Goal: Information Seeking & Learning: Find specific fact

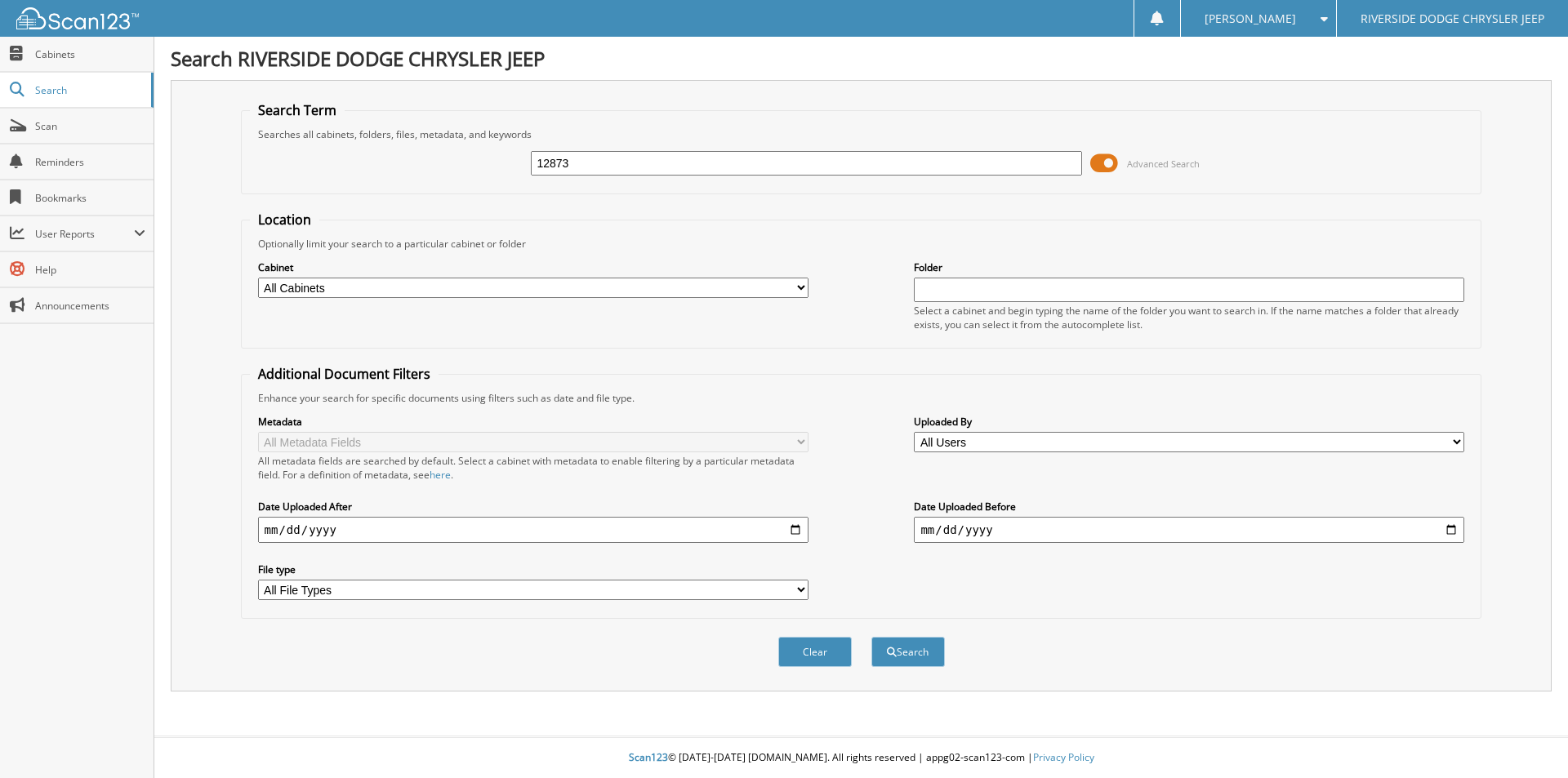
type input "12873"
click at [871, 637] on button "Search" at bounding box center [907, 652] width 74 height 30
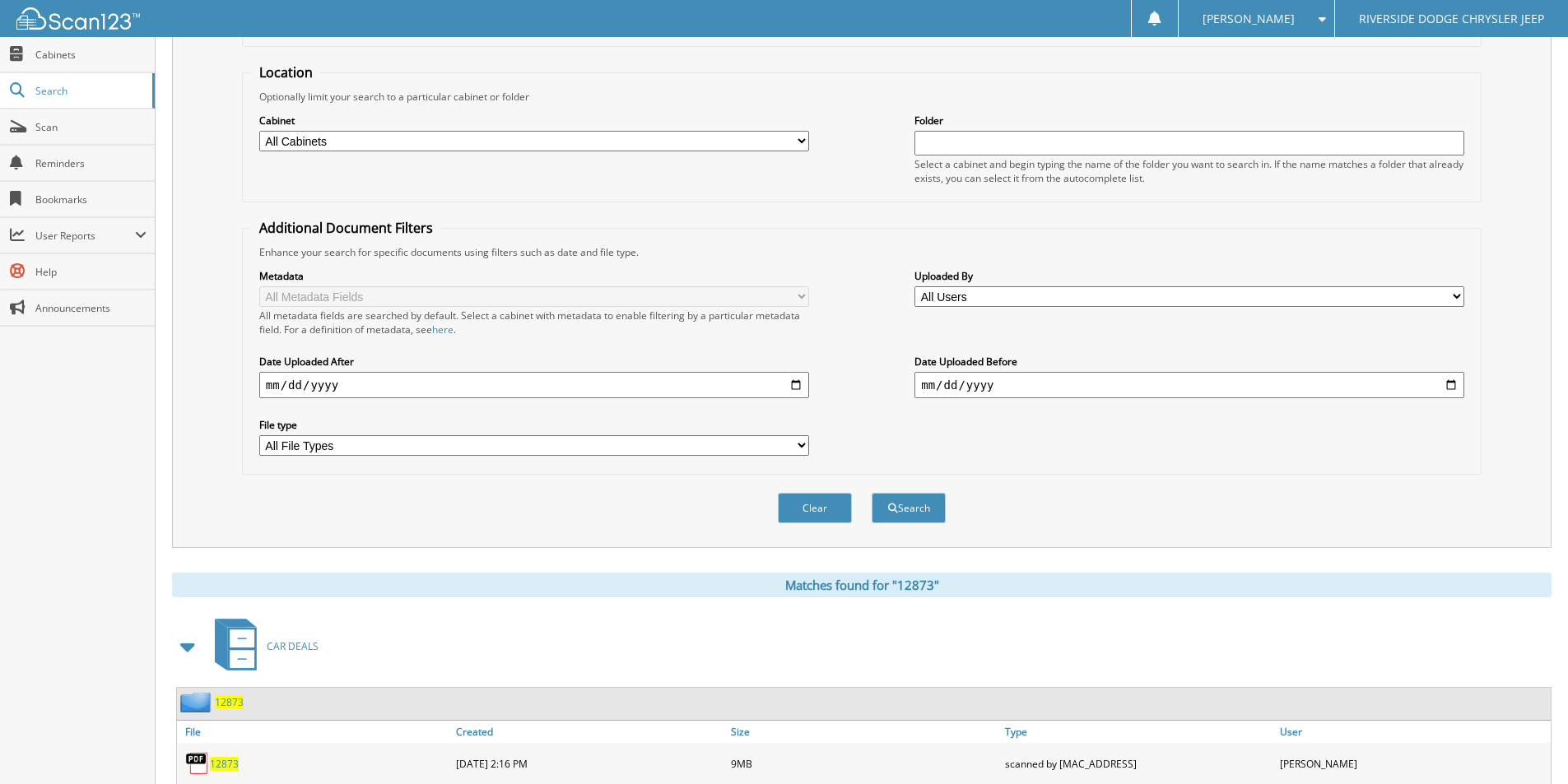
scroll to position [379, 0]
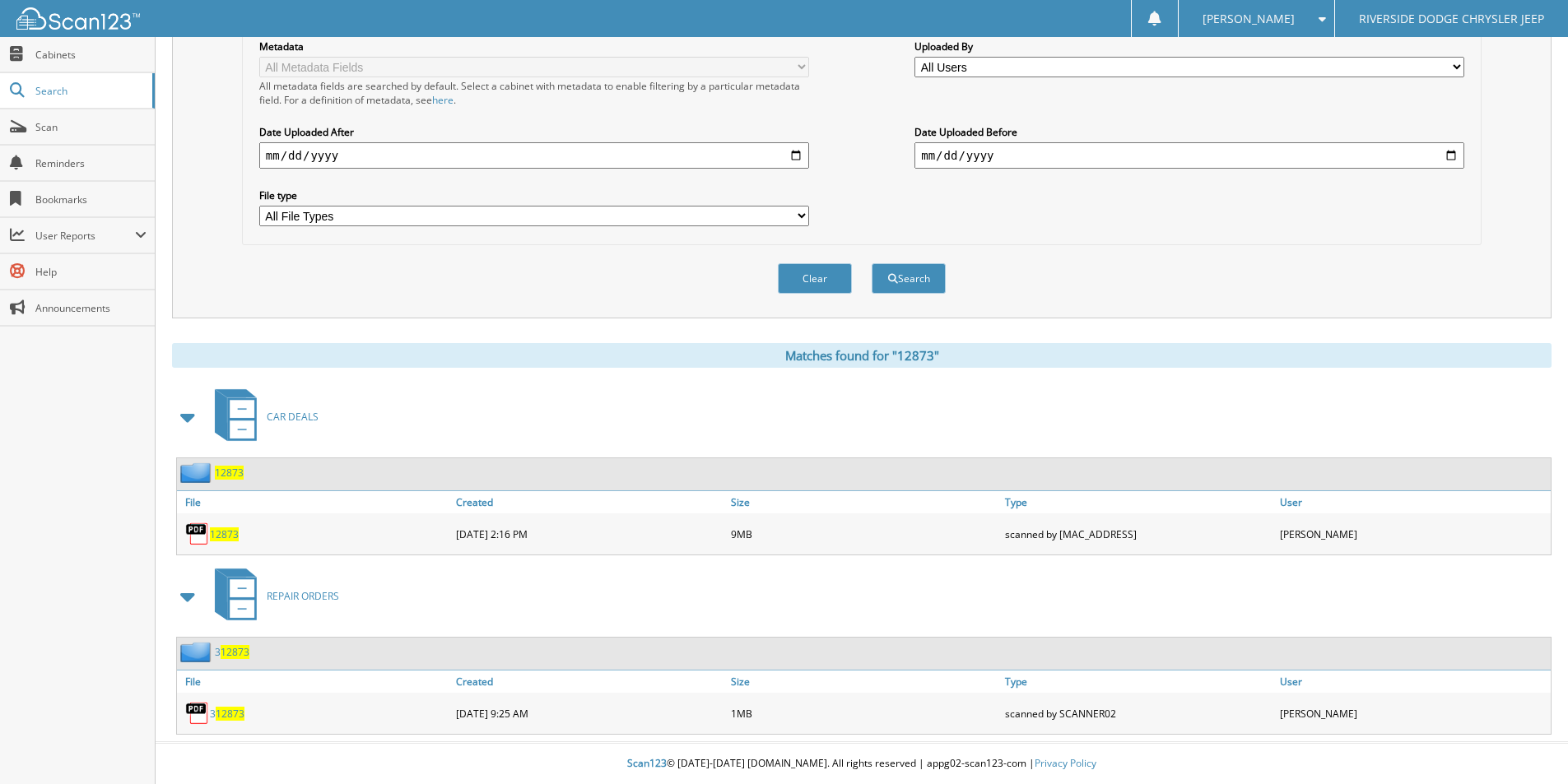
click at [233, 536] on span "12873" at bounding box center [224, 534] width 29 height 14
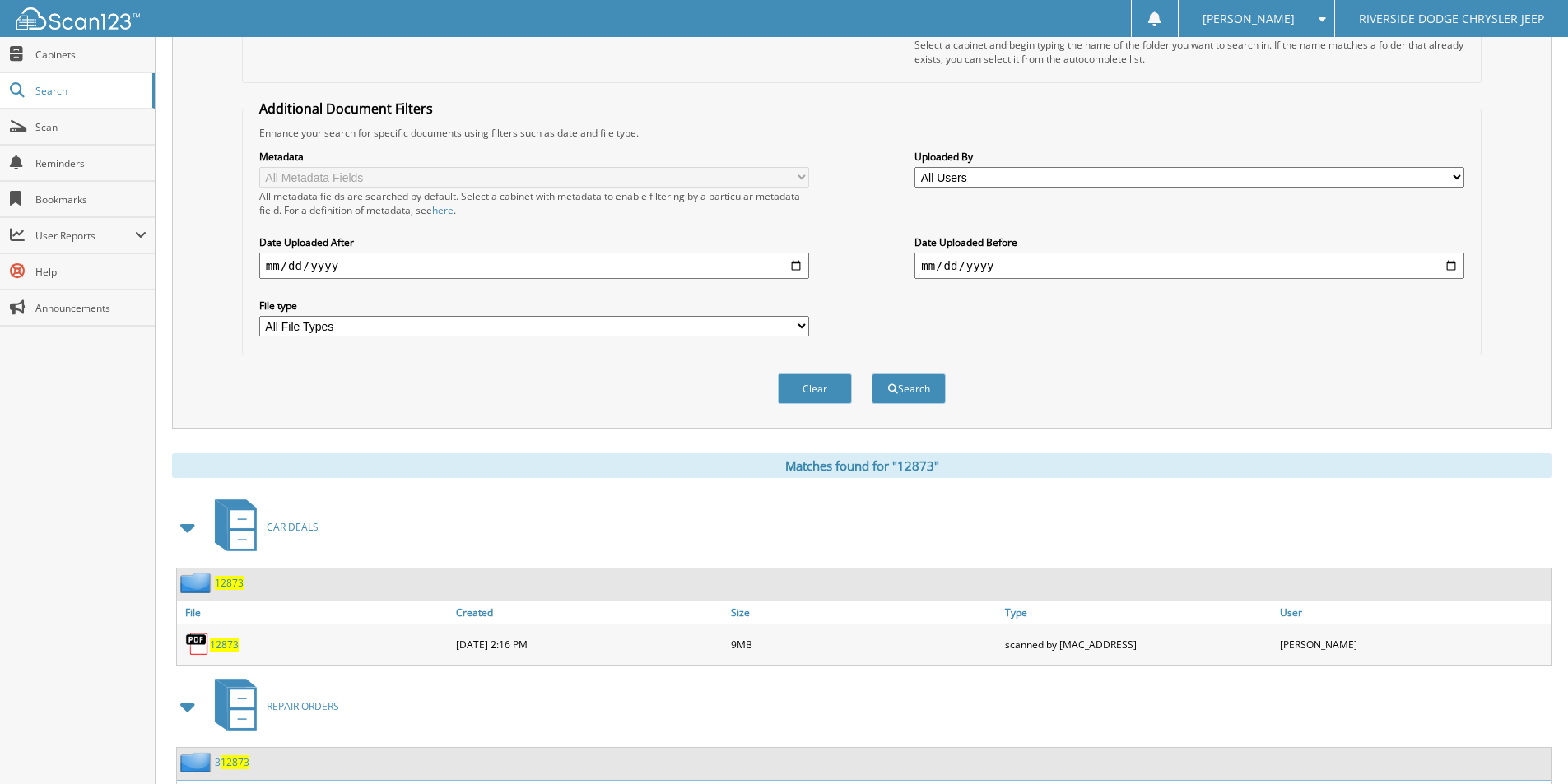
scroll to position [50, 0]
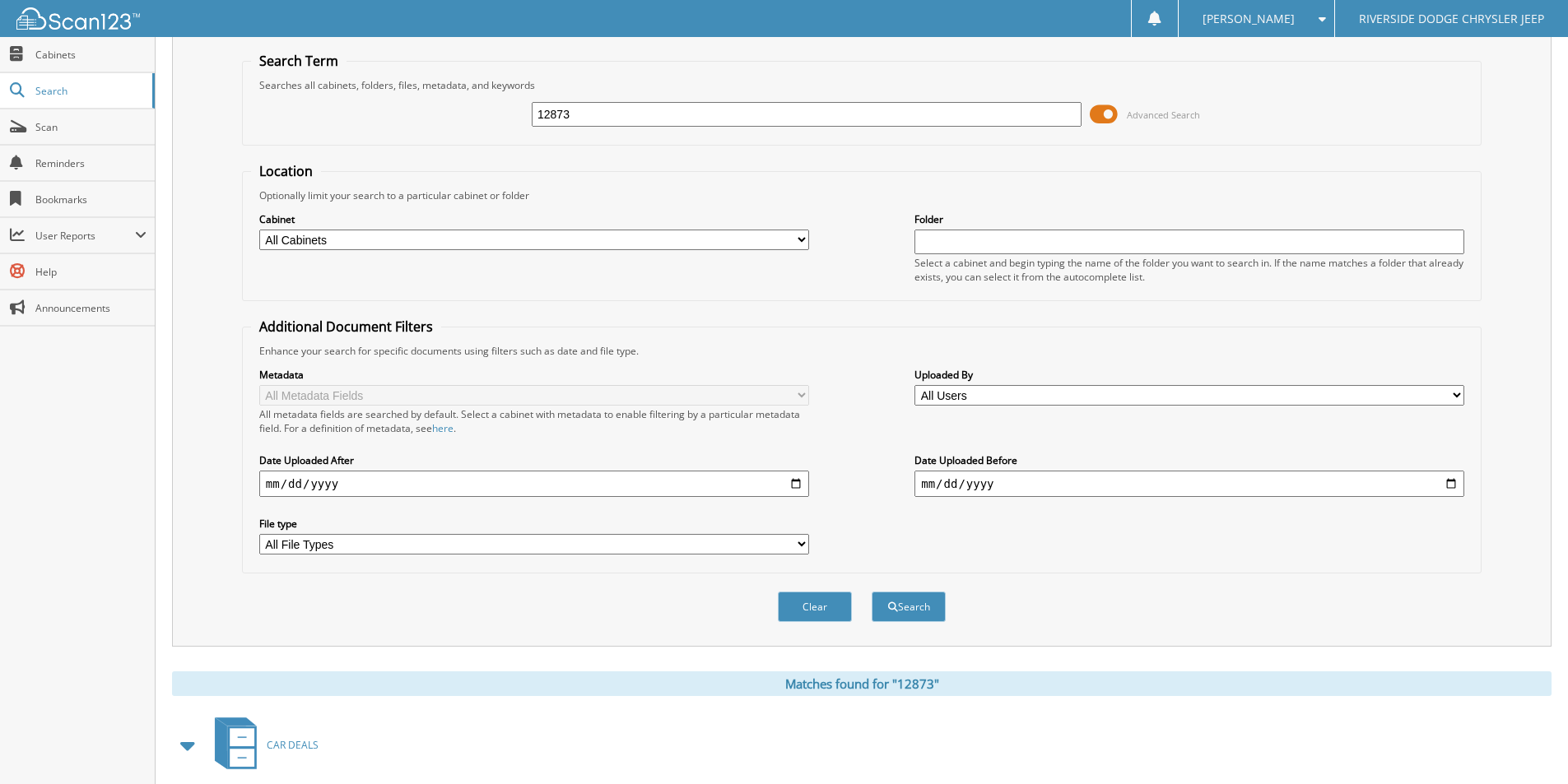
click at [597, 117] on input "12873" at bounding box center [806, 114] width 550 height 25
type input "12823"
click at [872, 591] on button "Search" at bounding box center [909, 606] width 74 height 31
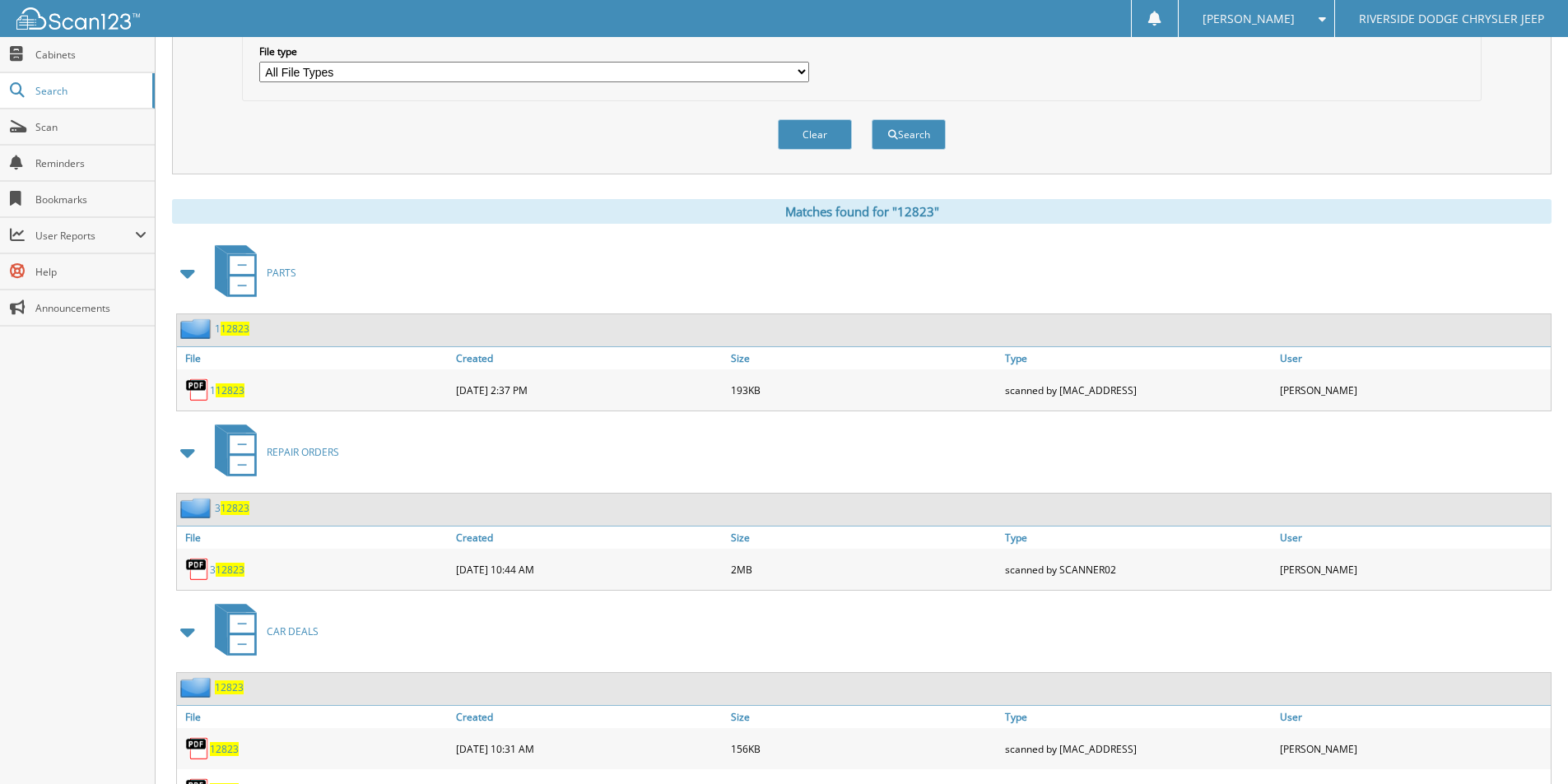
scroll to position [600, 0]
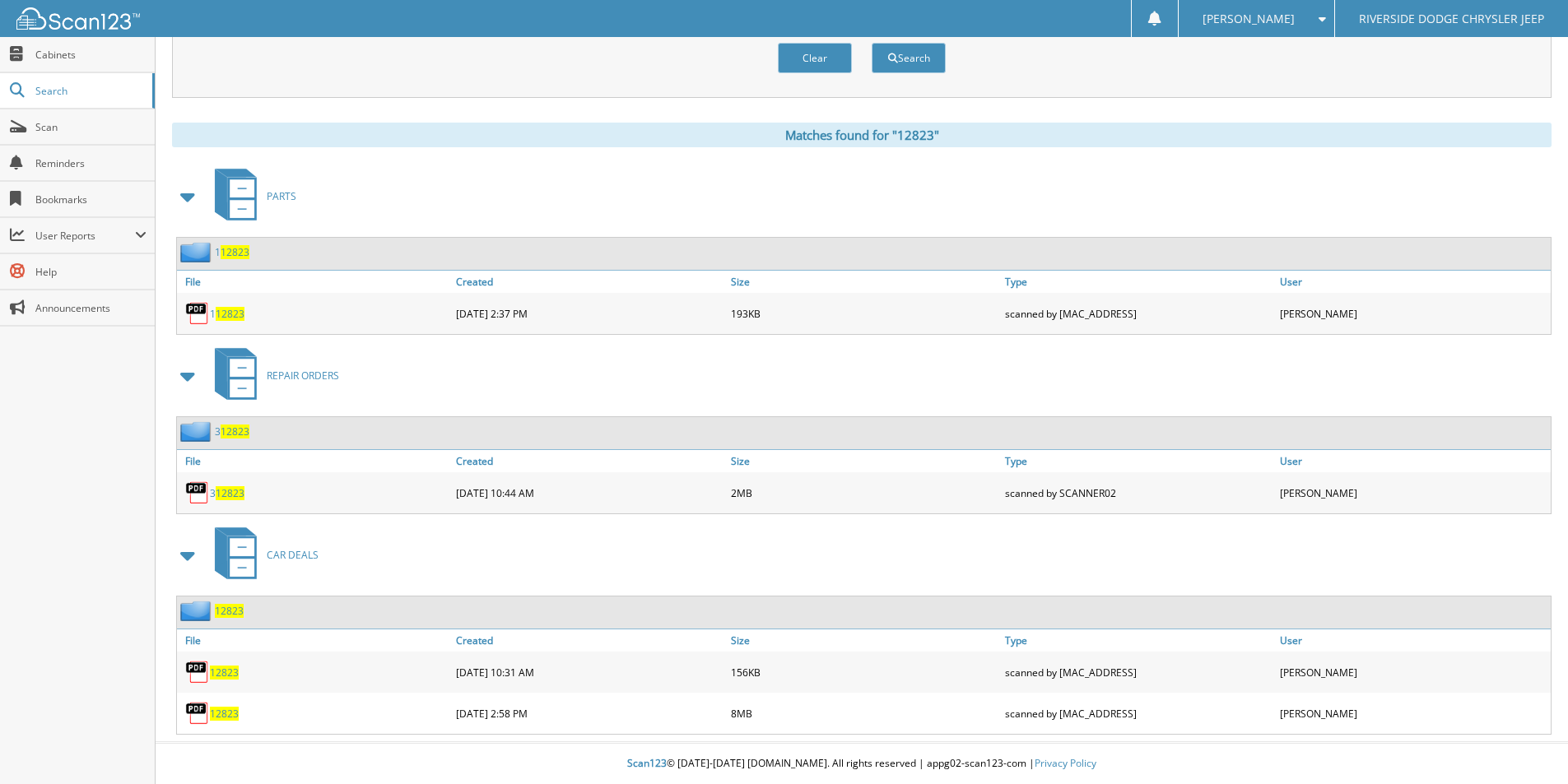
click at [223, 671] on span "12823" at bounding box center [224, 673] width 29 height 14
click at [223, 712] on span "12823" at bounding box center [224, 714] width 29 height 14
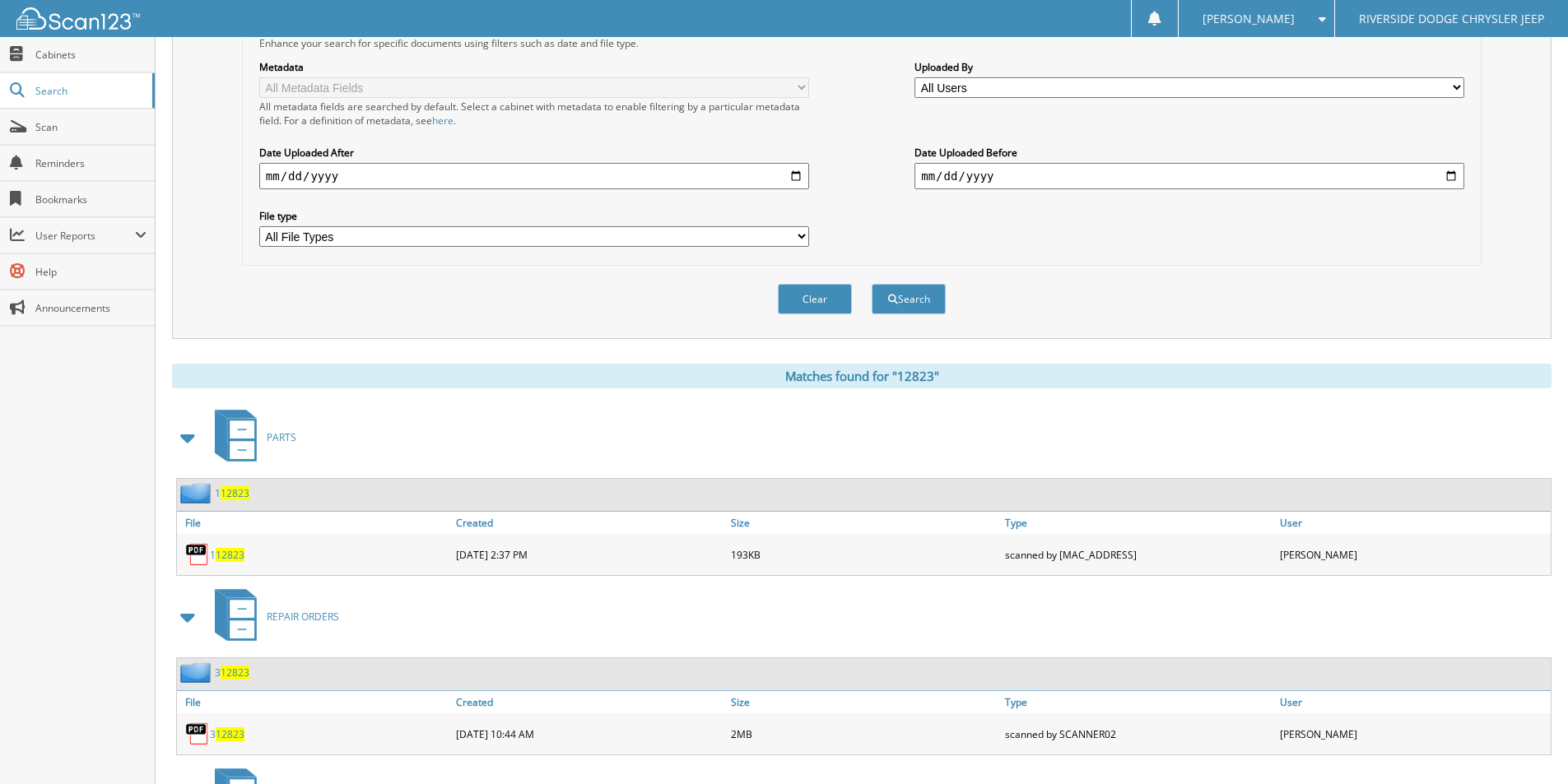
scroll to position [106, 0]
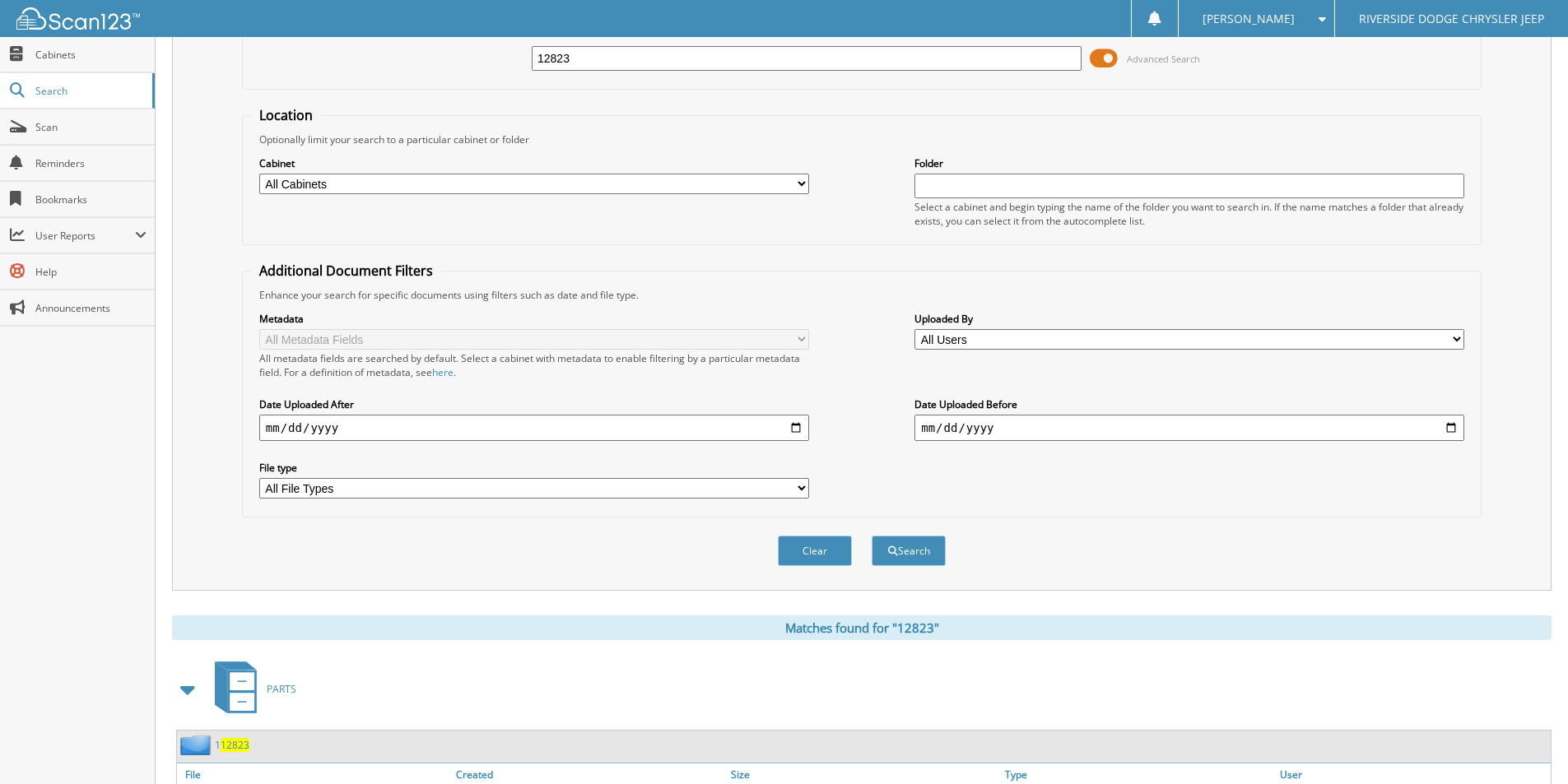
click at [614, 73] on div "12823 Advanced Search" at bounding box center [862, 58] width 1222 height 45
click at [607, 61] on input "12823" at bounding box center [806, 59] width 550 height 25
type input "12930"
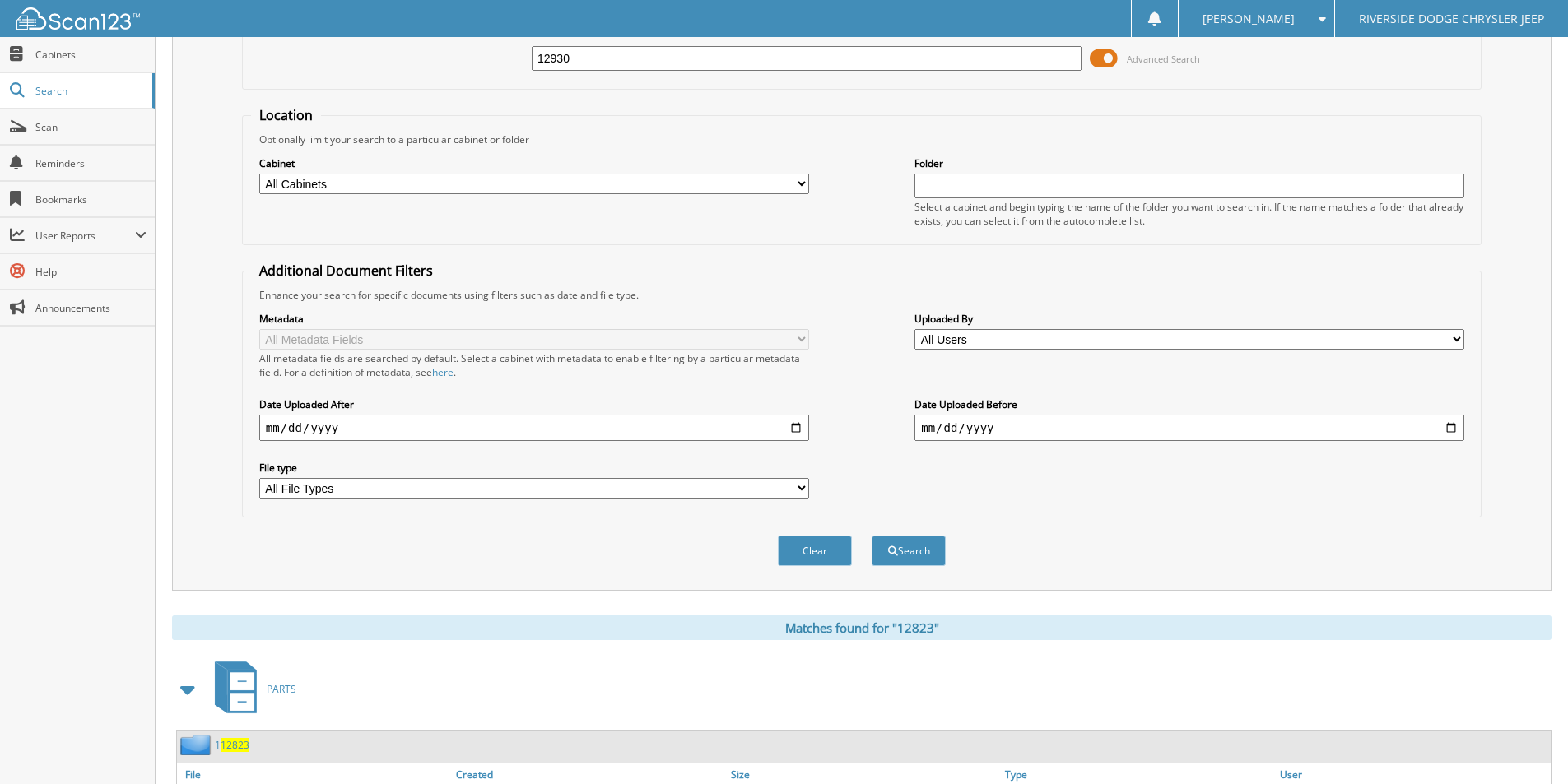
click at [872, 536] on button "Search" at bounding box center [909, 551] width 74 height 31
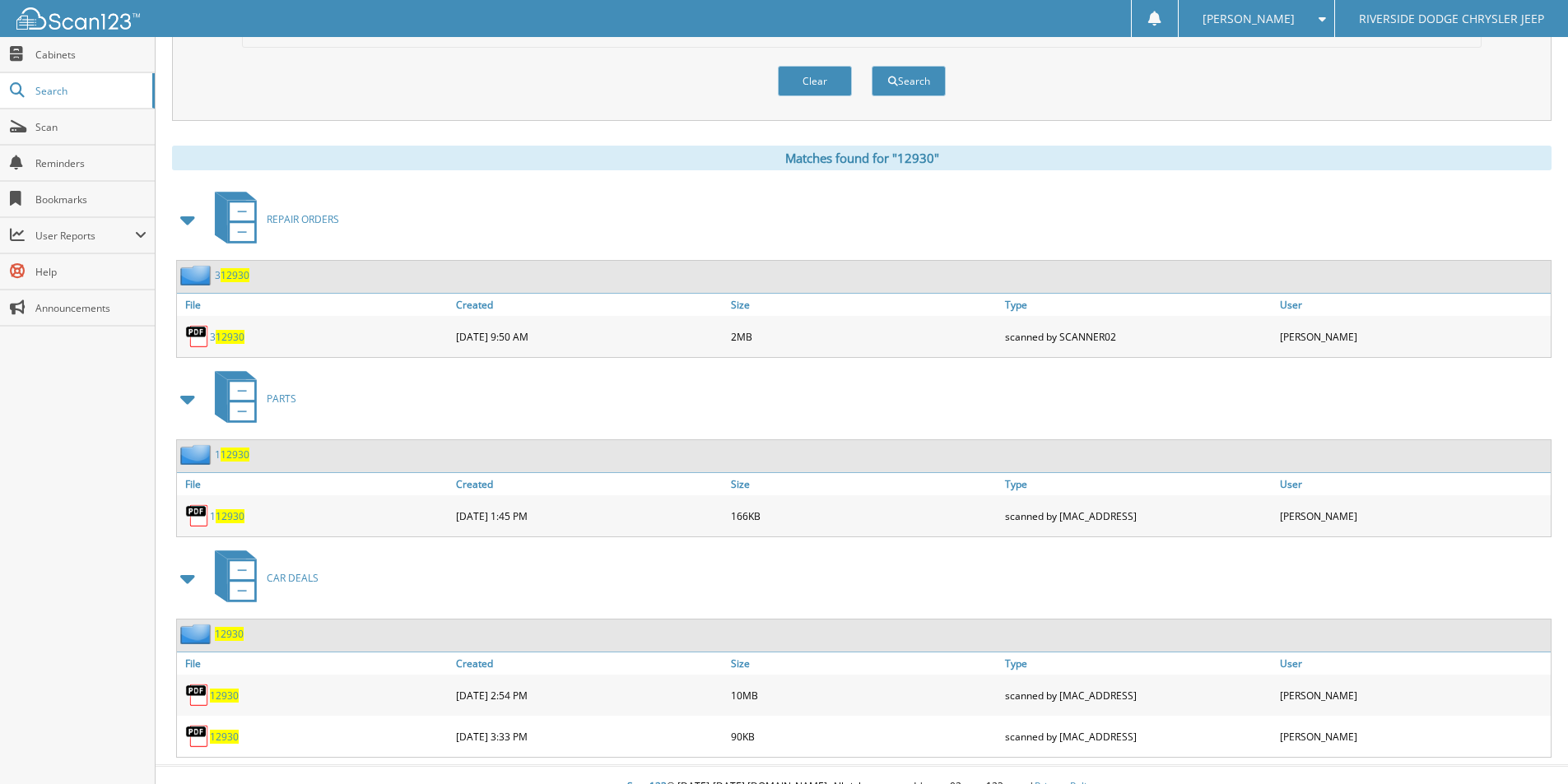
scroll to position [600, 0]
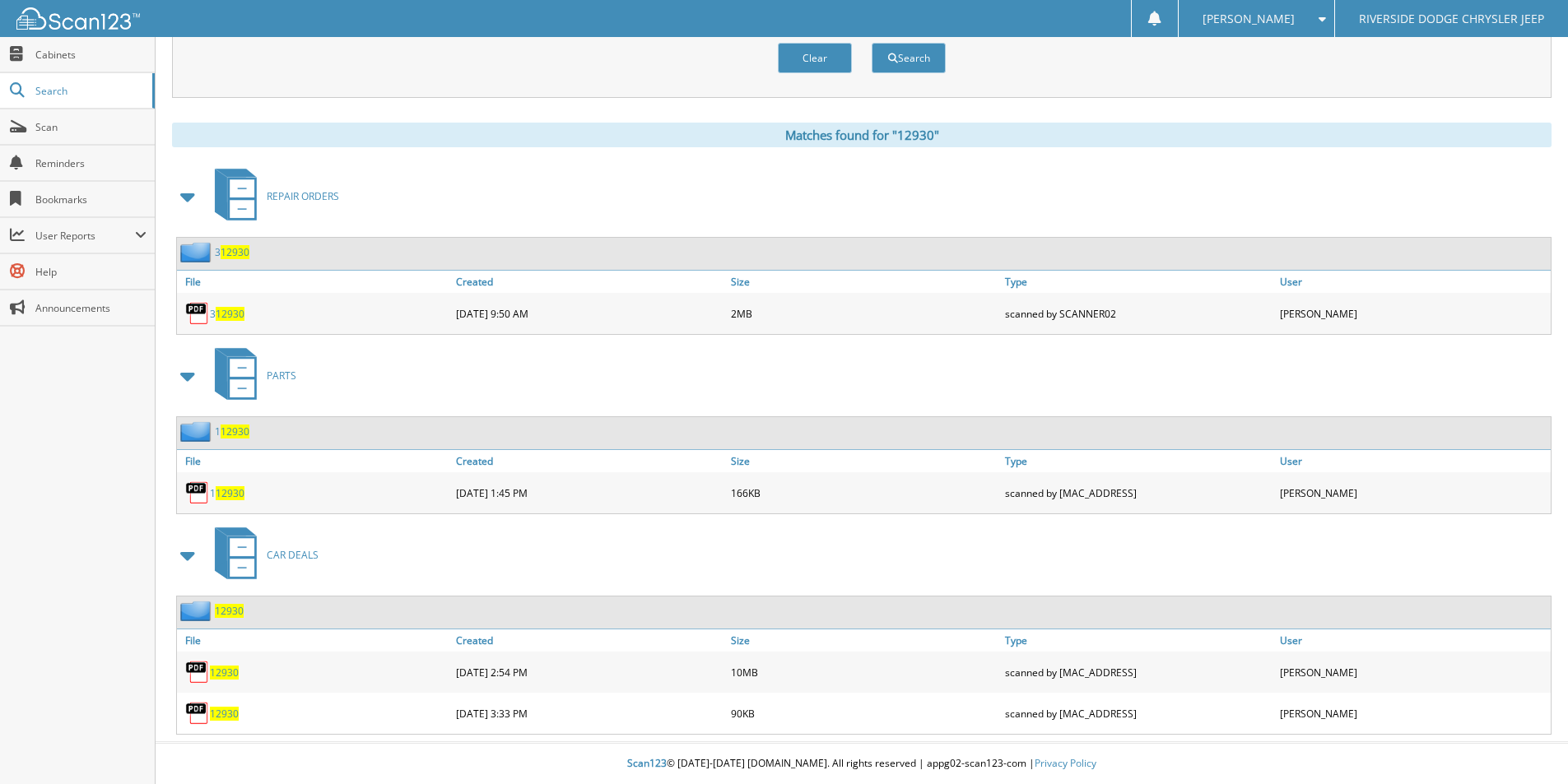
click at [228, 677] on span "12930" at bounding box center [224, 673] width 29 height 14
click at [226, 672] on span "12930" at bounding box center [224, 673] width 29 height 14
click at [223, 712] on span "12930" at bounding box center [224, 714] width 29 height 14
click at [216, 671] on span "12930" at bounding box center [224, 673] width 29 height 14
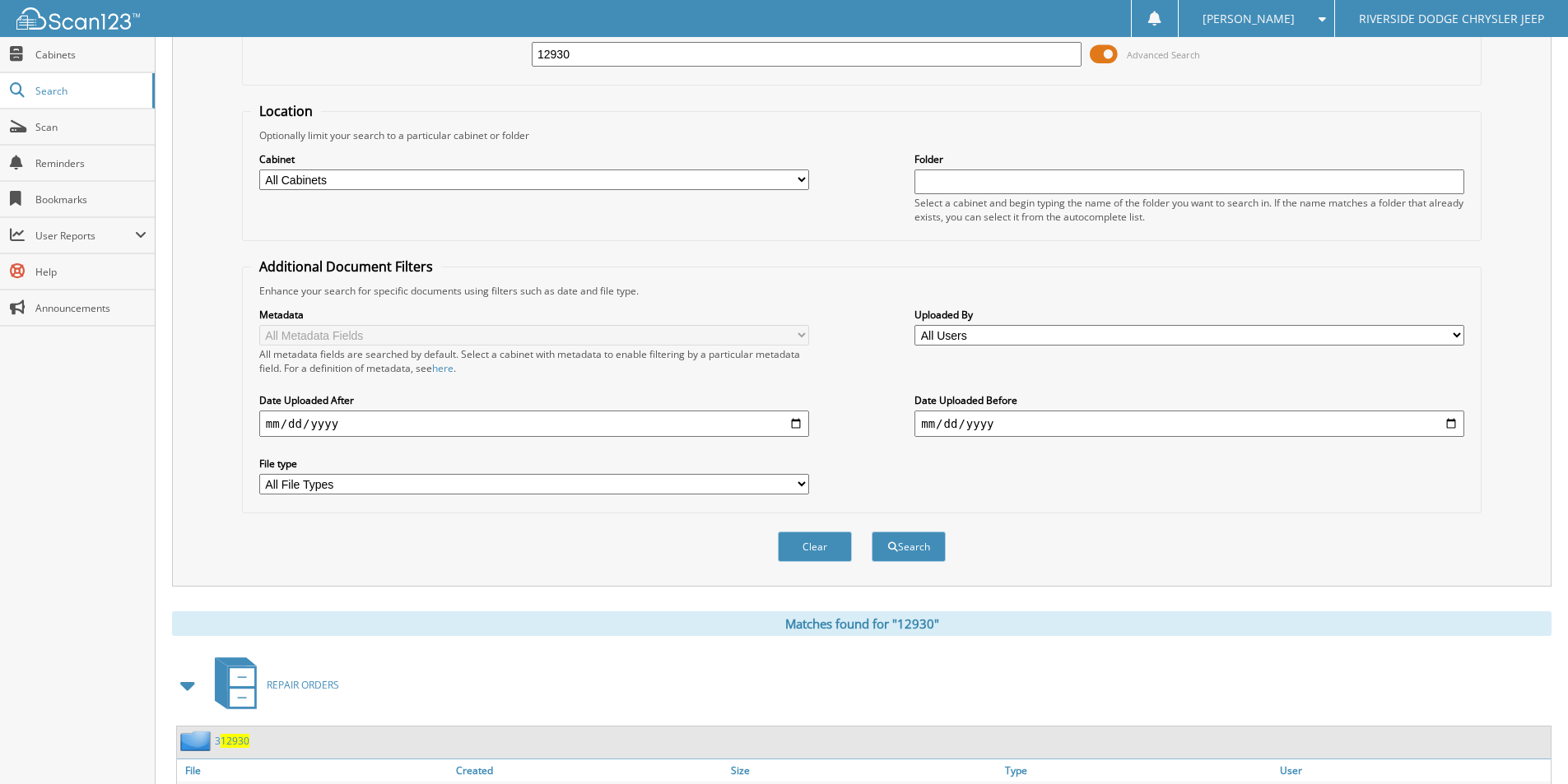
scroll to position [0, 0]
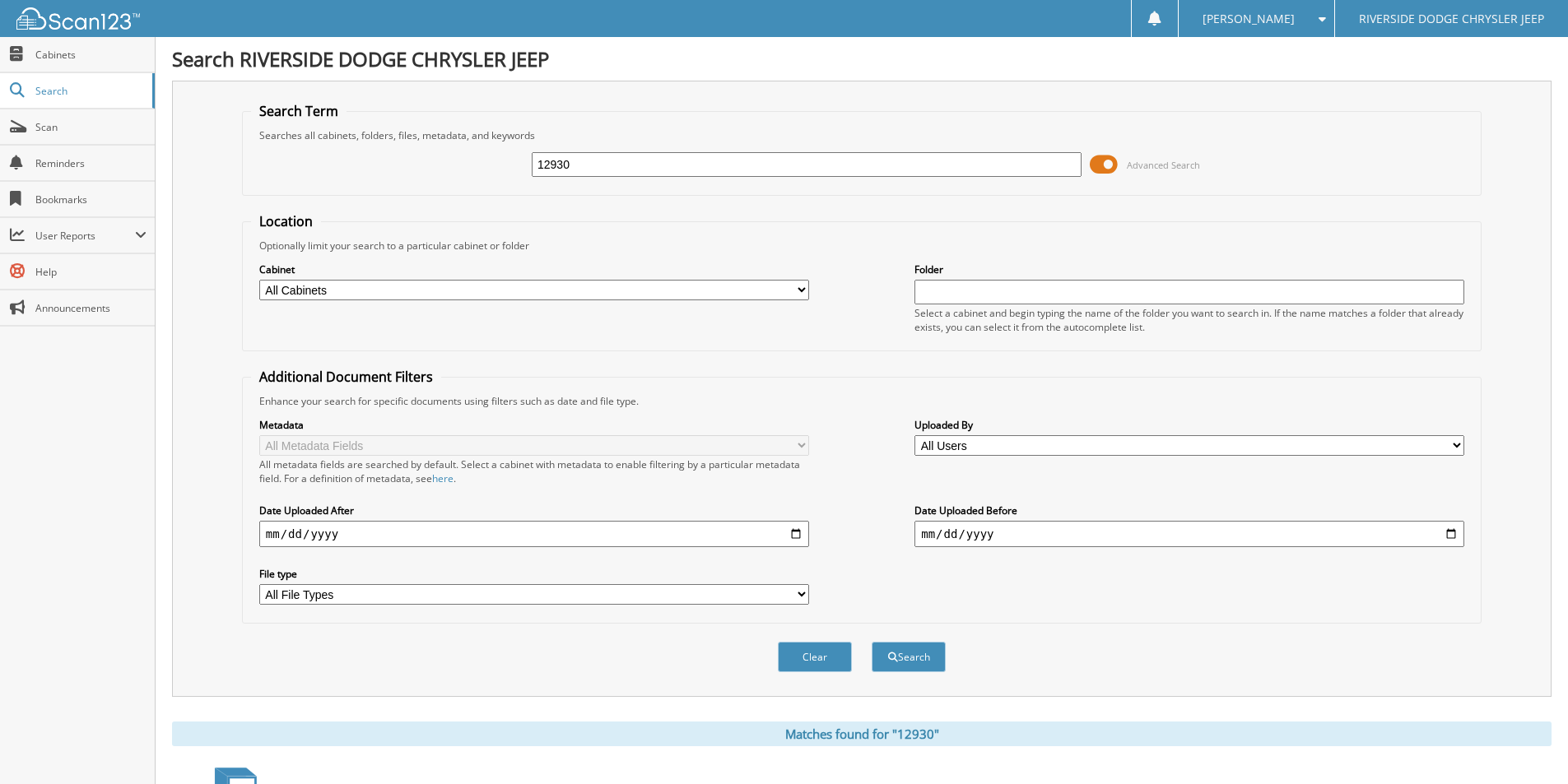
click at [637, 161] on input "12930" at bounding box center [806, 165] width 550 height 25
type input "12867"
click at [872, 642] on button "Search" at bounding box center [909, 657] width 74 height 31
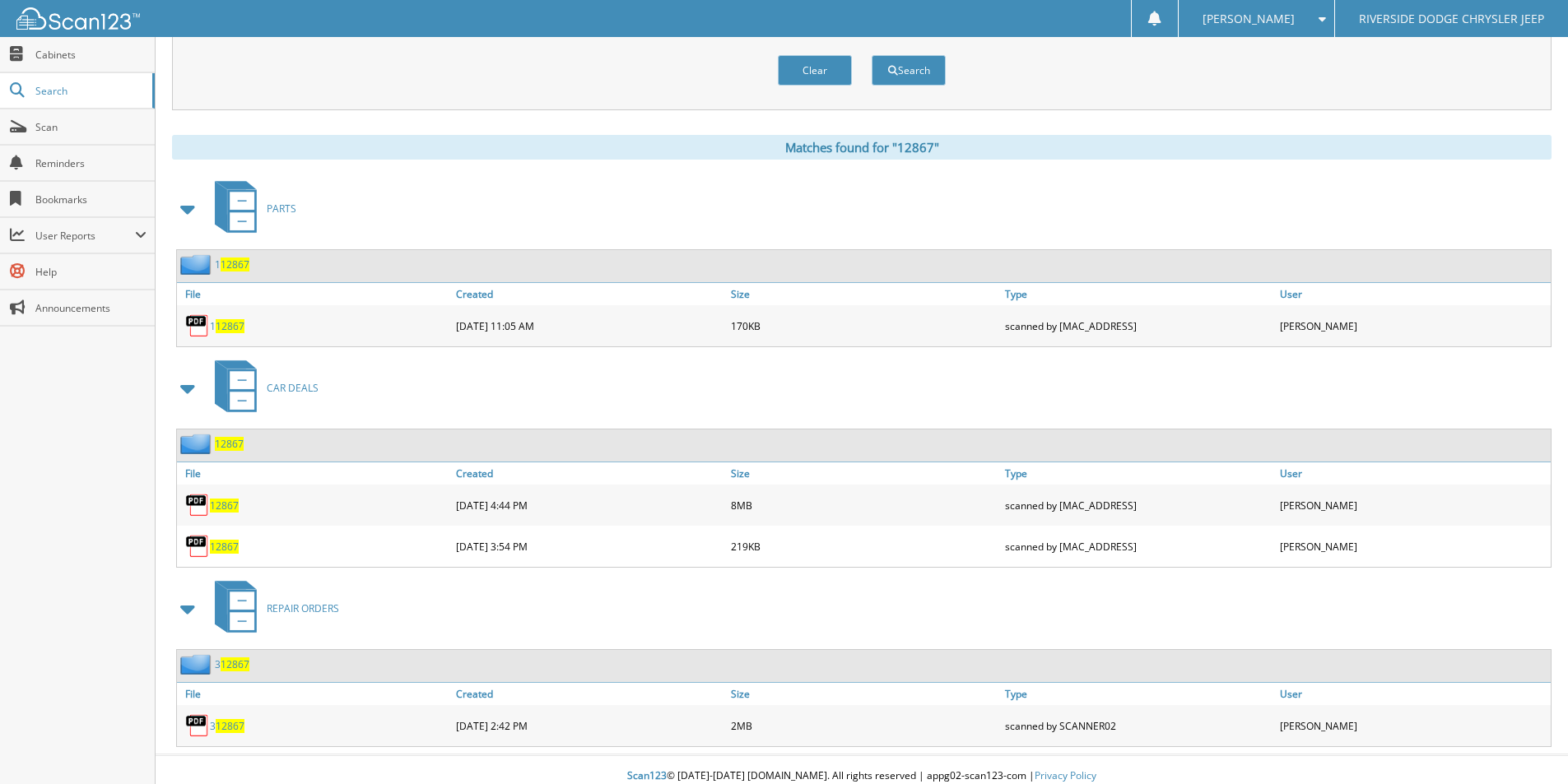
scroll to position [600, 0]
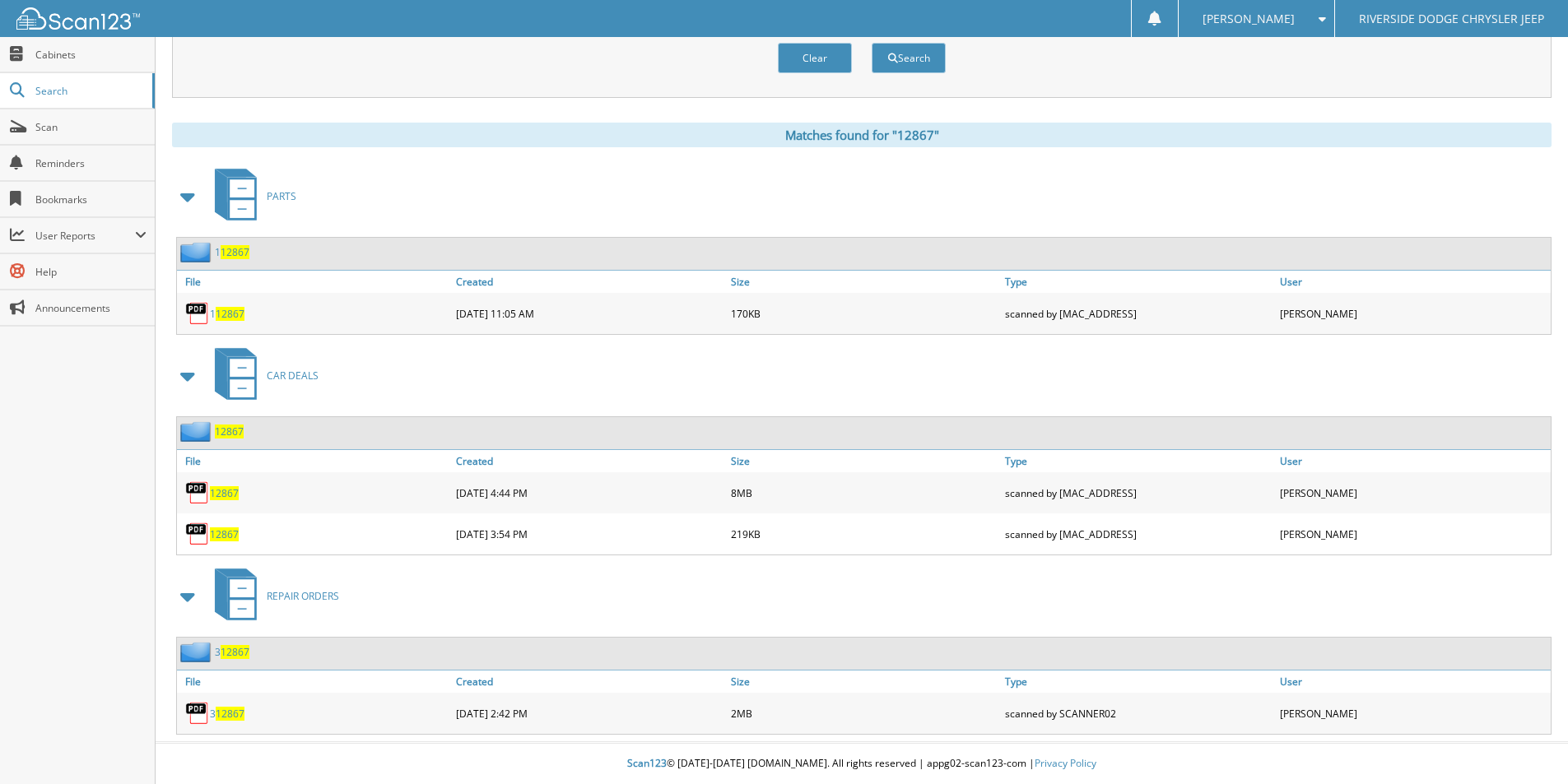
click at [230, 495] on span "12867" at bounding box center [224, 493] width 29 height 14
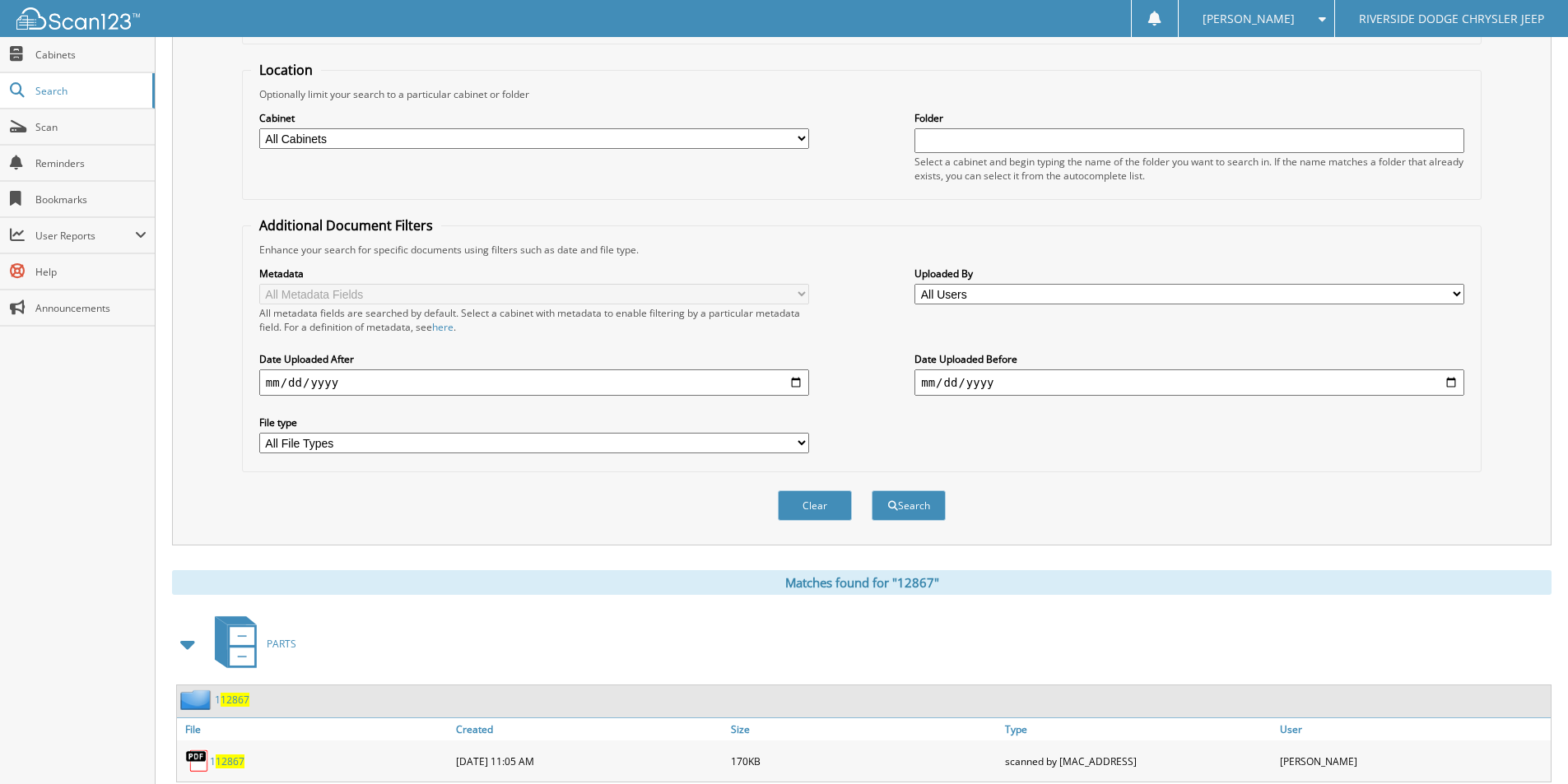
scroll to position [0, 0]
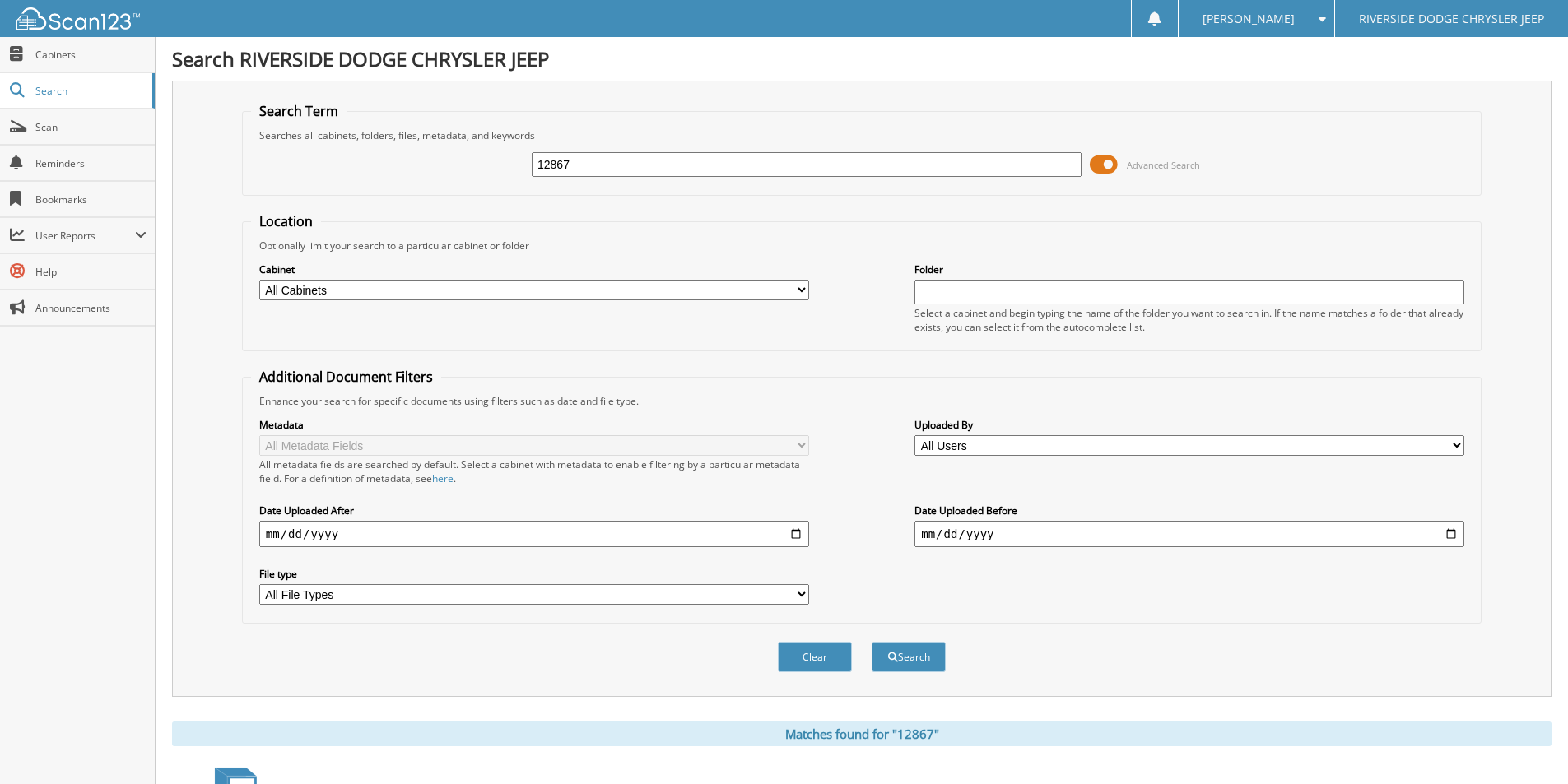
click at [730, 169] on input "12867" at bounding box center [806, 165] width 550 height 25
type input "12885"
click at [872, 642] on button "Search" at bounding box center [909, 657] width 74 height 31
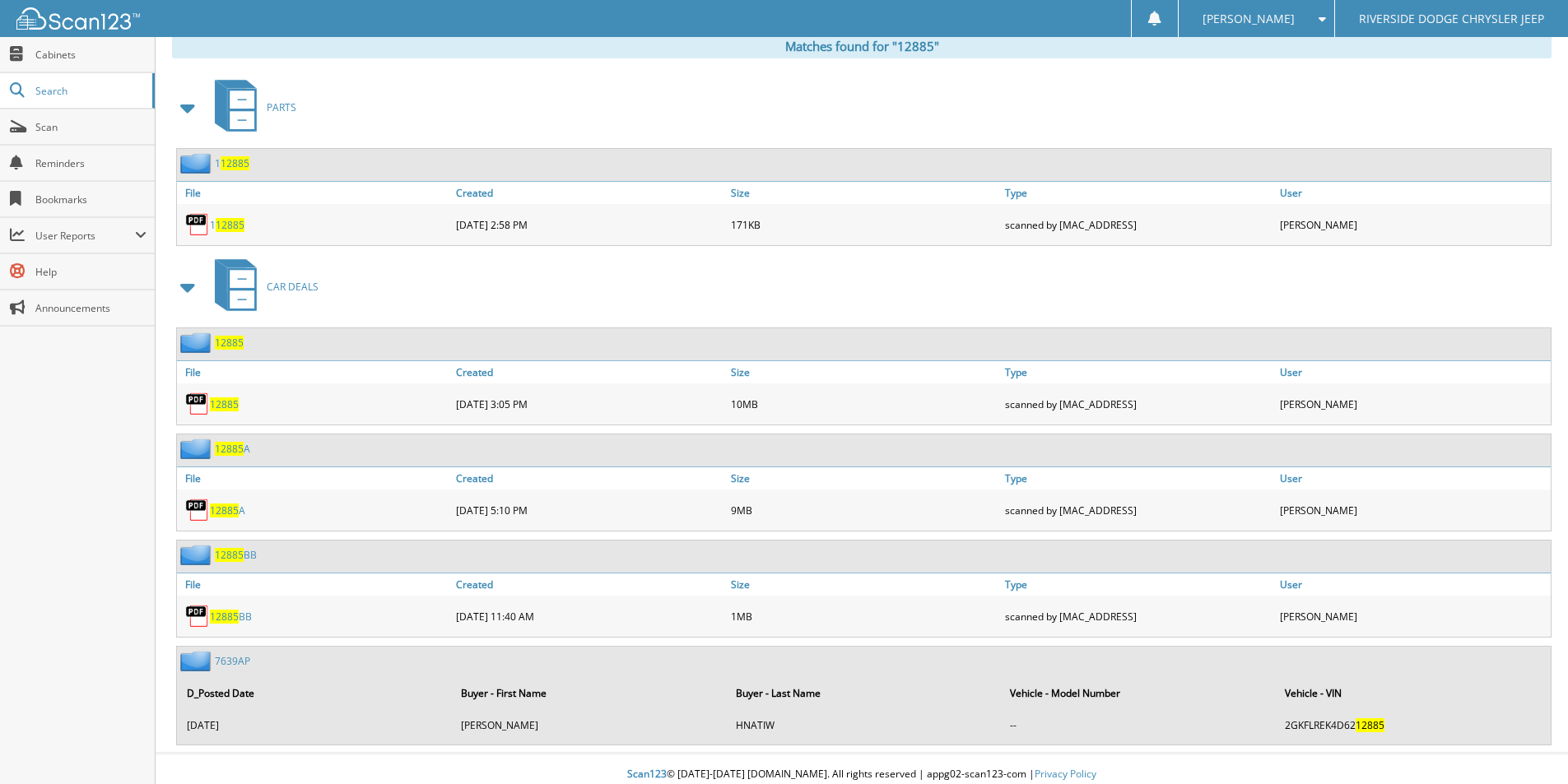
scroll to position [699, 0]
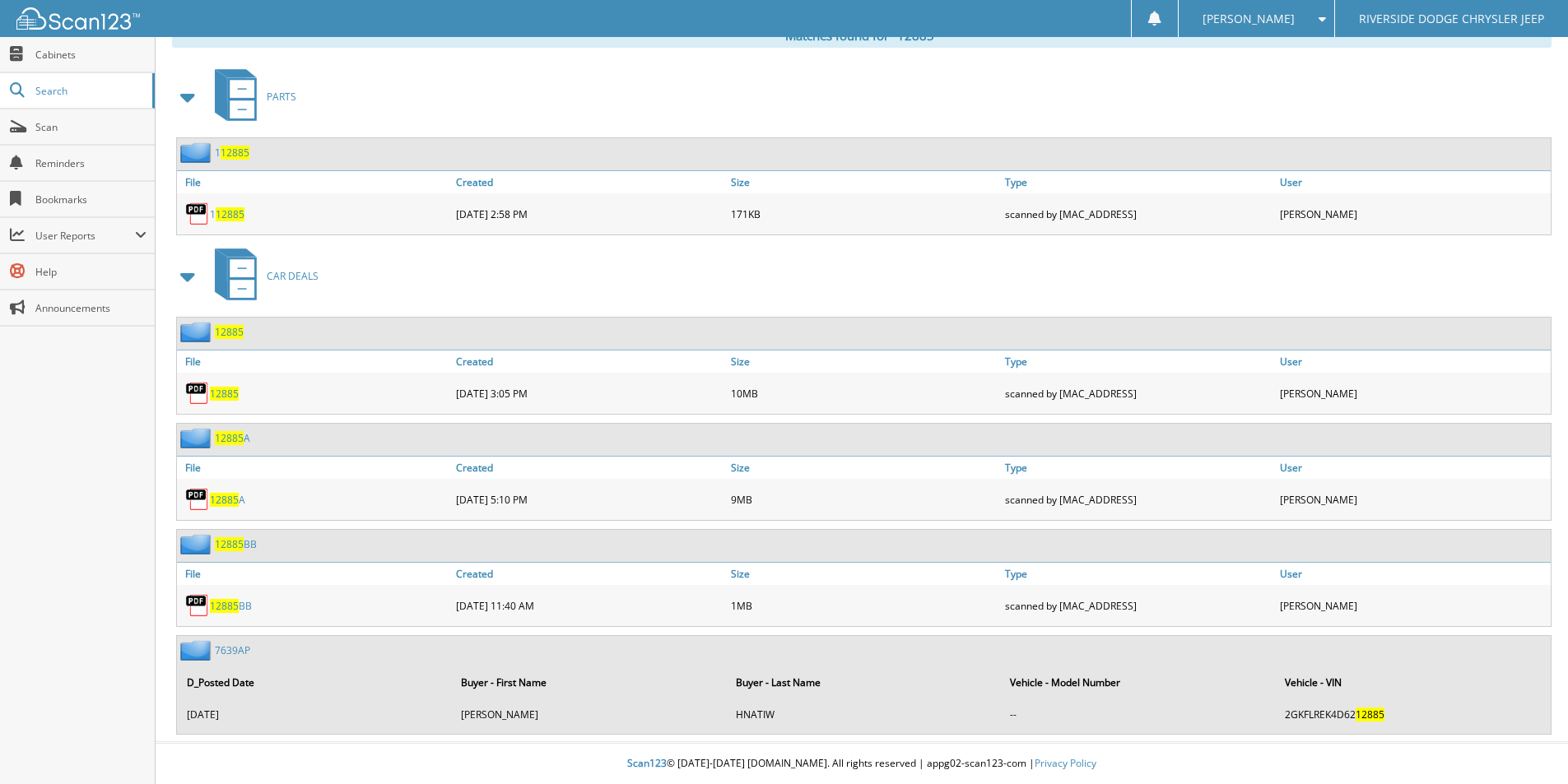
click at [231, 399] on span "12885" at bounding box center [224, 393] width 29 height 14
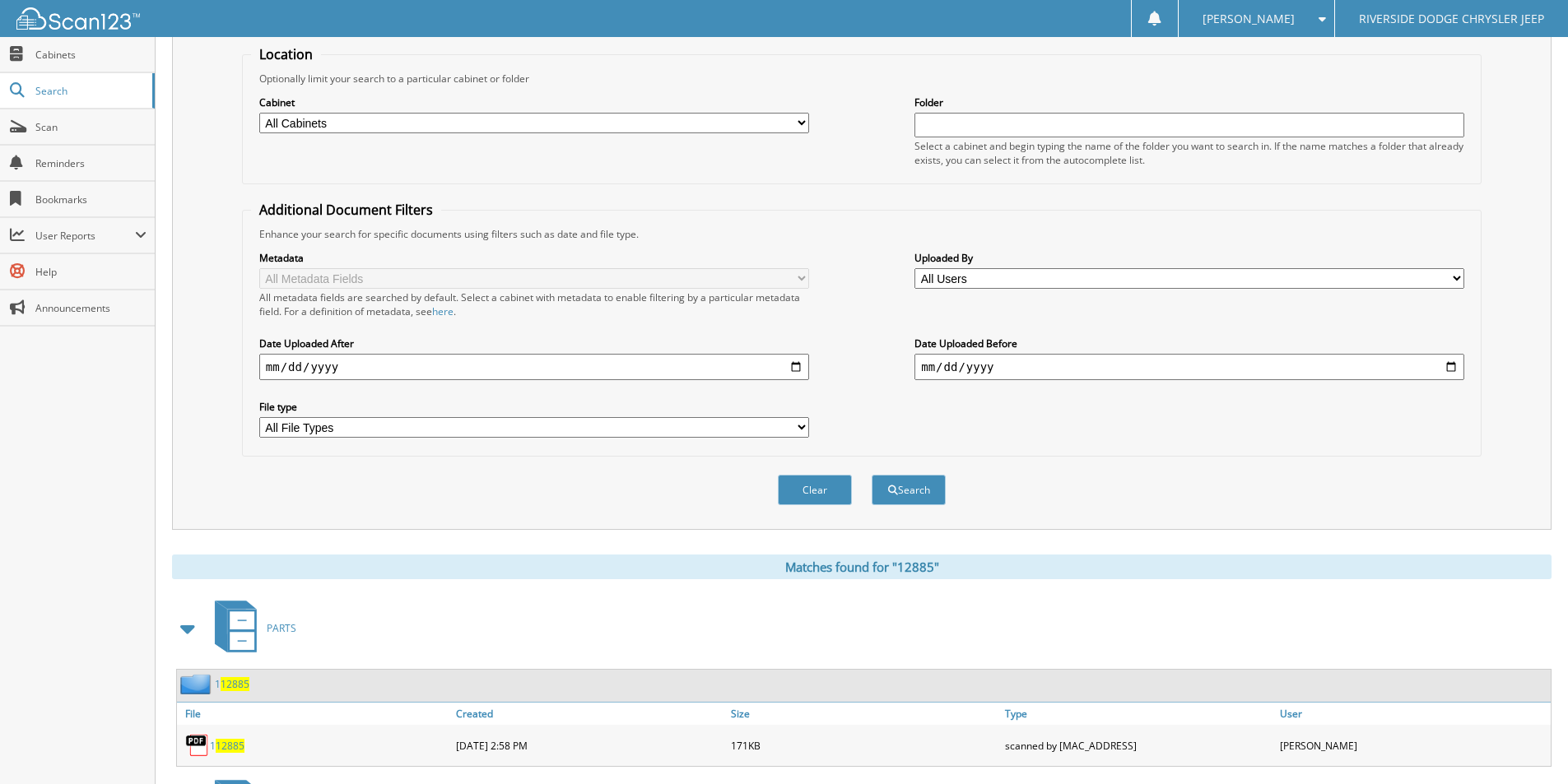
scroll to position [0, 0]
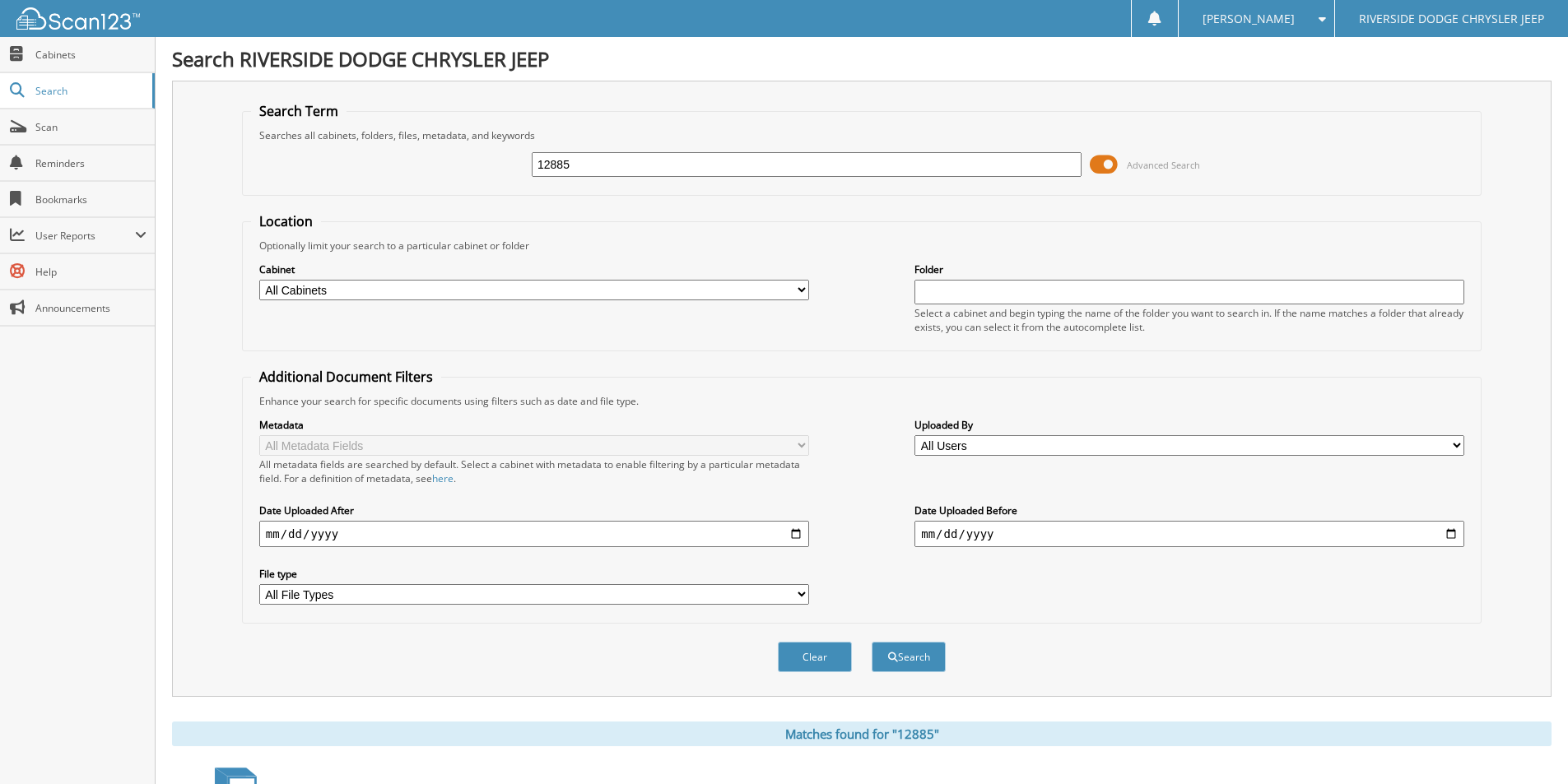
click at [681, 156] on input "12885" at bounding box center [806, 165] width 550 height 25
type input "12820"
click at [872, 642] on button "Search" at bounding box center [909, 657] width 74 height 31
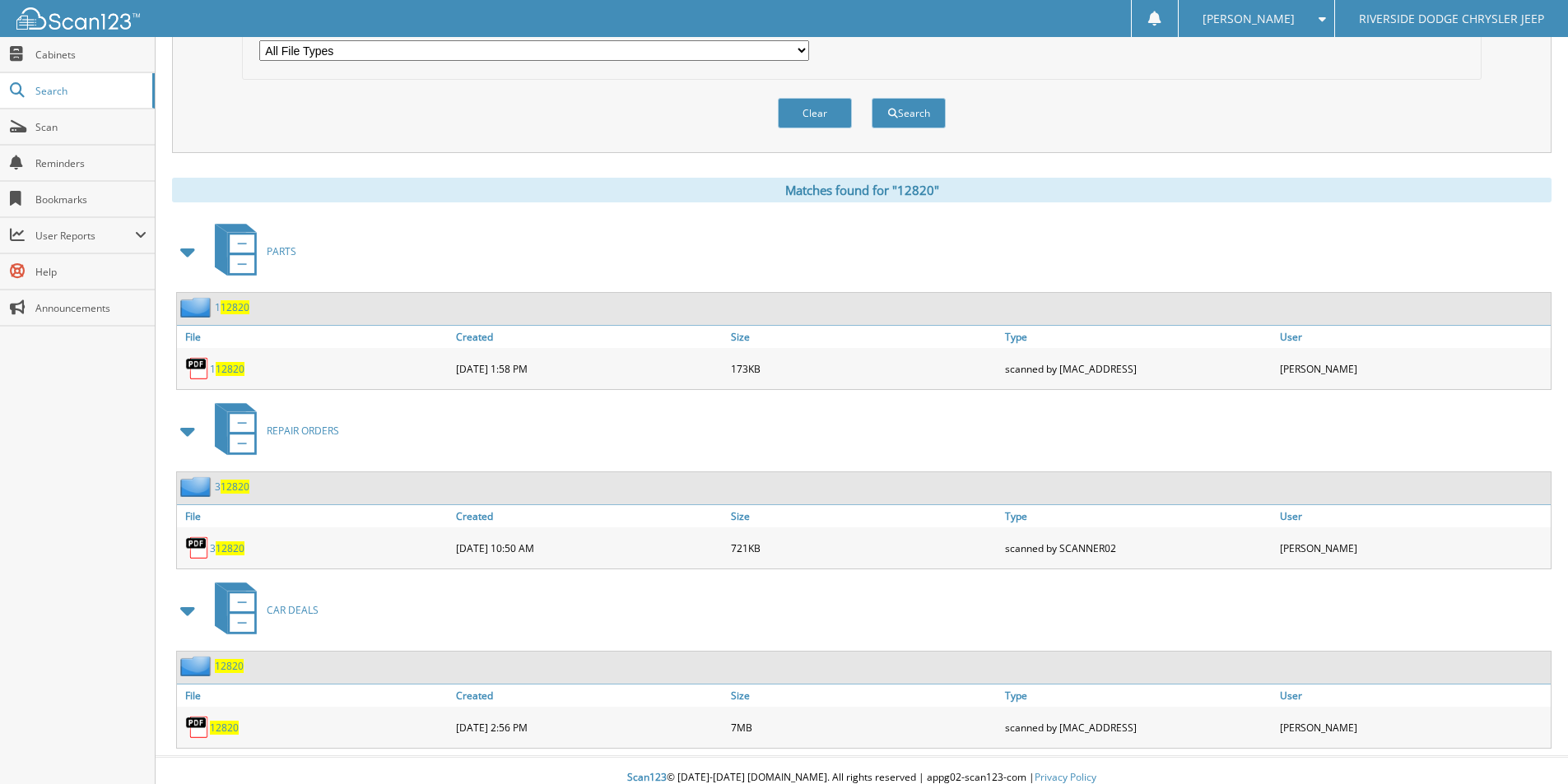
scroll to position [559, 0]
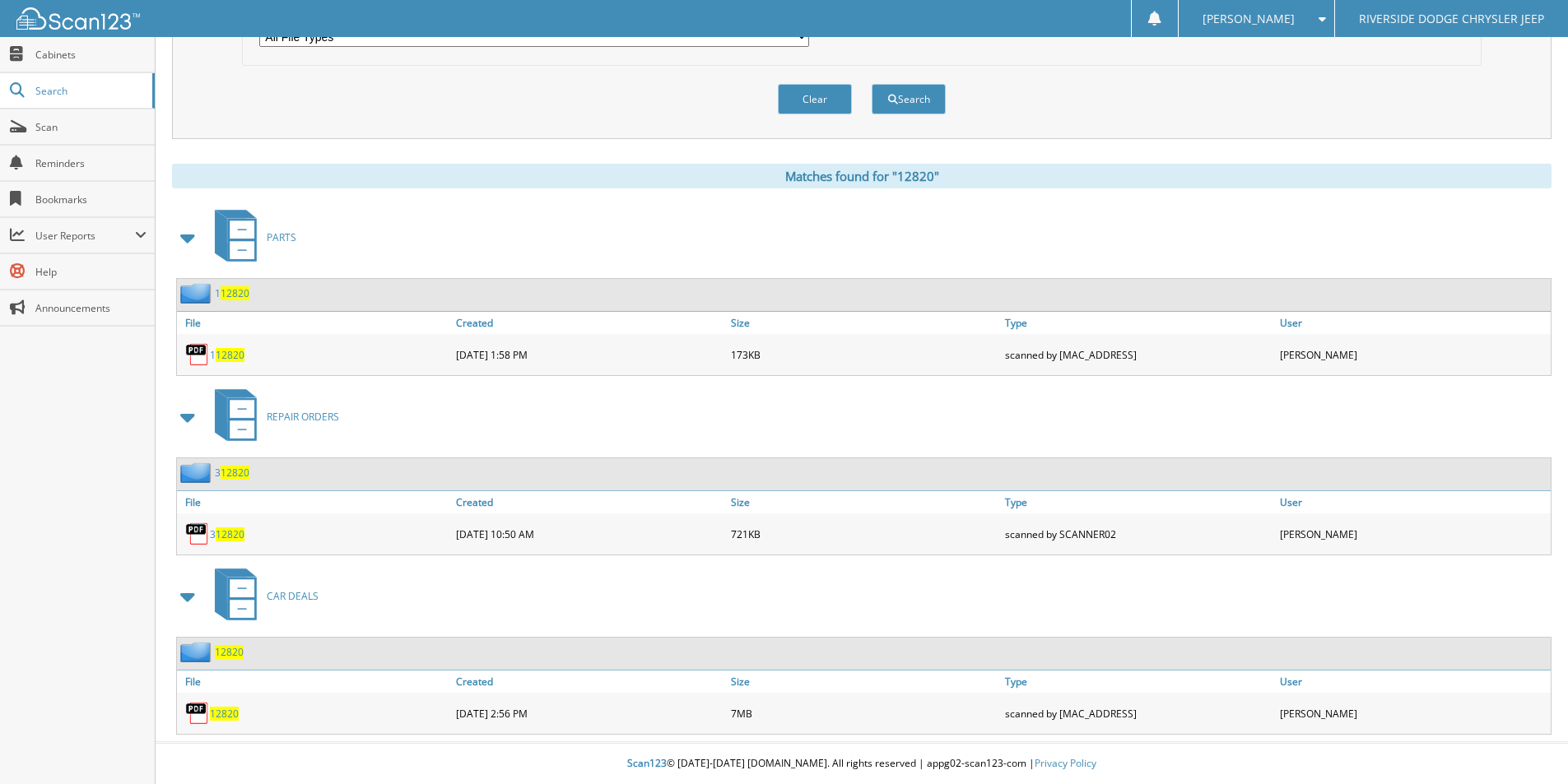
click at [231, 712] on span "12820" at bounding box center [224, 714] width 29 height 14
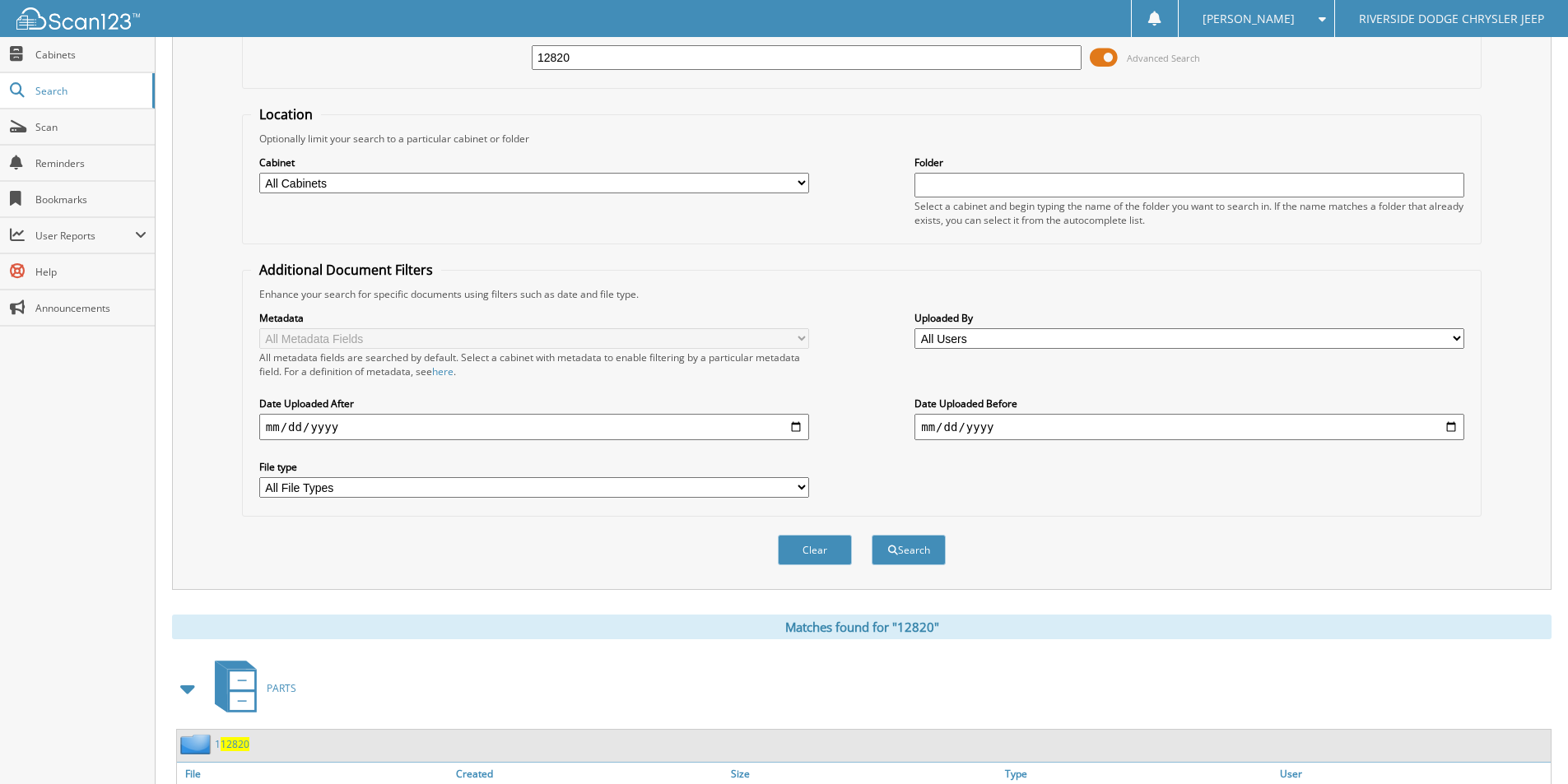
scroll to position [0, 0]
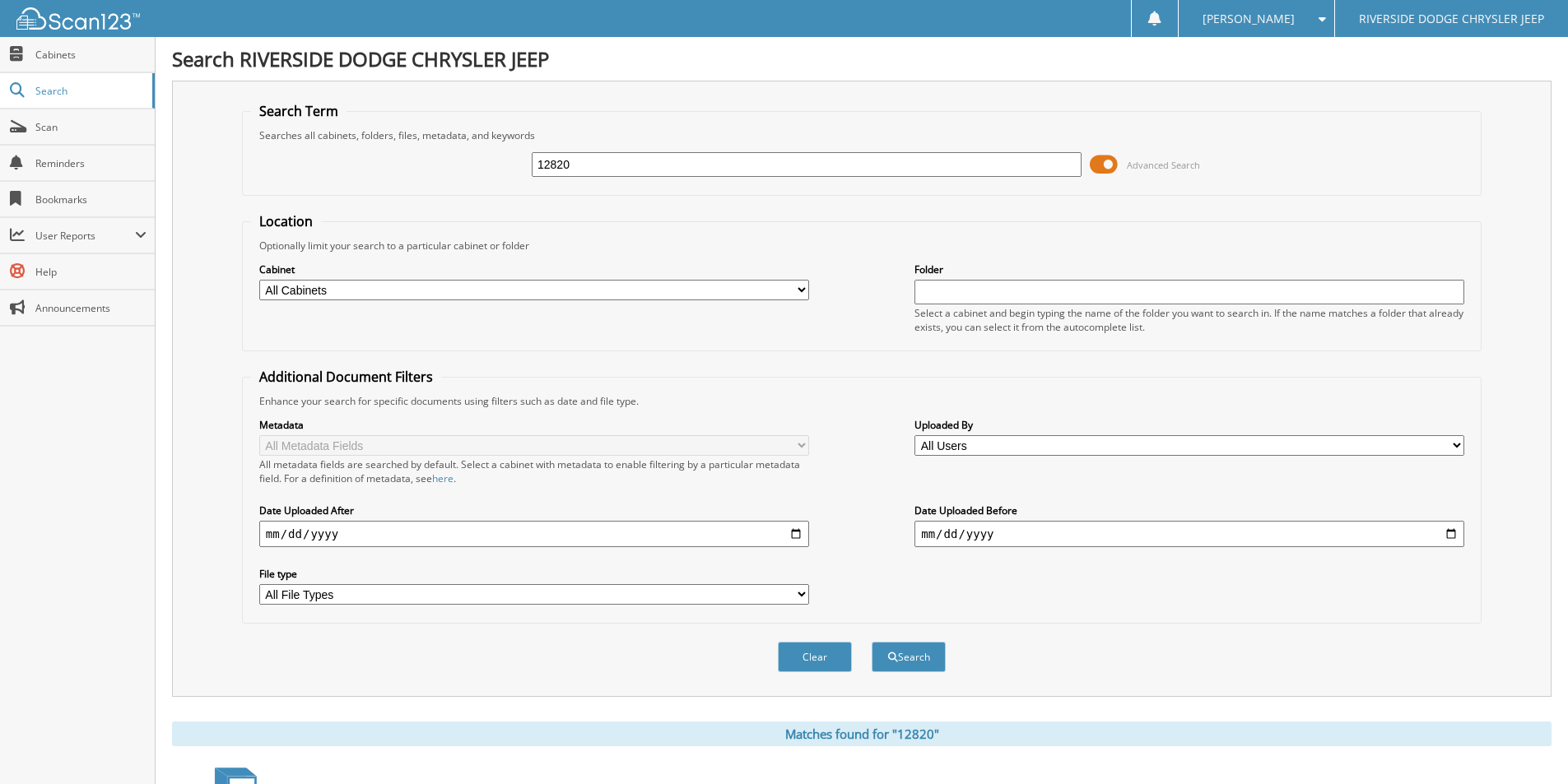
click at [586, 153] on input "12820" at bounding box center [806, 165] width 550 height 25
type input "12903"
click at [872, 642] on button "Search" at bounding box center [909, 657] width 74 height 31
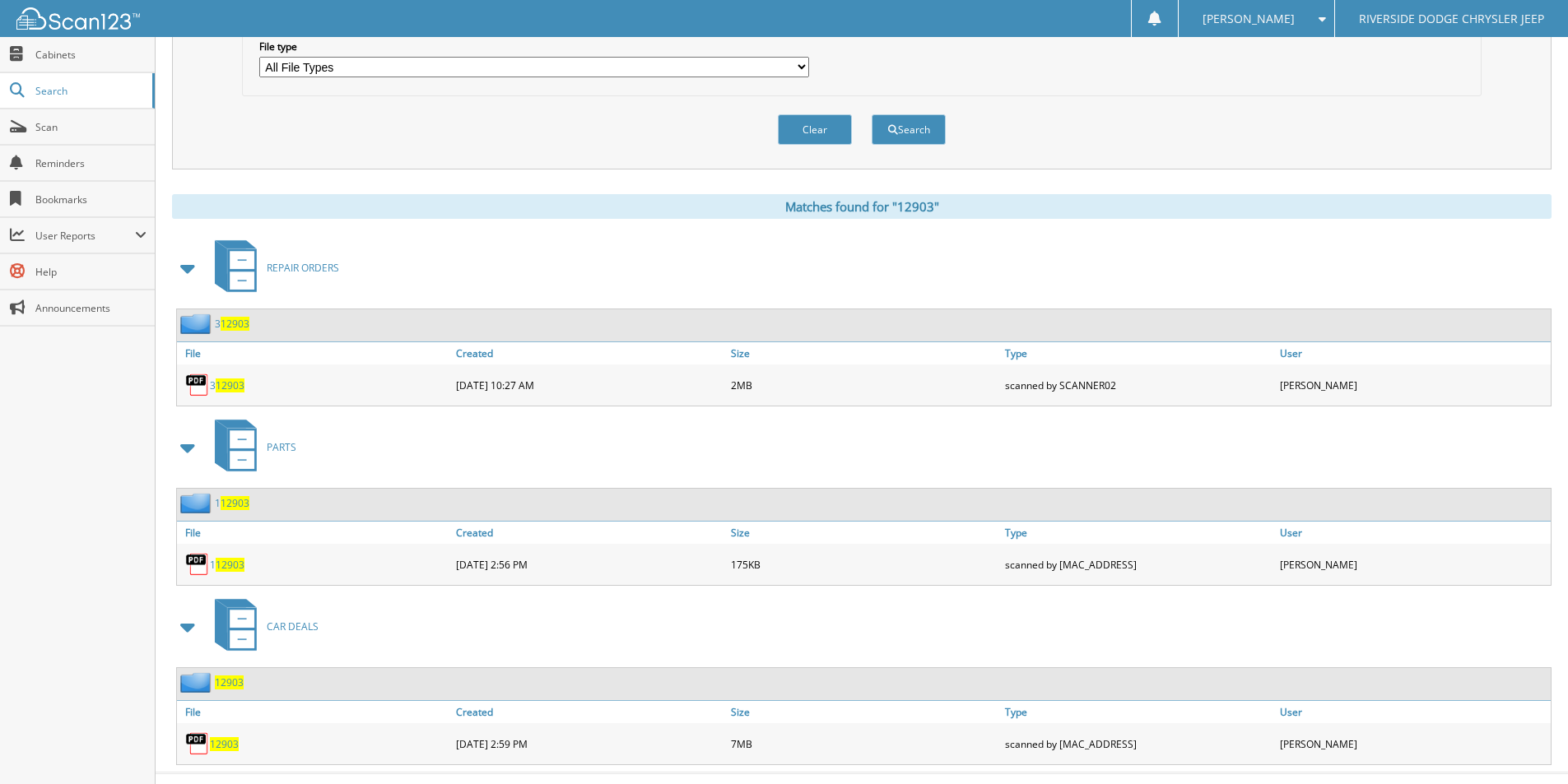
scroll to position [559, 0]
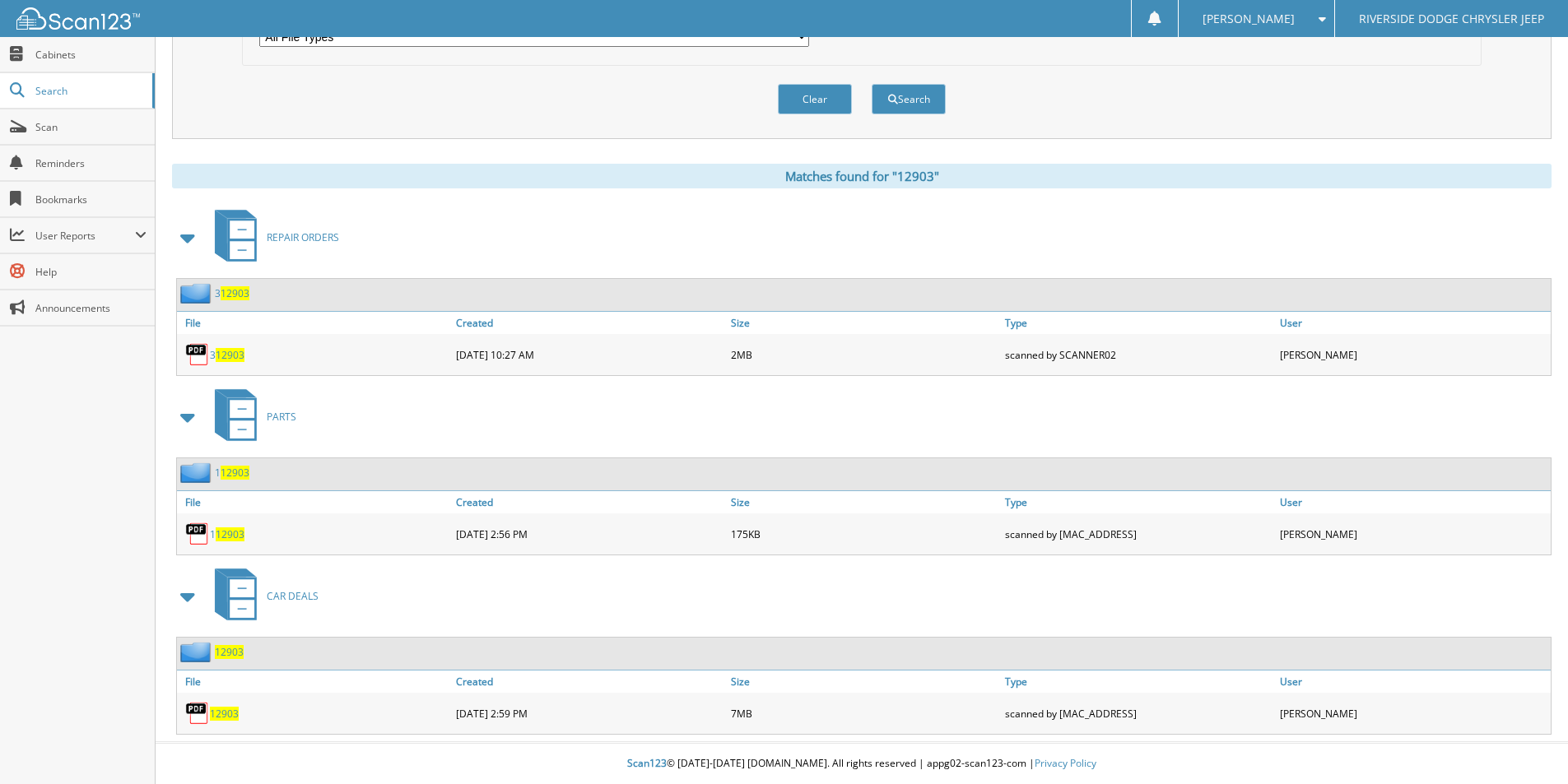
click at [224, 711] on span "12903" at bounding box center [224, 714] width 29 height 14
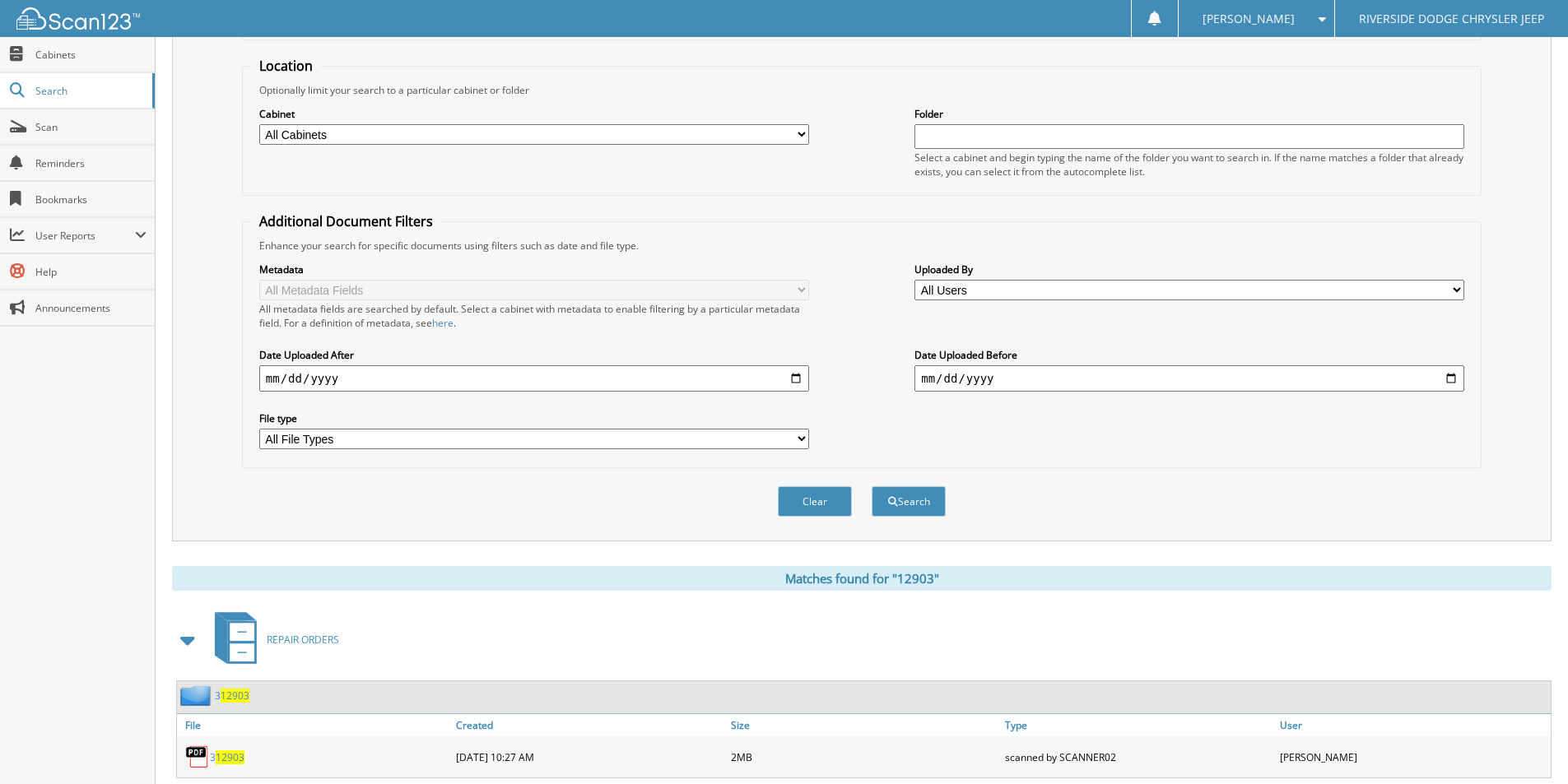
scroll to position [0, 0]
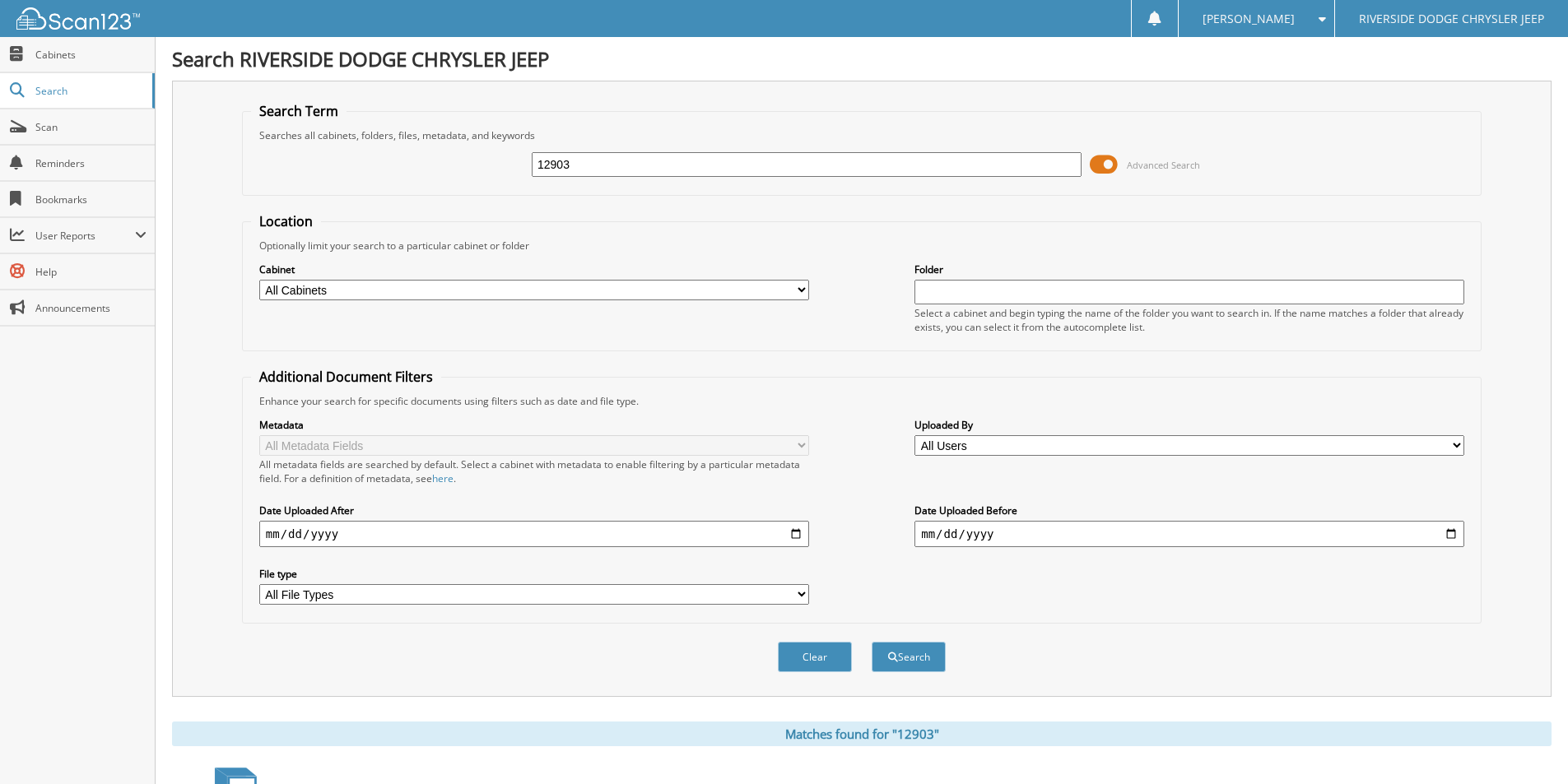
click at [626, 157] on input "12903" at bounding box center [806, 165] width 550 height 25
click at [627, 157] on input "12903" at bounding box center [806, 165] width 550 height 25
type input "12846"
click at [872, 642] on button "Search" at bounding box center [909, 657] width 74 height 31
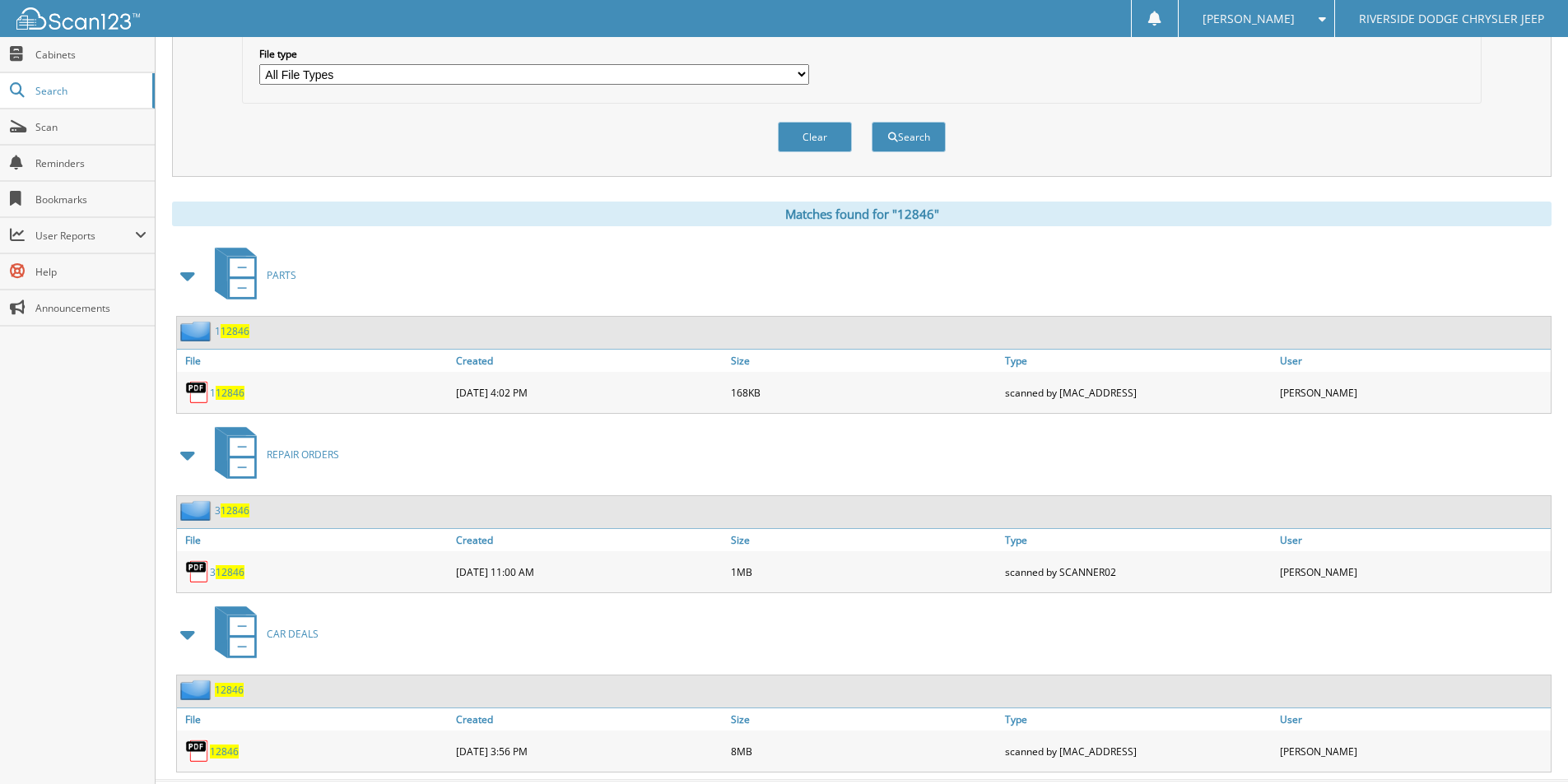
scroll to position [559, 0]
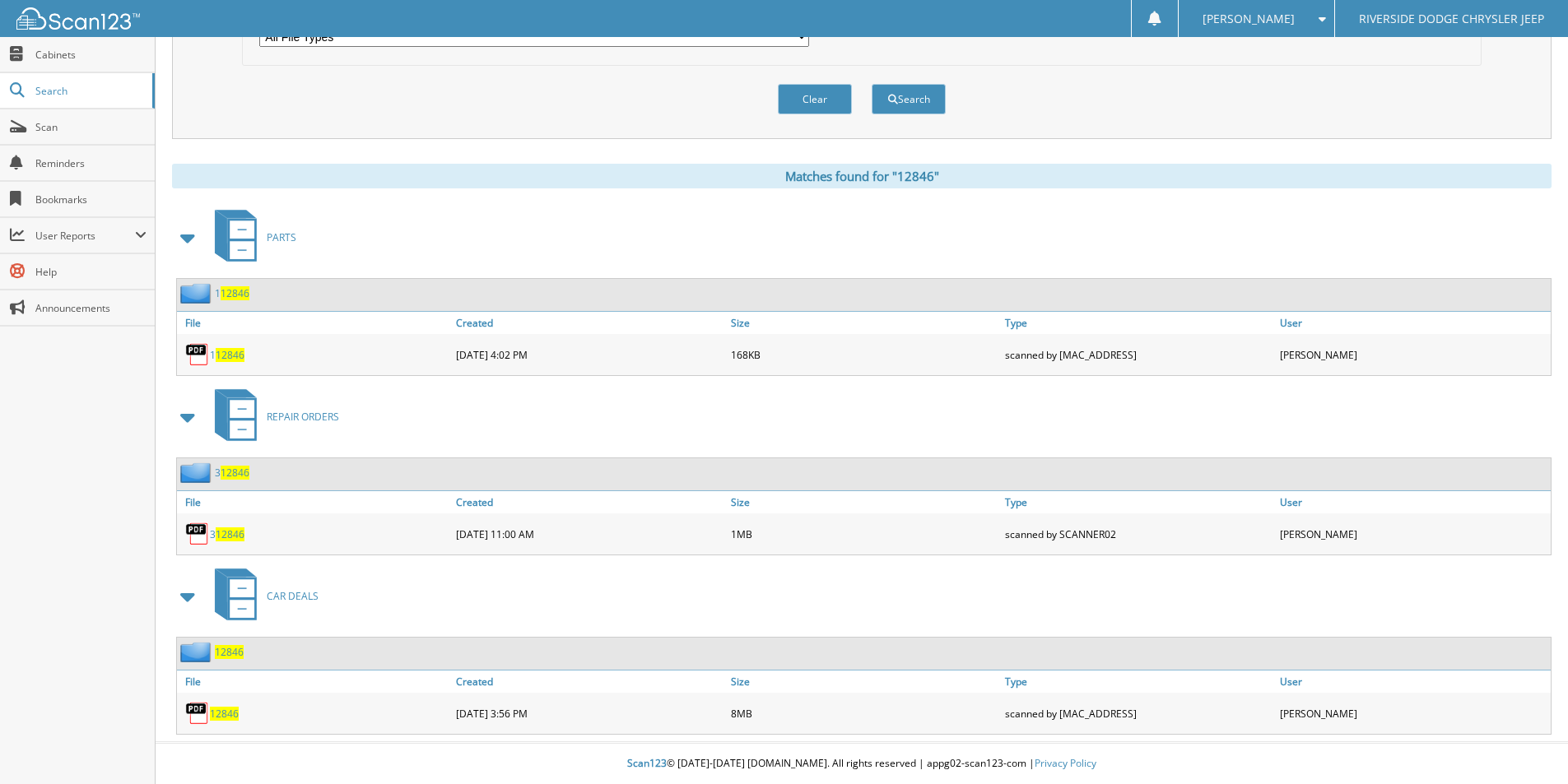
click at [230, 711] on span "12846" at bounding box center [224, 714] width 29 height 14
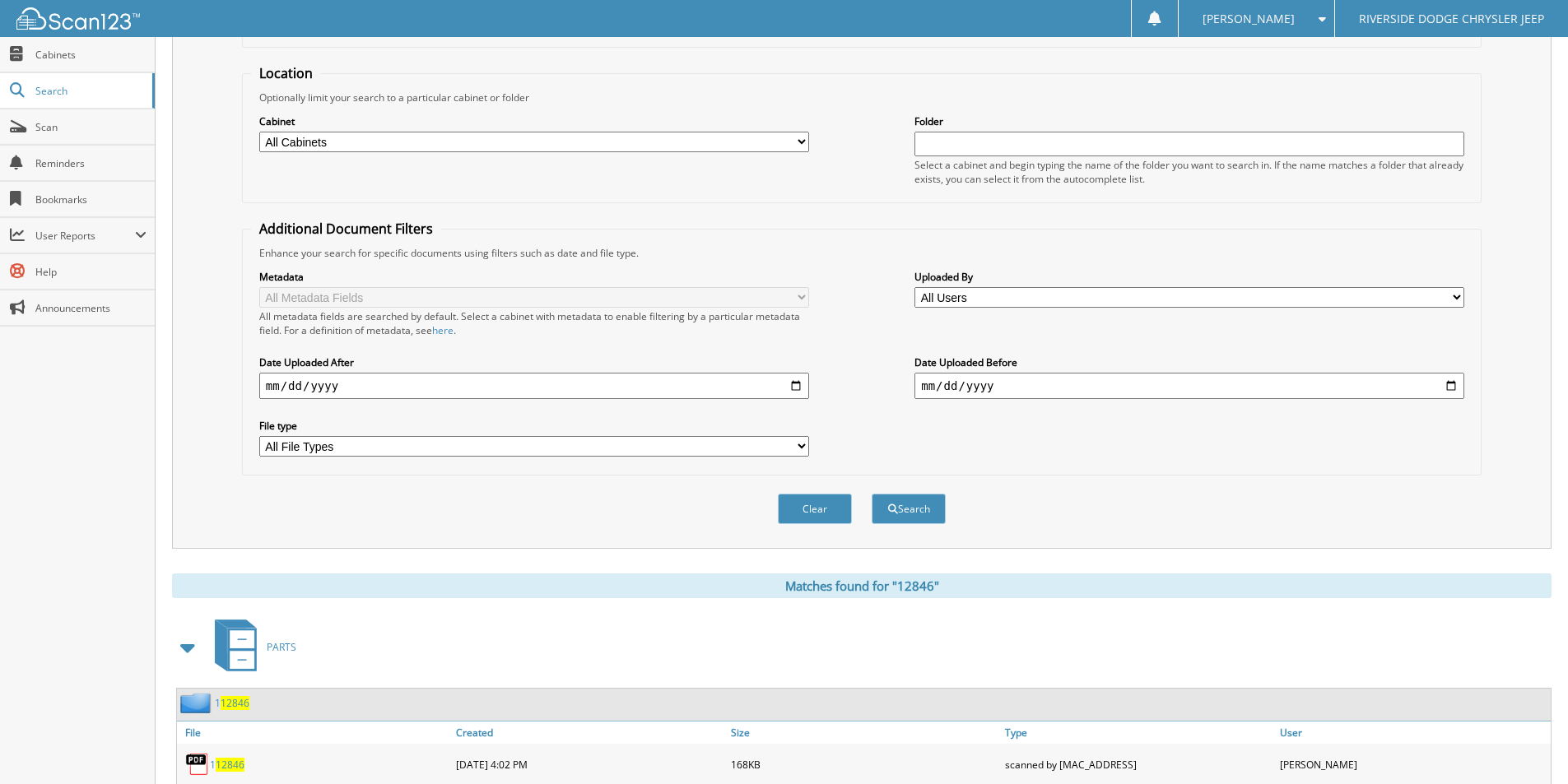
scroll to position [0, 0]
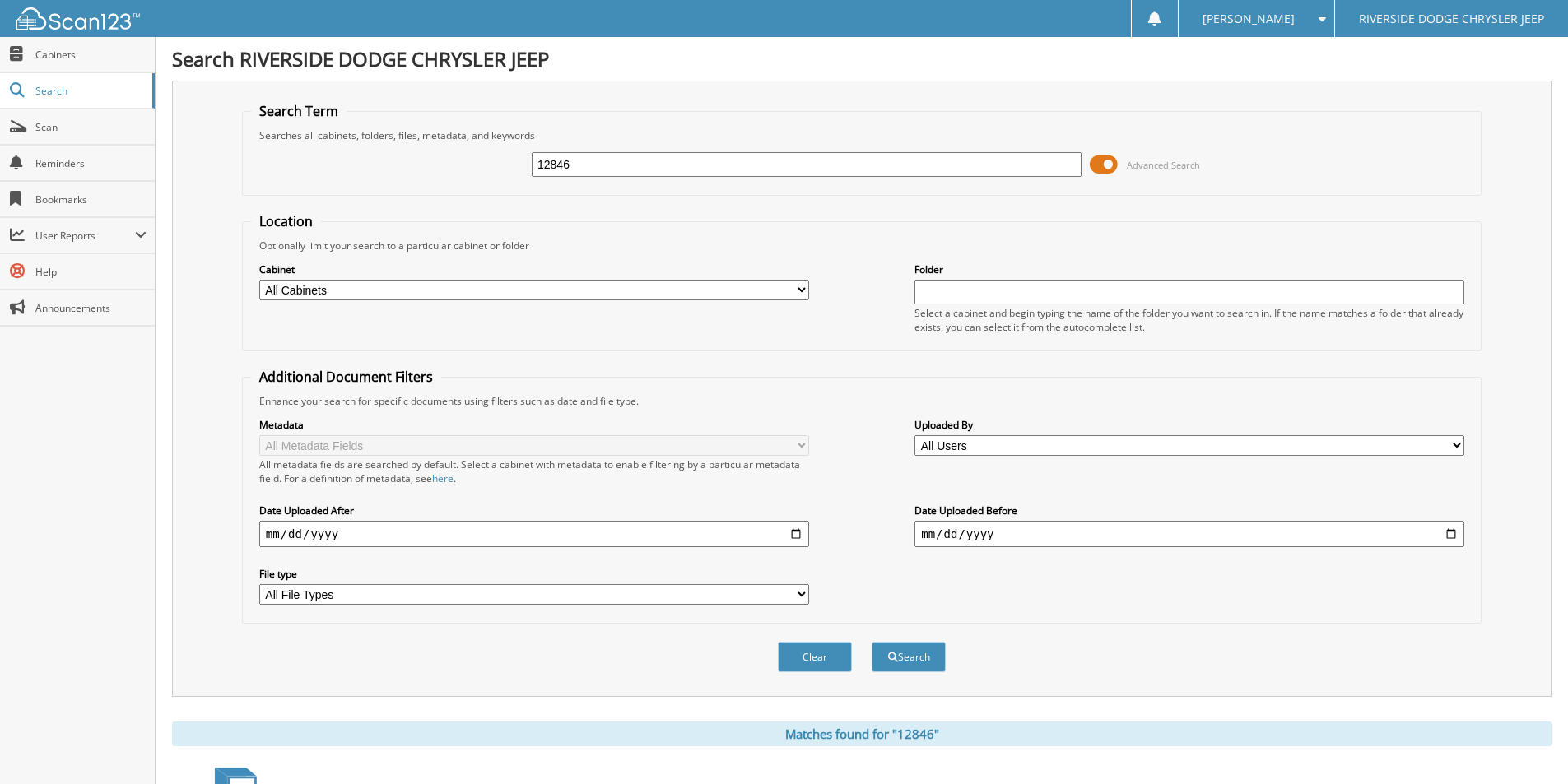
click at [601, 153] on input "12846" at bounding box center [806, 165] width 550 height 25
click at [602, 153] on input "12846" at bounding box center [806, 165] width 550 height 25
type input "12944"
click at [872, 642] on button "Search" at bounding box center [909, 657] width 74 height 31
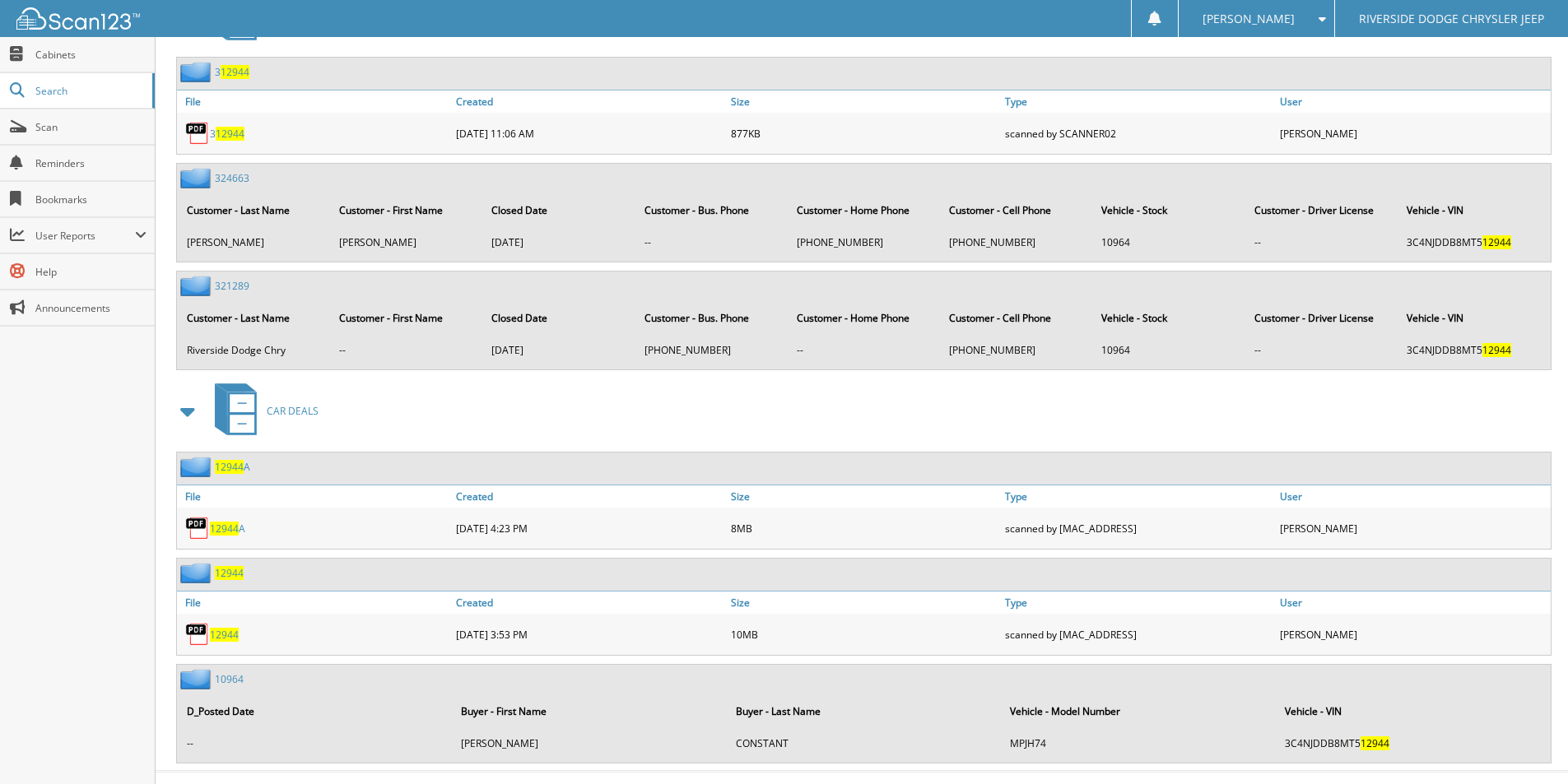
scroll to position [988, 0]
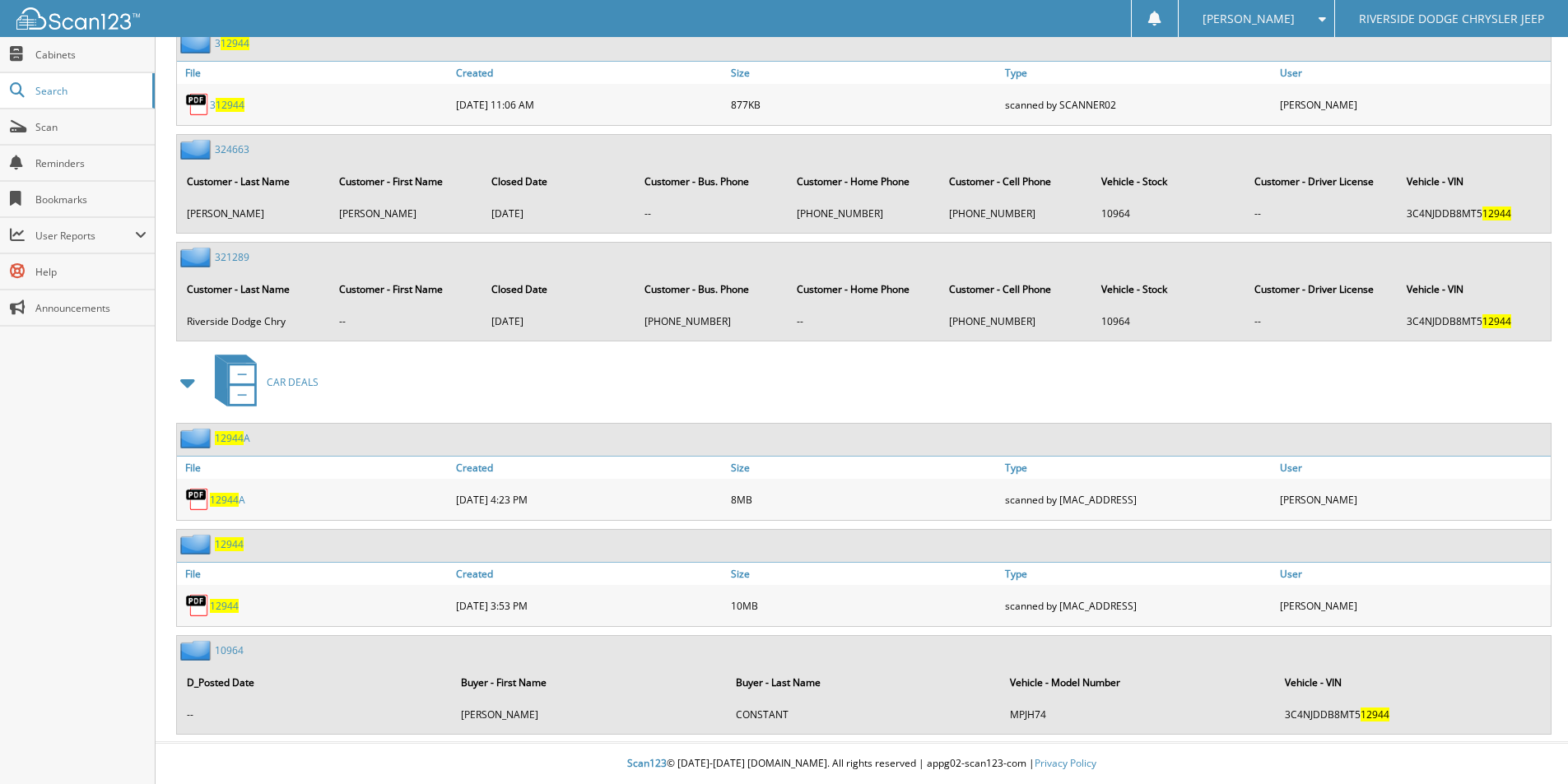
click at [223, 604] on span "12944" at bounding box center [224, 606] width 29 height 14
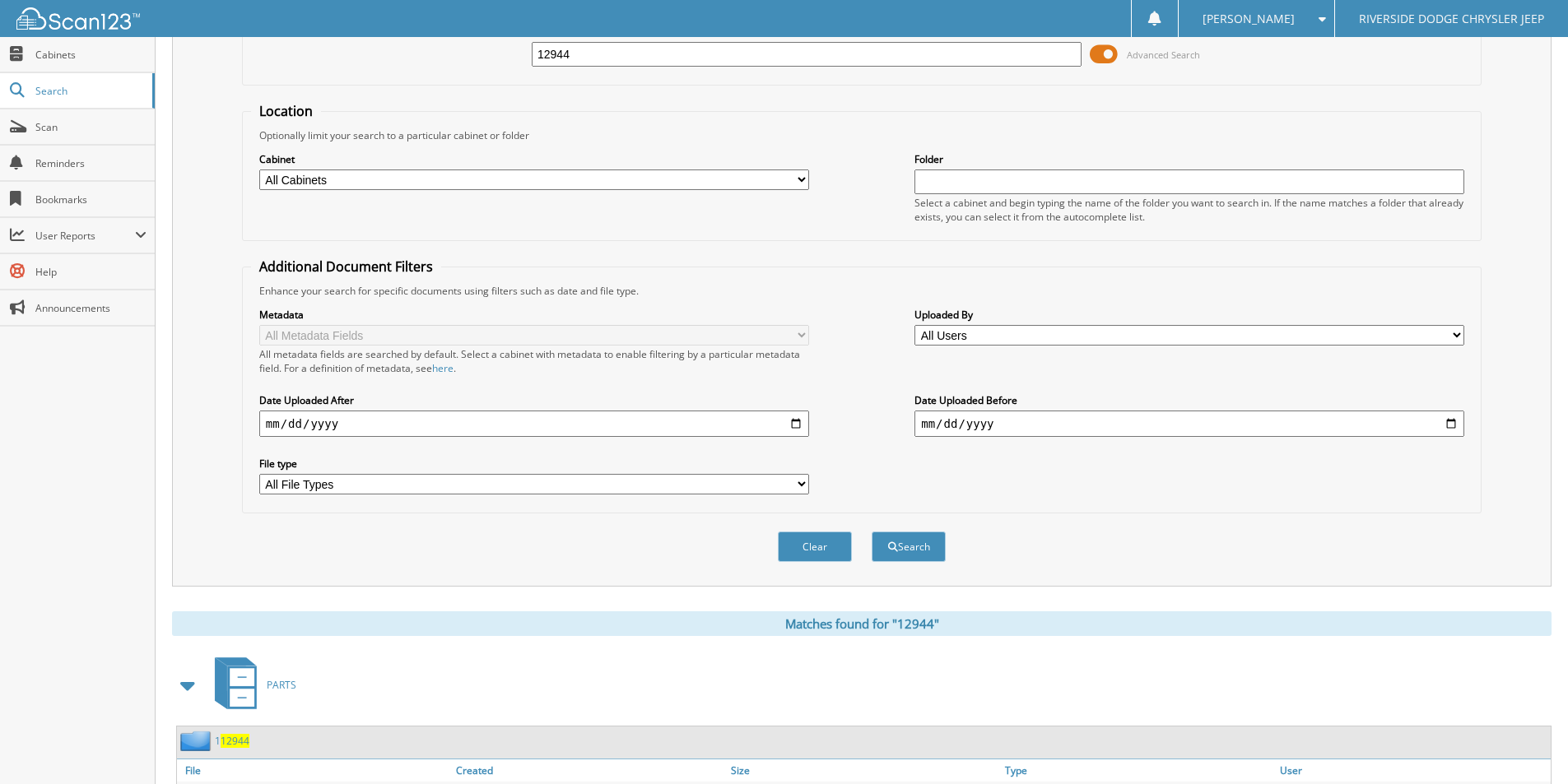
scroll to position [0, 0]
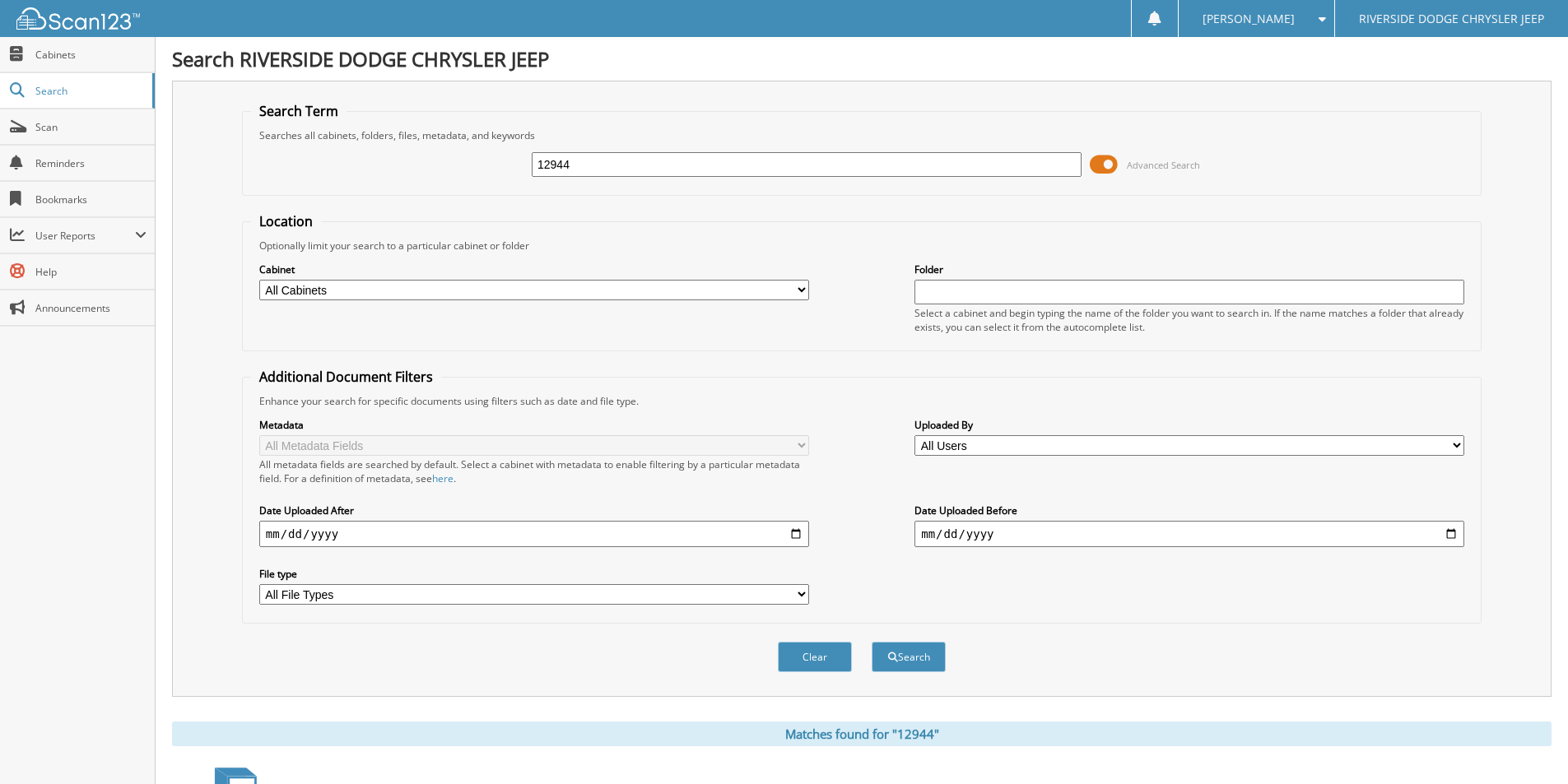
click at [693, 164] on input "12944" at bounding box center [806, 165] width 550 height 25
type input "12883A"
click at [872, 642] on button "Search" at bounding box center [909, 657] width 74 height 31
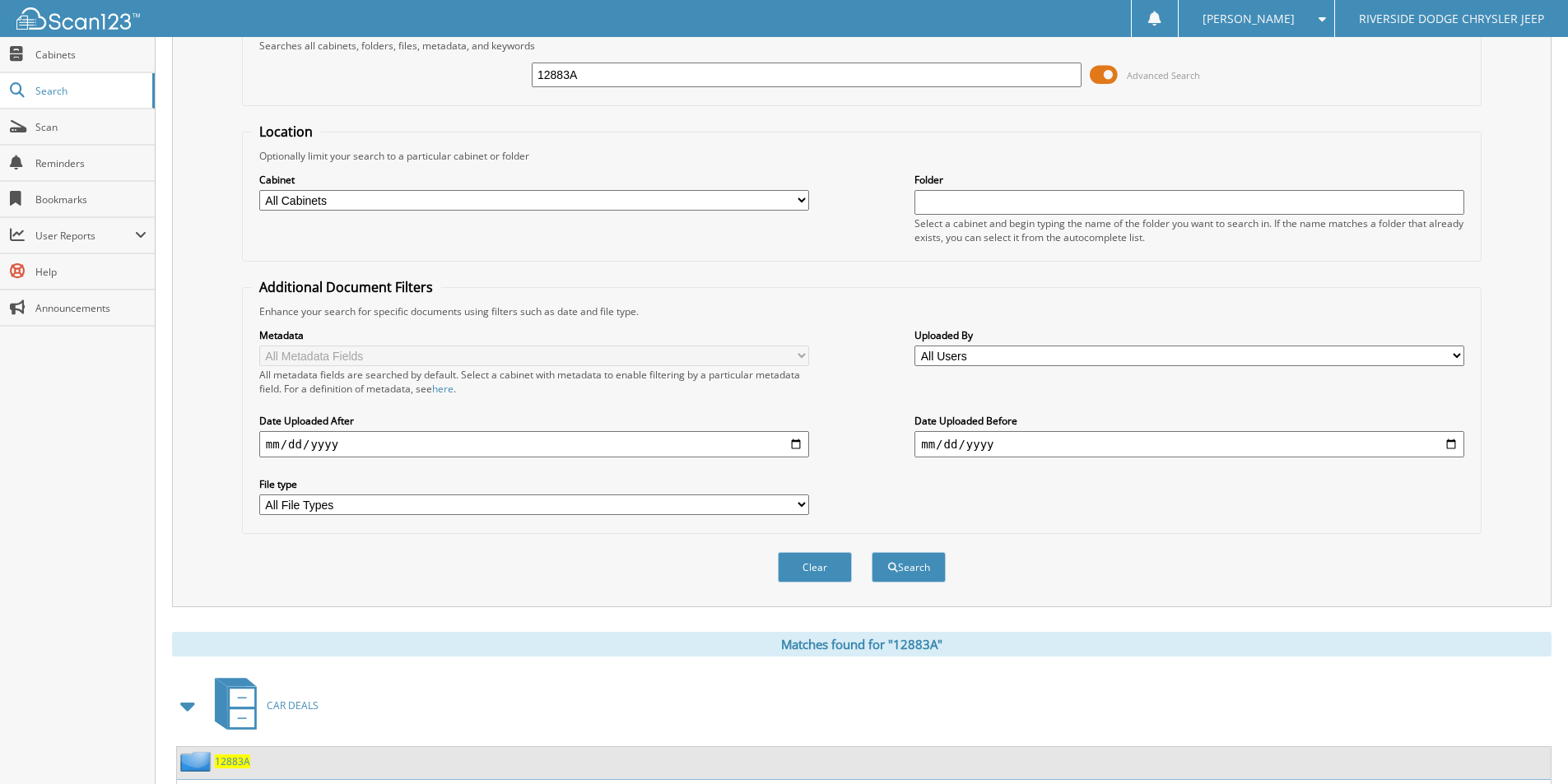
scroll to position [200, 0]
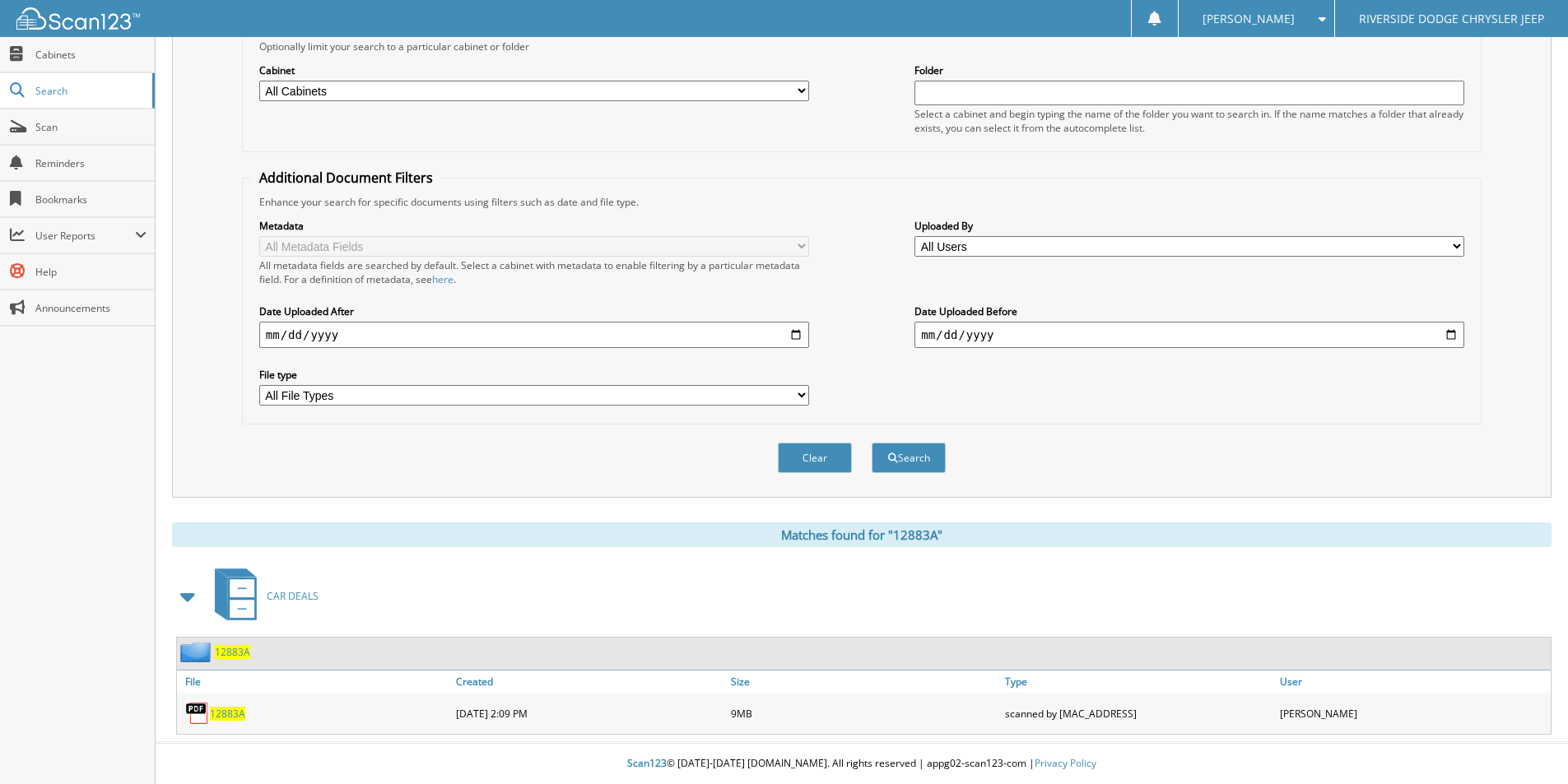
click at [227, 708] on span "12883A" at bounding box center [228, 714] width 35 height 14
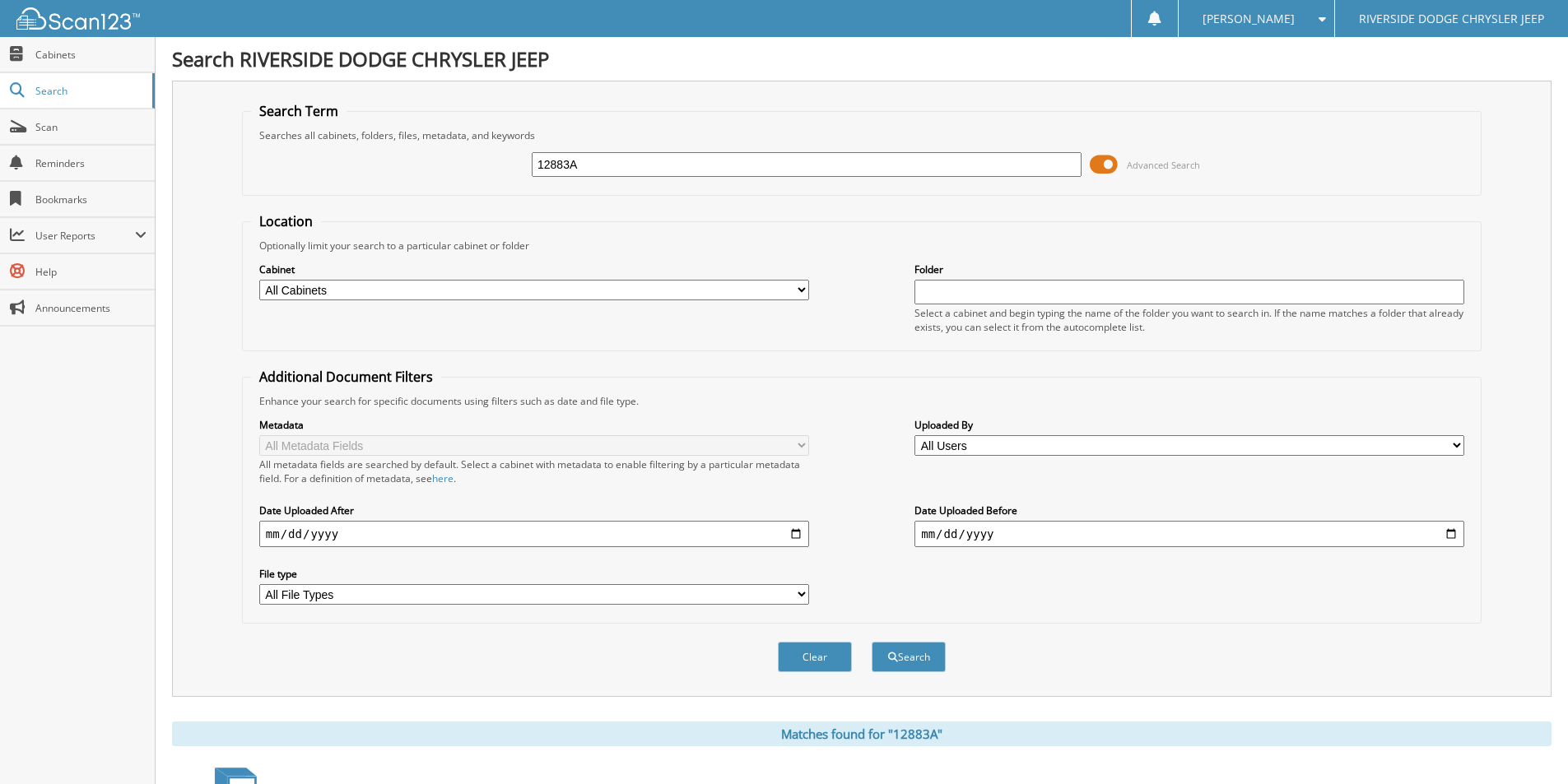
click at [626, 169] on input "12883A" at bounding box center [806, 165] width 550 height 25
type input "12728A"
click at [872, 642] on button "Search" at bounding box center [909, 657] width 74 height 31
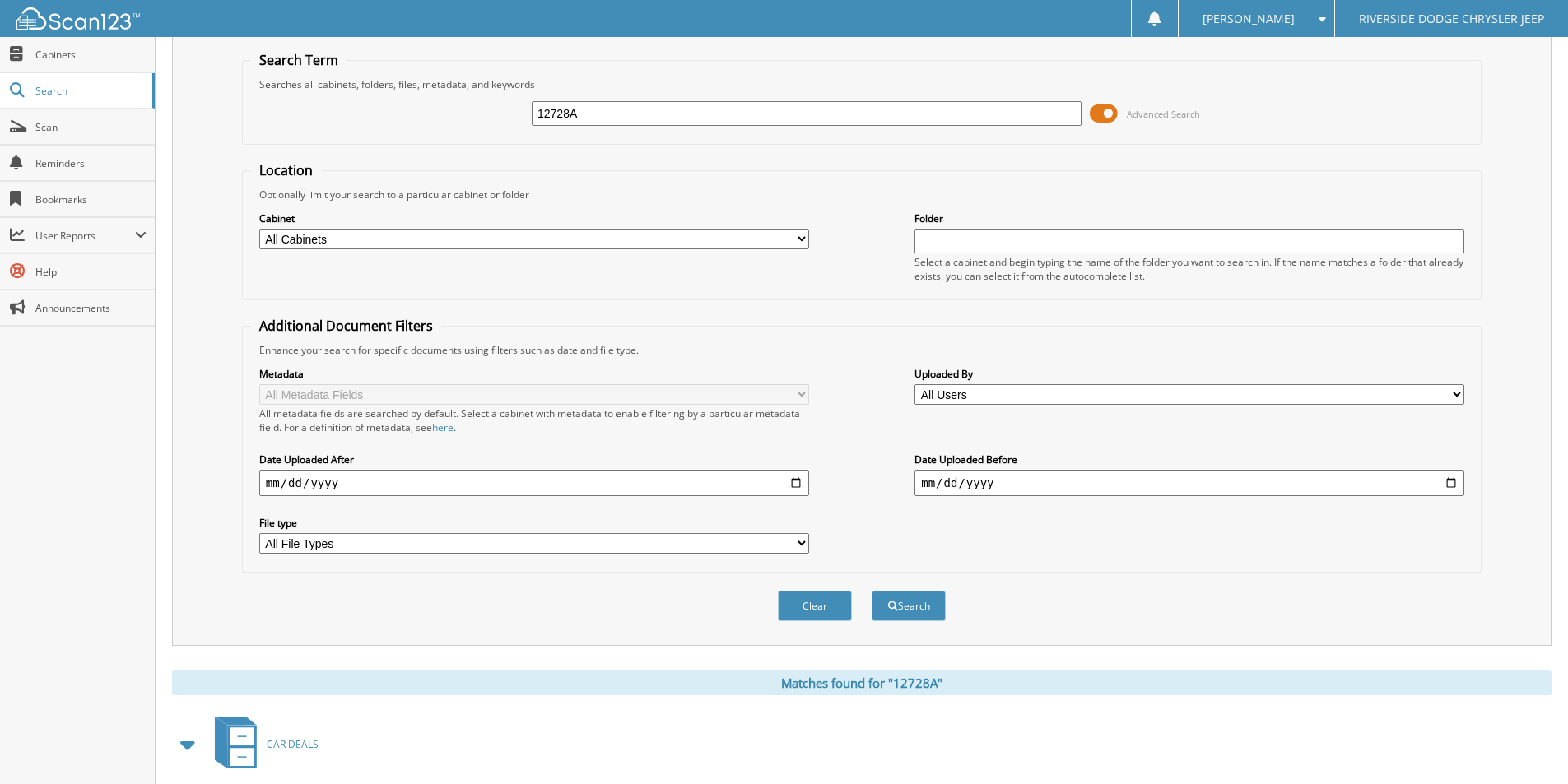
scroll to position [200, 0]
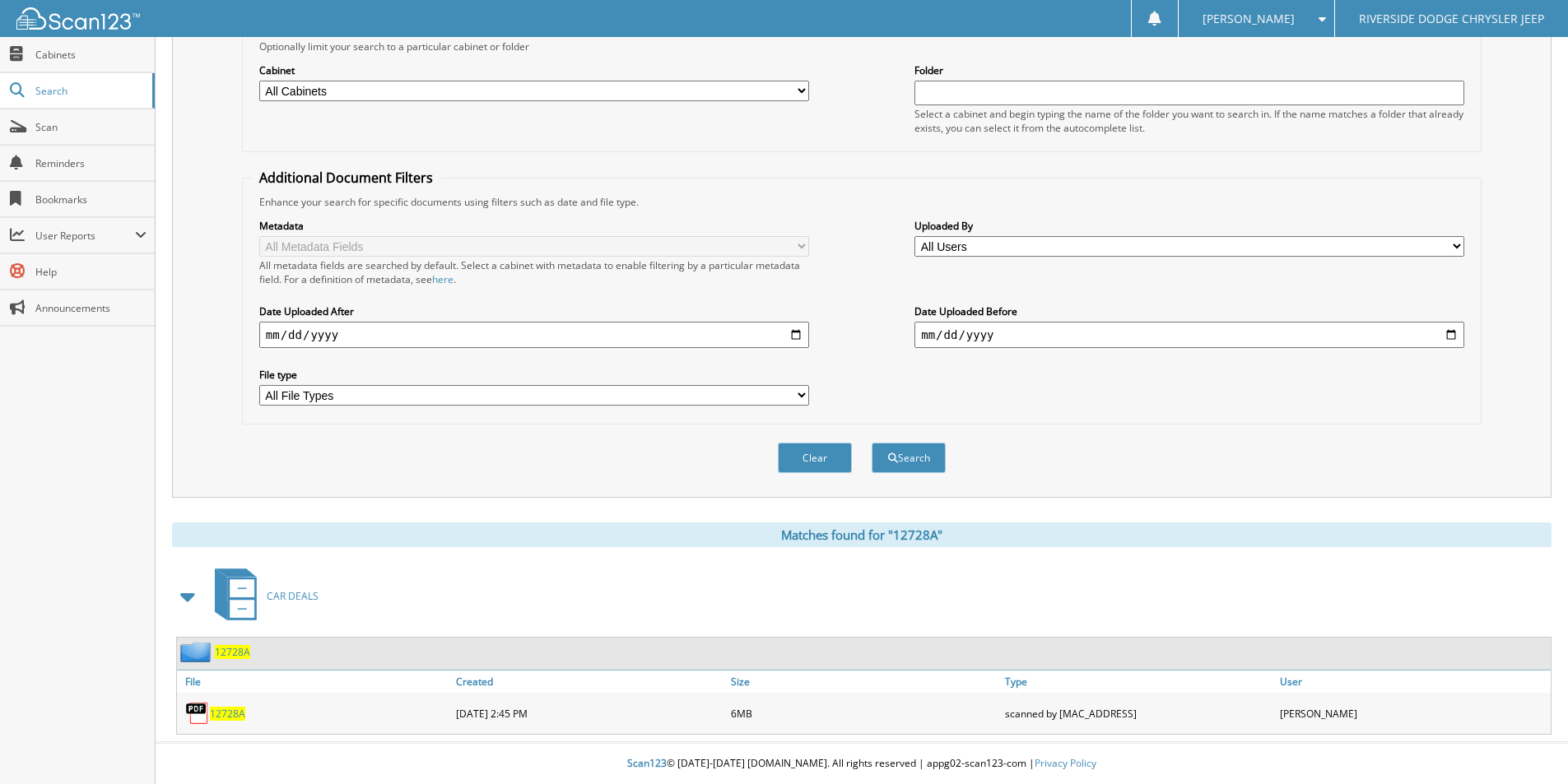
click at [231, 712] on span "12728A" at bounding box center [228, 714] width 35 height 14
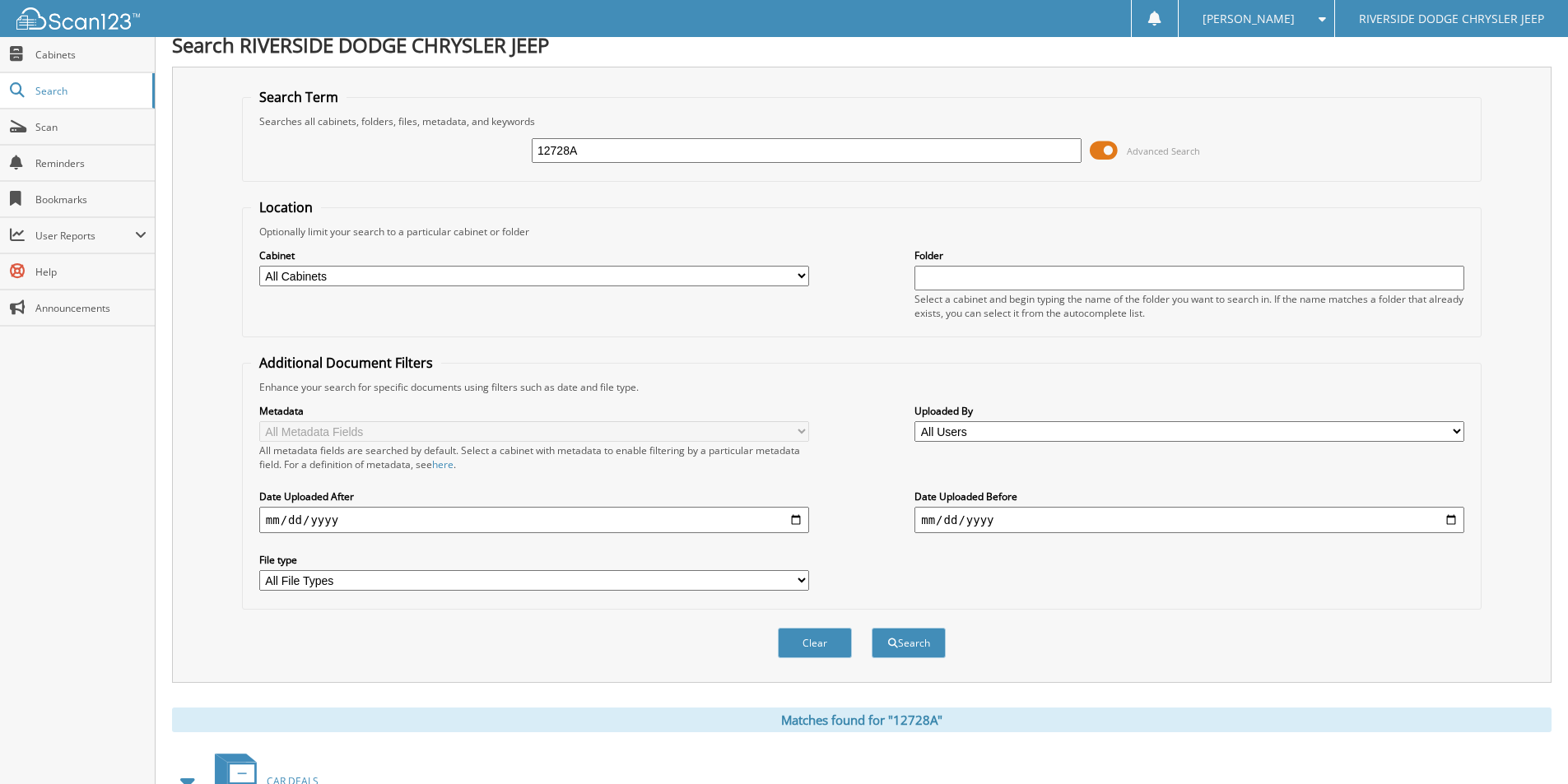
scroll to position [0, 0]
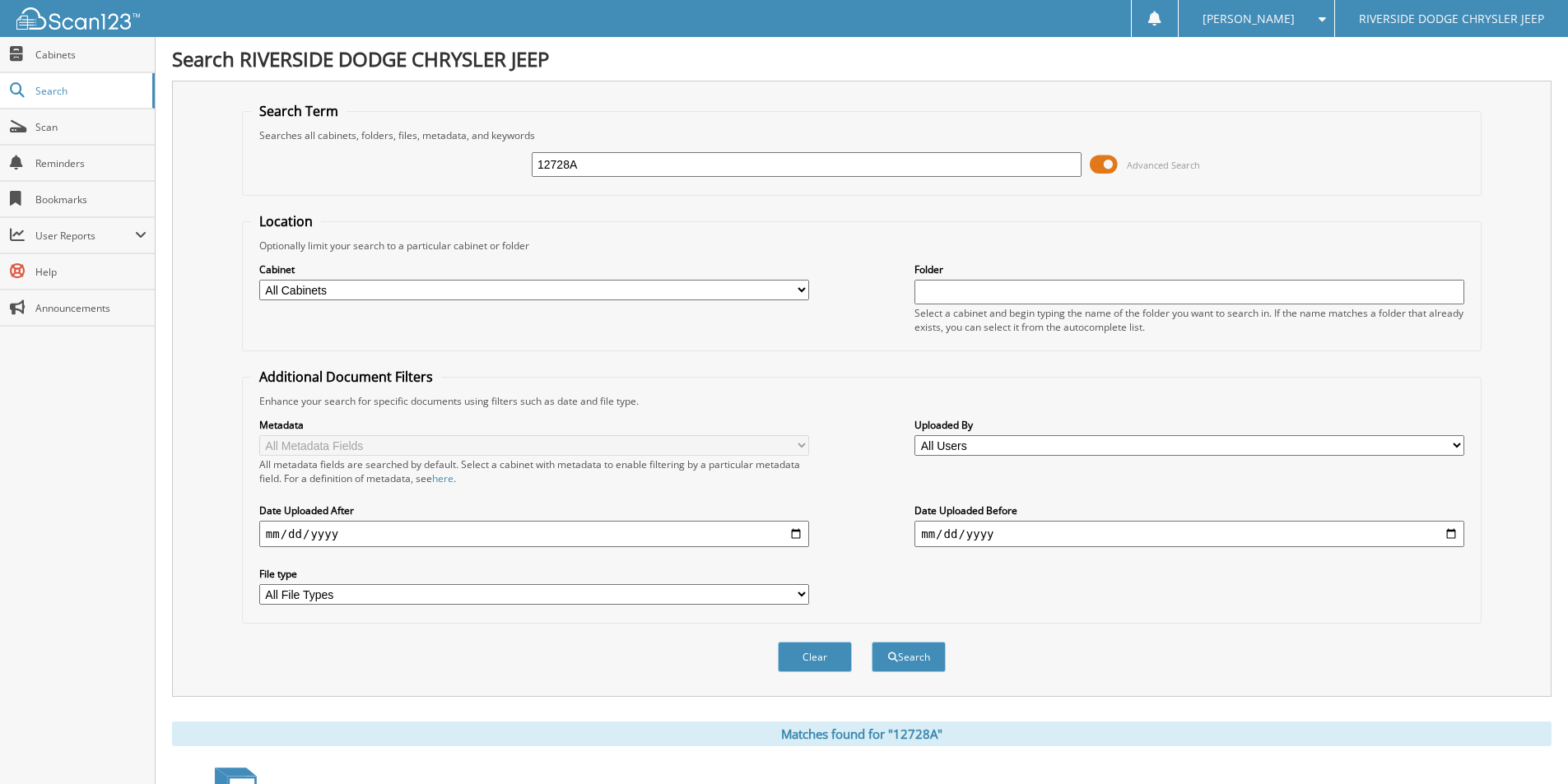
click at [603, 165] on input "12728A" at bounding box center [806, 165] width 550 height 25
type input "U4674"
click at [872, 642] on button "Search" at bounding box center [909, 657] width 74 height 31
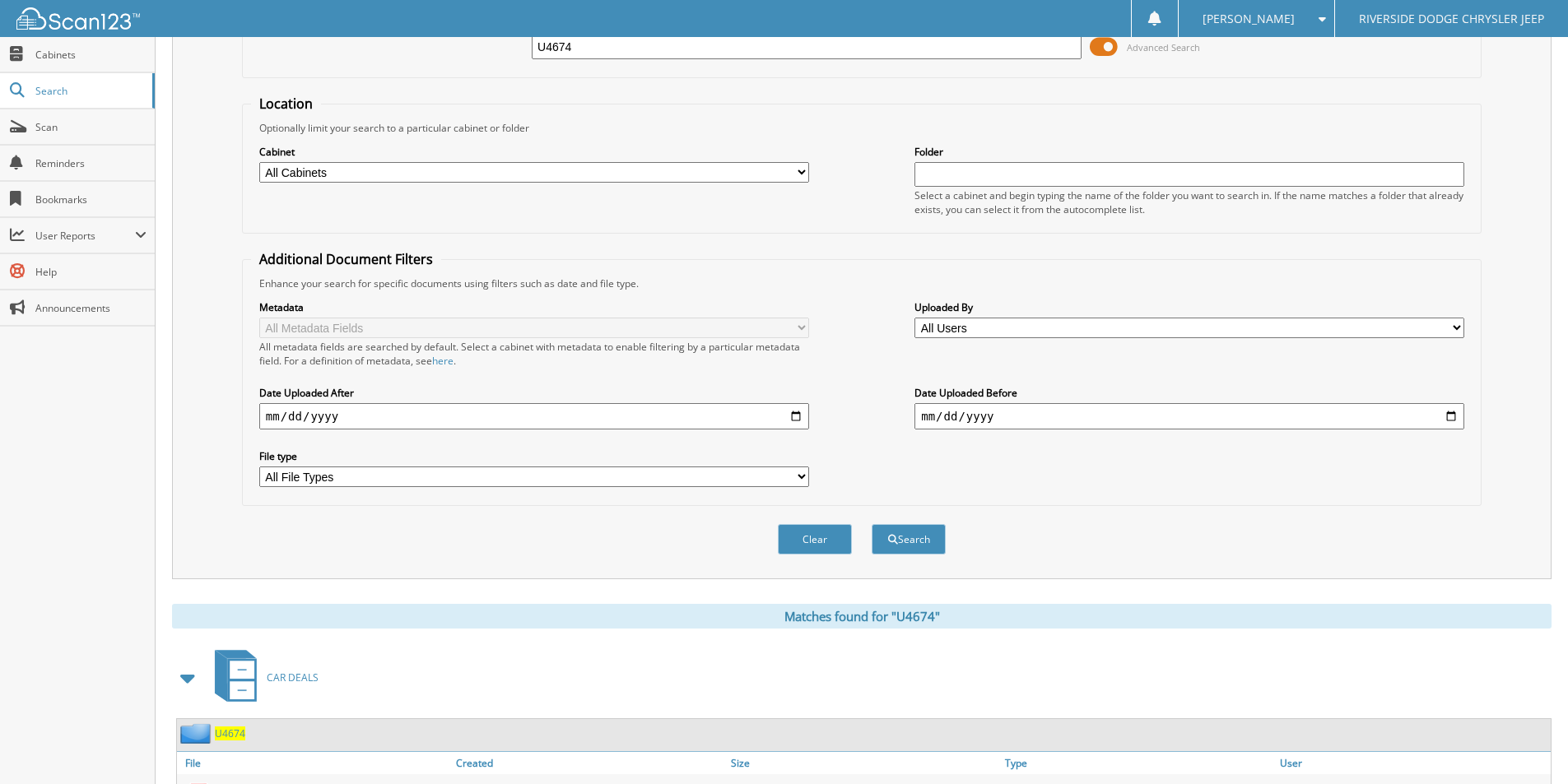
scroll to position [241, 0]
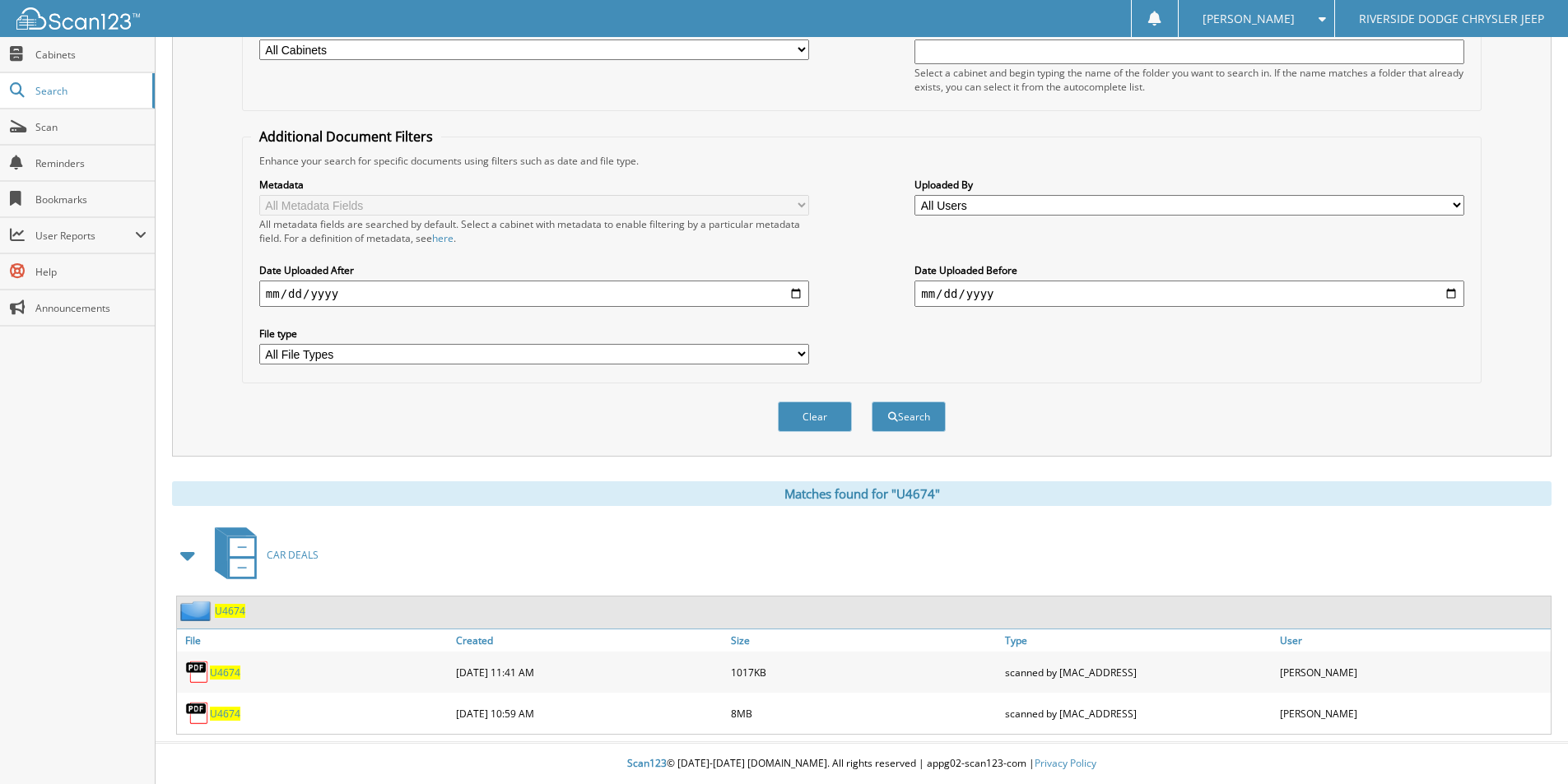
click at [222, 674] on span "U4674" at bounding box center [225, 673] width 31 height 14
click at [223, 712] on span "U4674" at bounding box center [225, 714] width 31 height 14
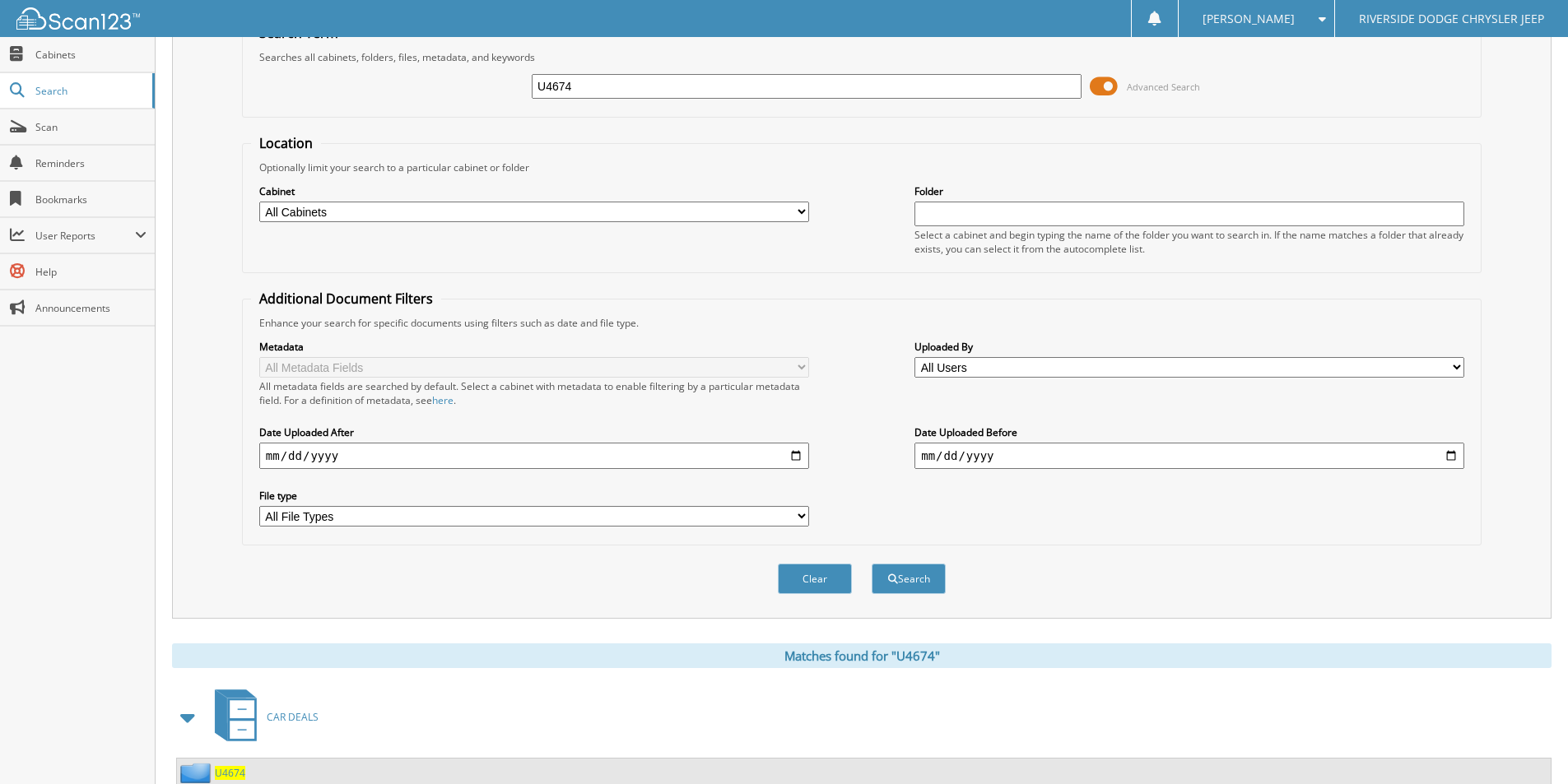
scroll to position [0, 0]
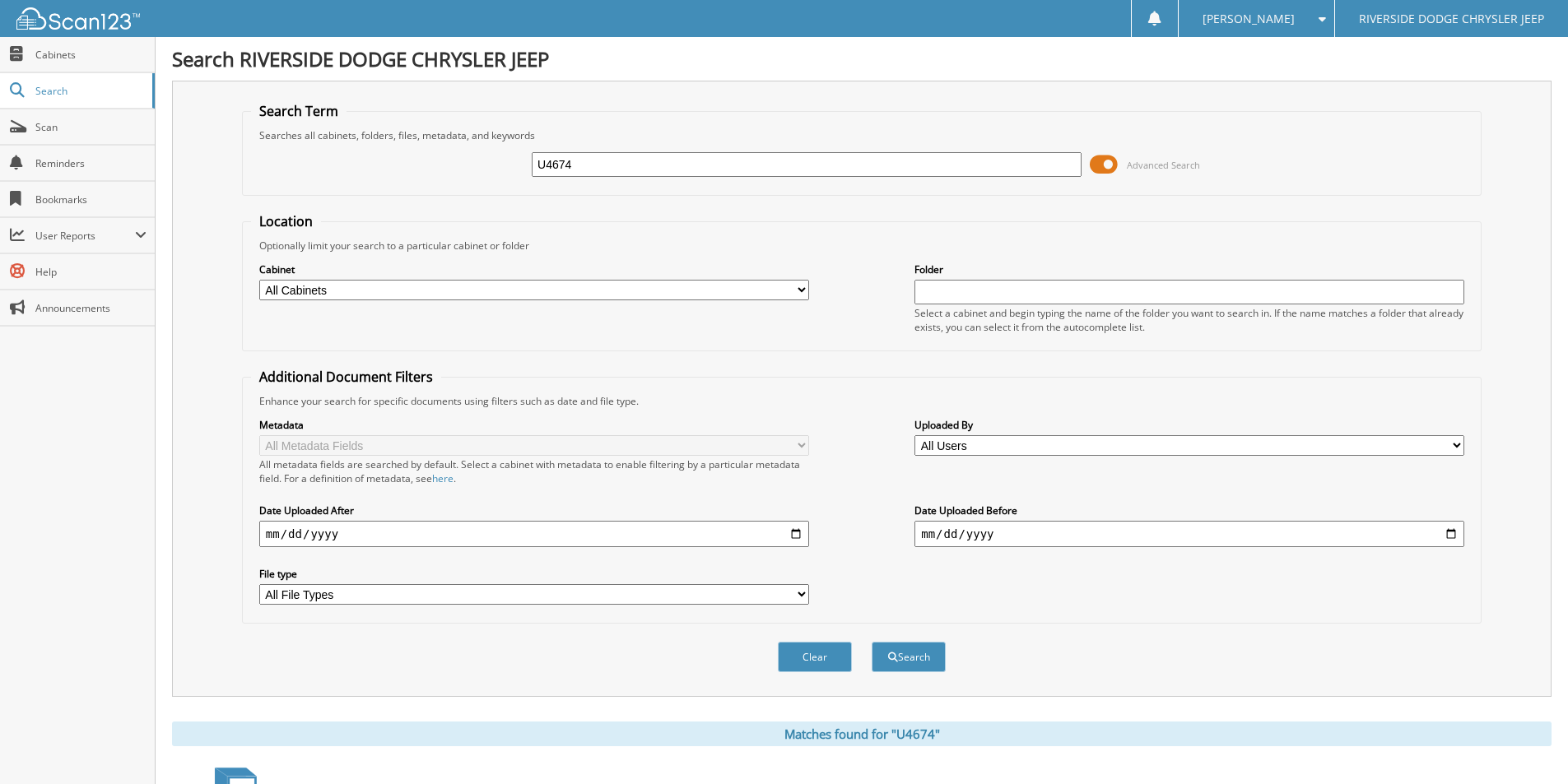
click at [595, 159] on input "U4674" at bounding box center [806, 165] width 550 height 25
type input "12847A"
click at [872, 642] on button "Search" at bounding box center [909, 657] width 74 height 31
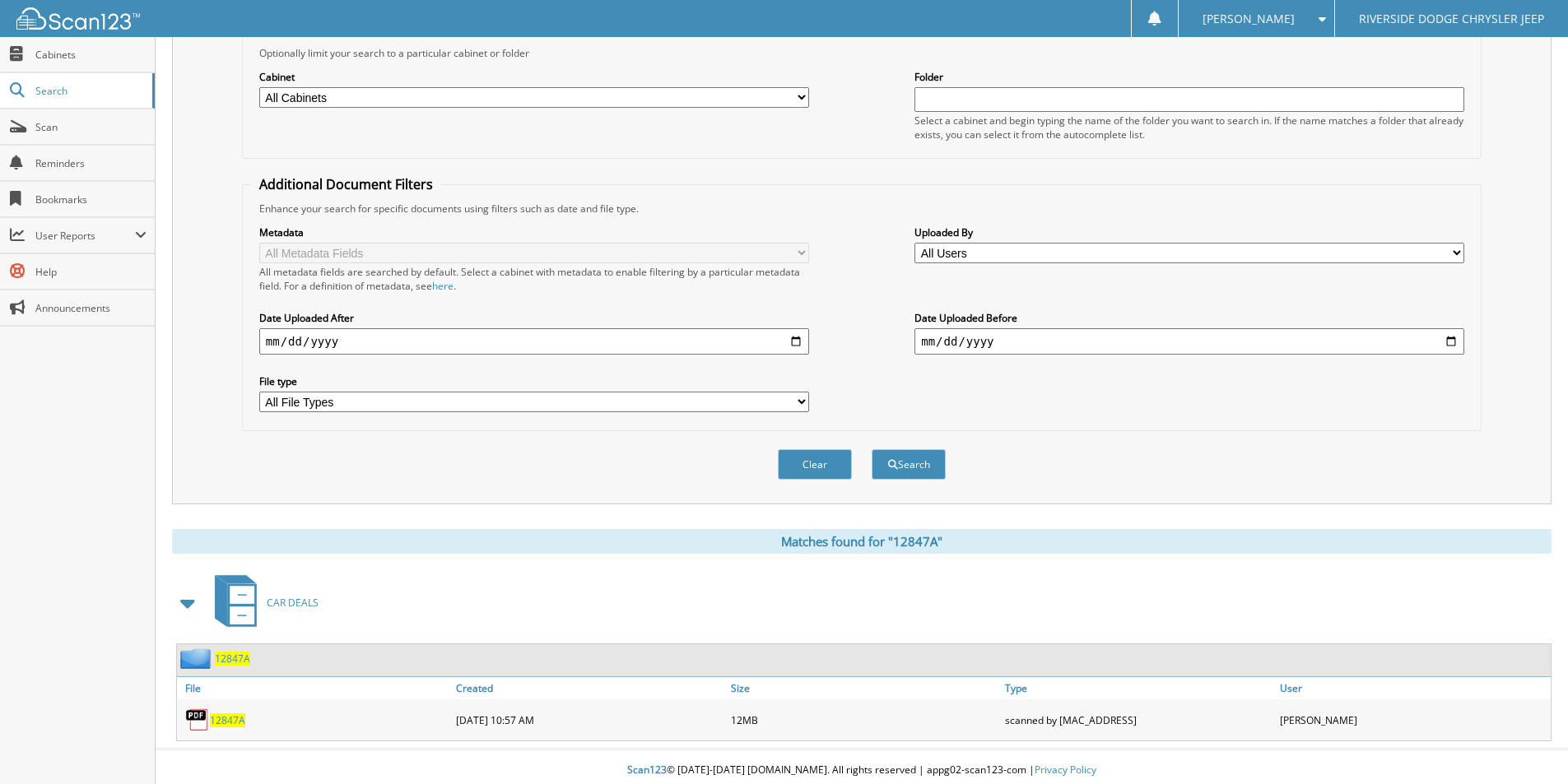
scroll to position [200, 0]
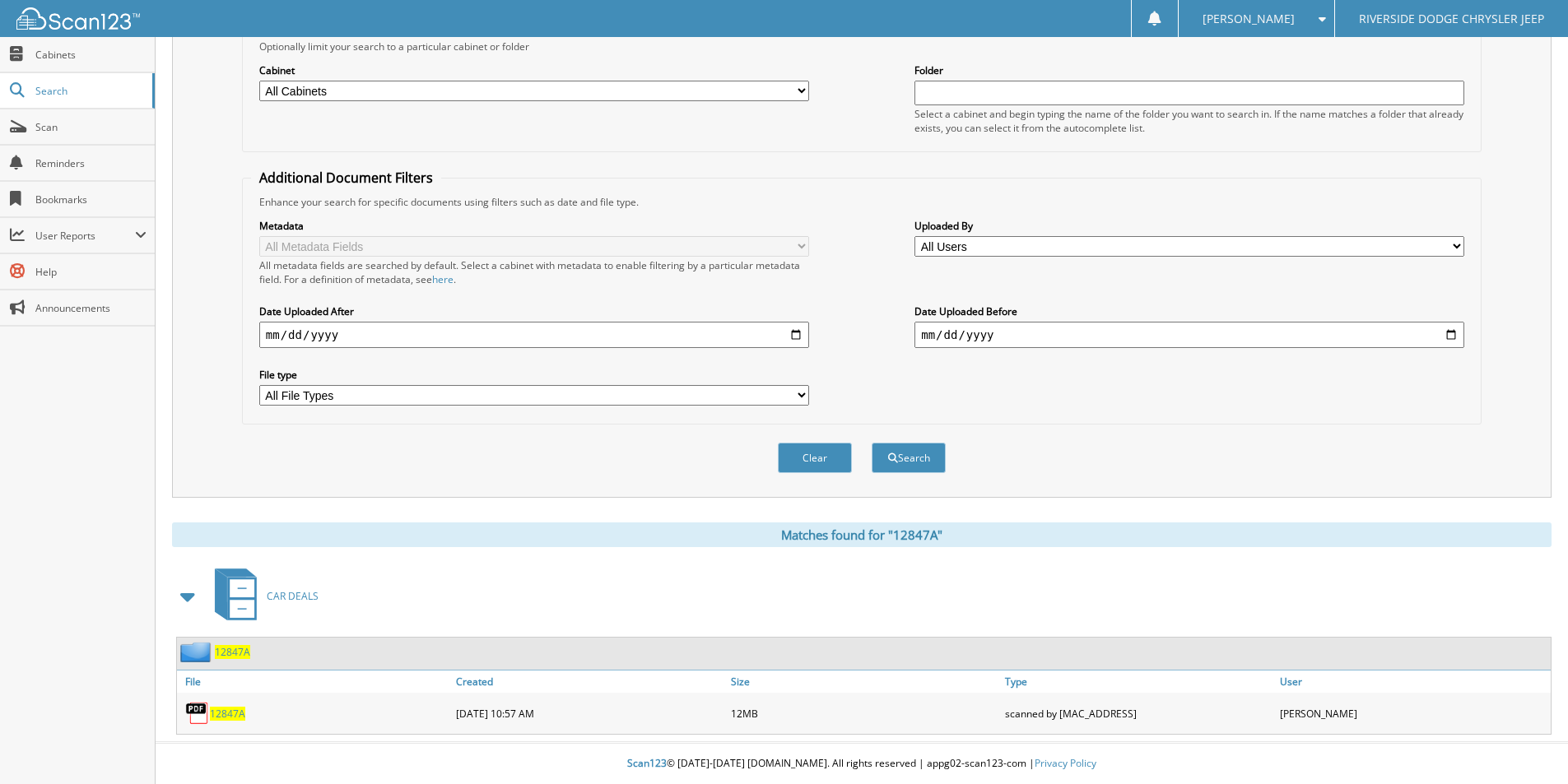
click at [229, 710] on span "12847A" at bounding box center [228, 714] width 35 height 14
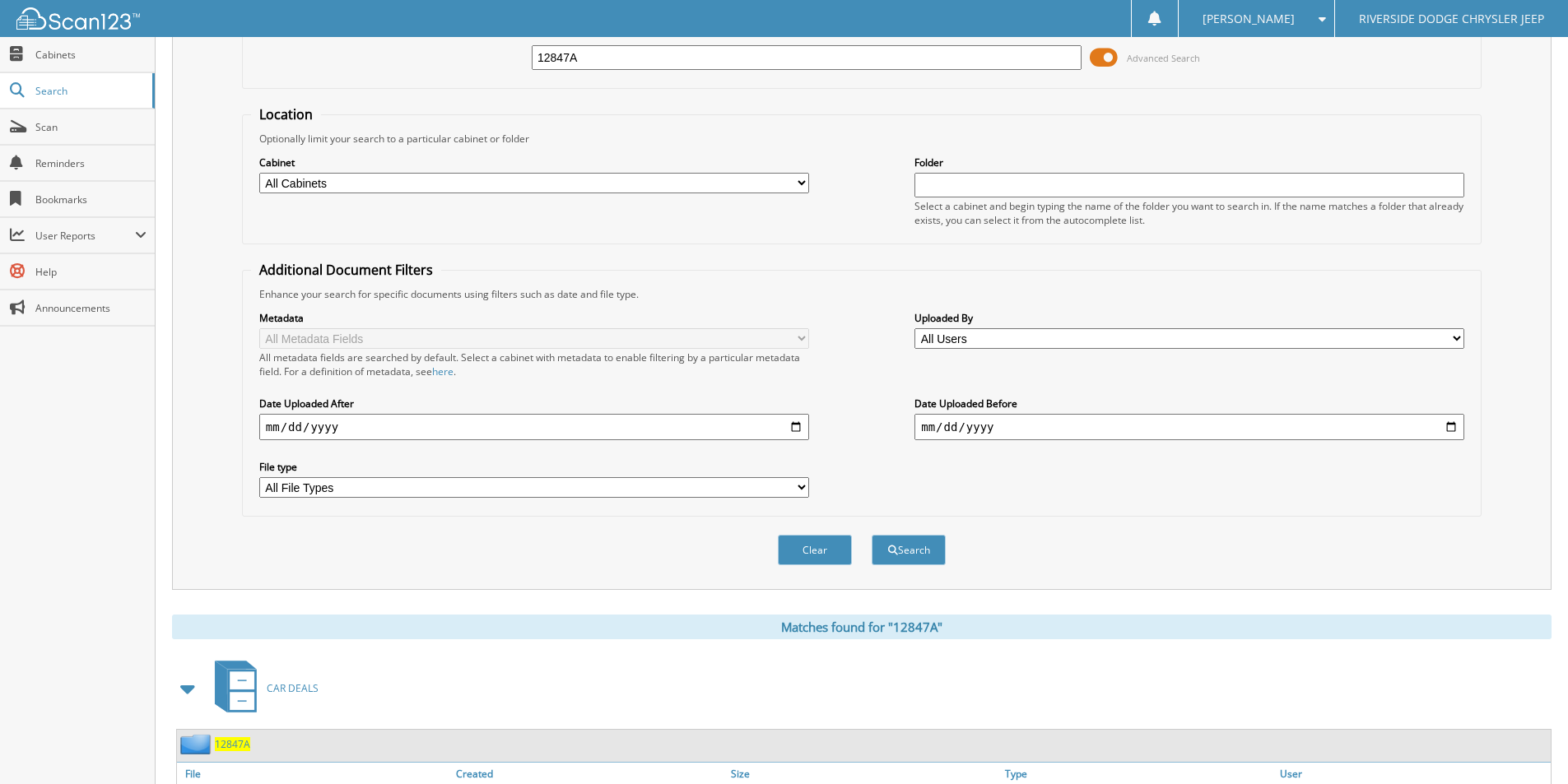
scroll to position [0, 0]
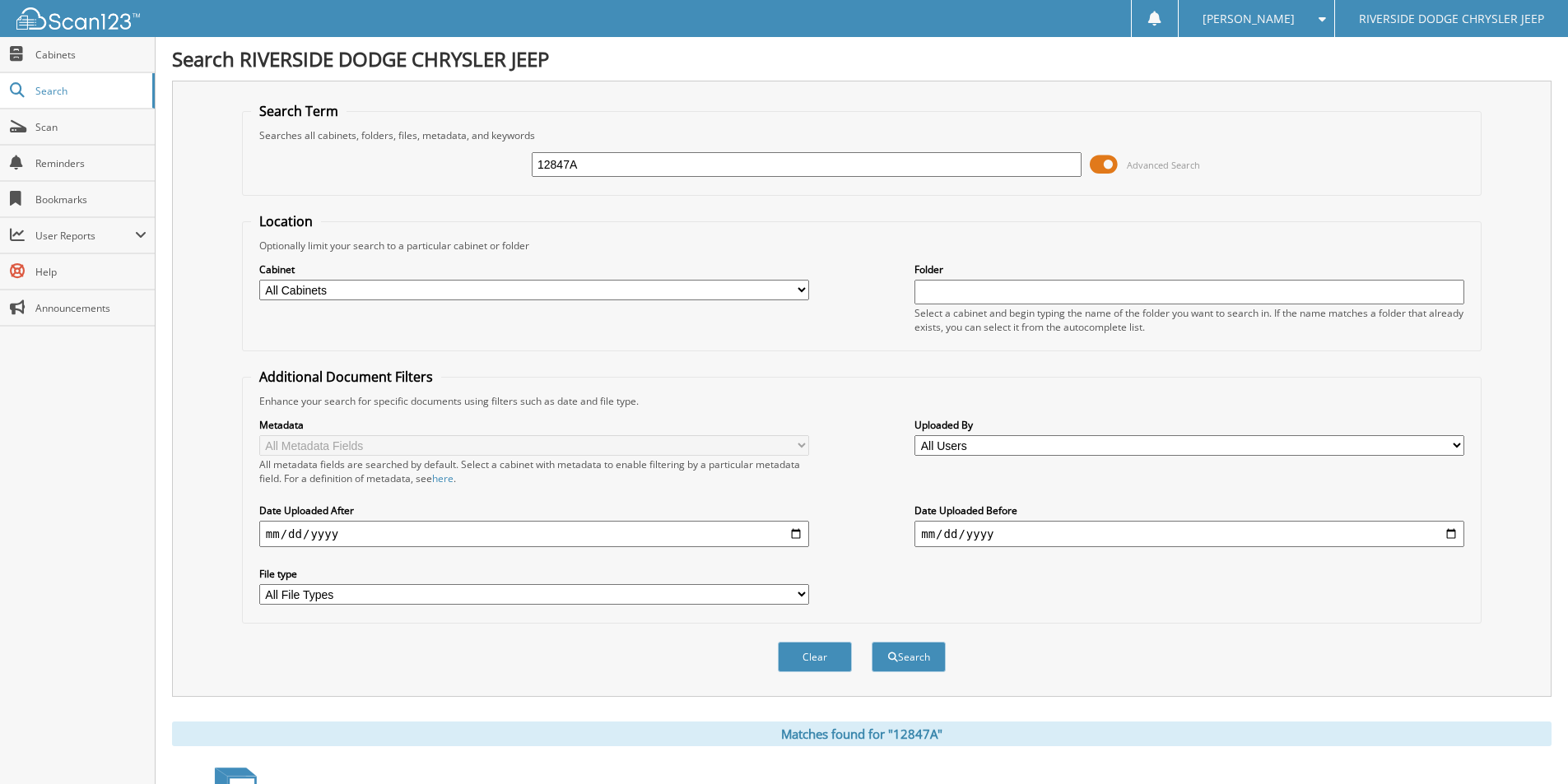
click at [721, 166] on input "12847A" at bounding box center [806, 165] width 550 height 25
type input "H12356"
click at [872, 642] on button "Search" at bounding box center [909, 657] width 74 height 31
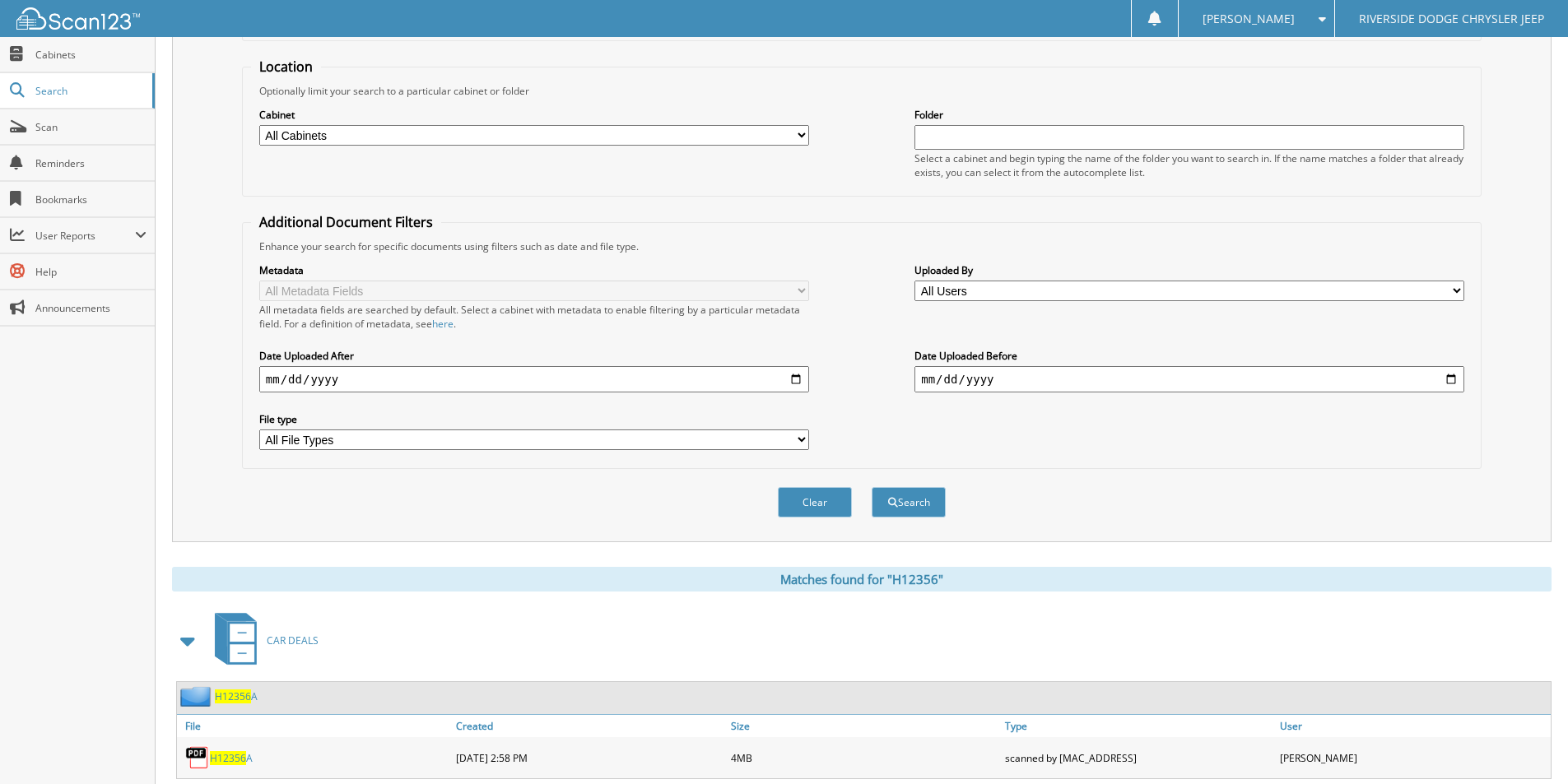
scroll to position [306, 0]
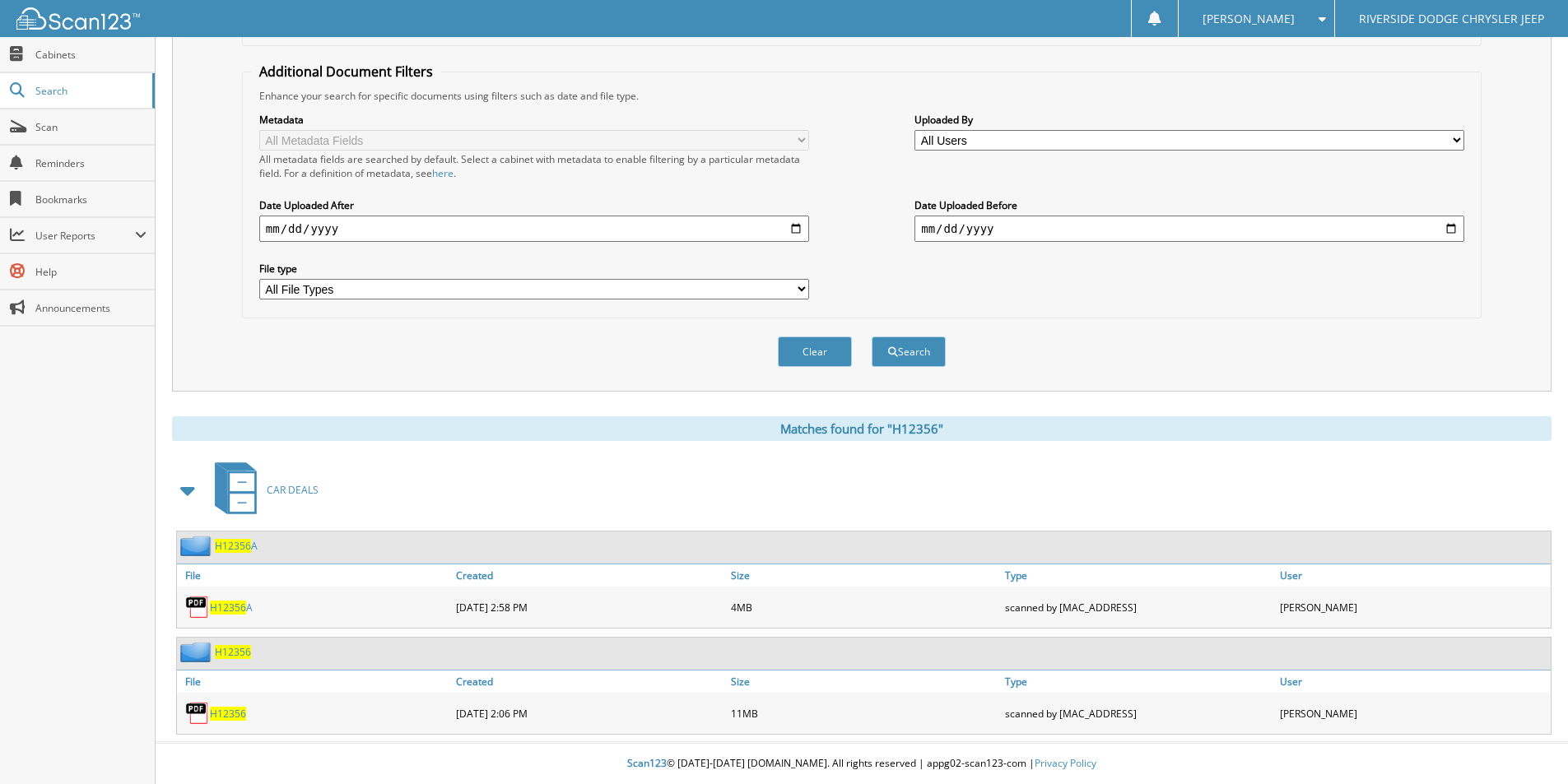
click at [243, 713] on span "H12356" at bounding box center [228, 714] width 36 height 14
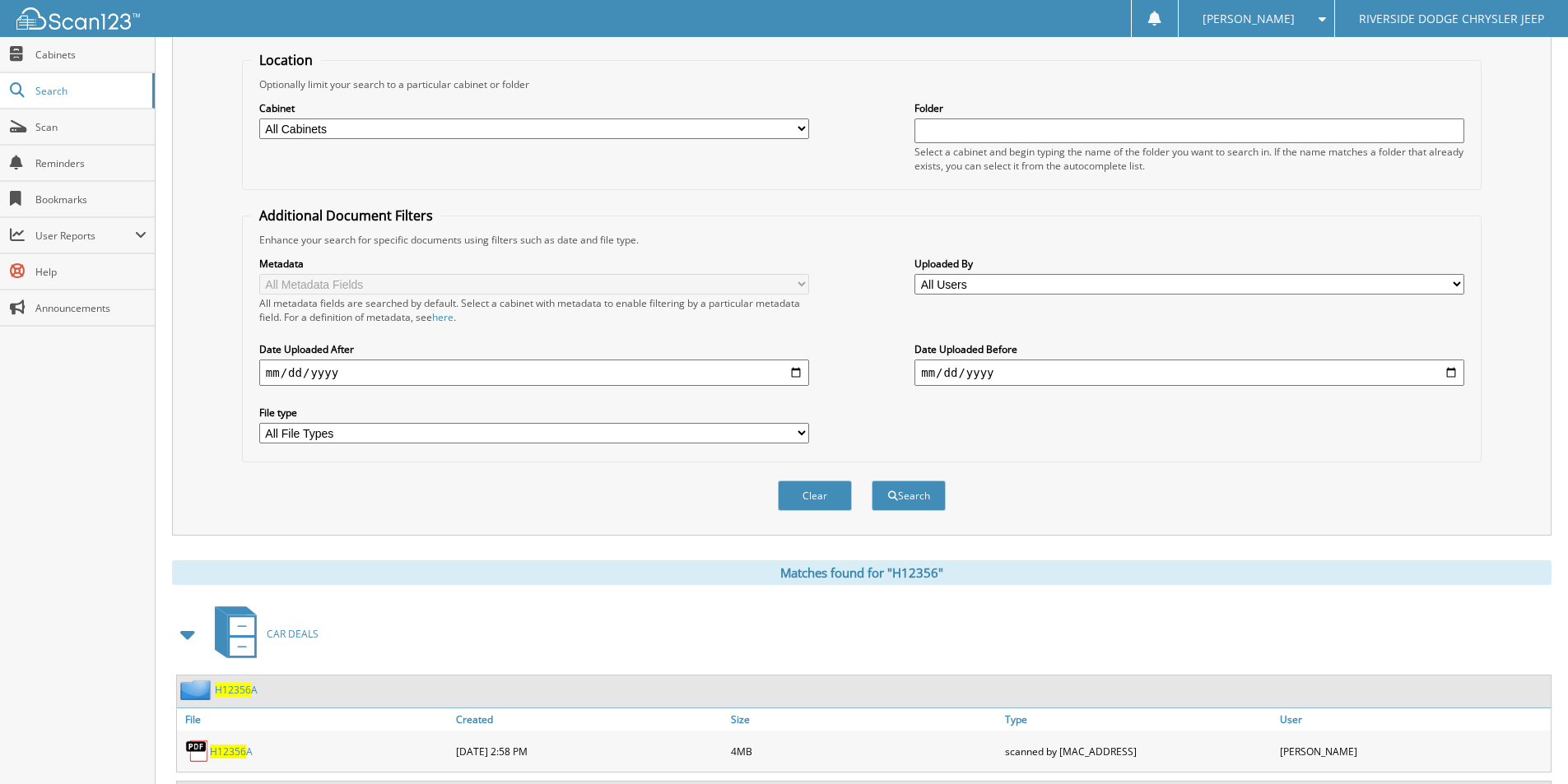
scroll to position [0, 0]
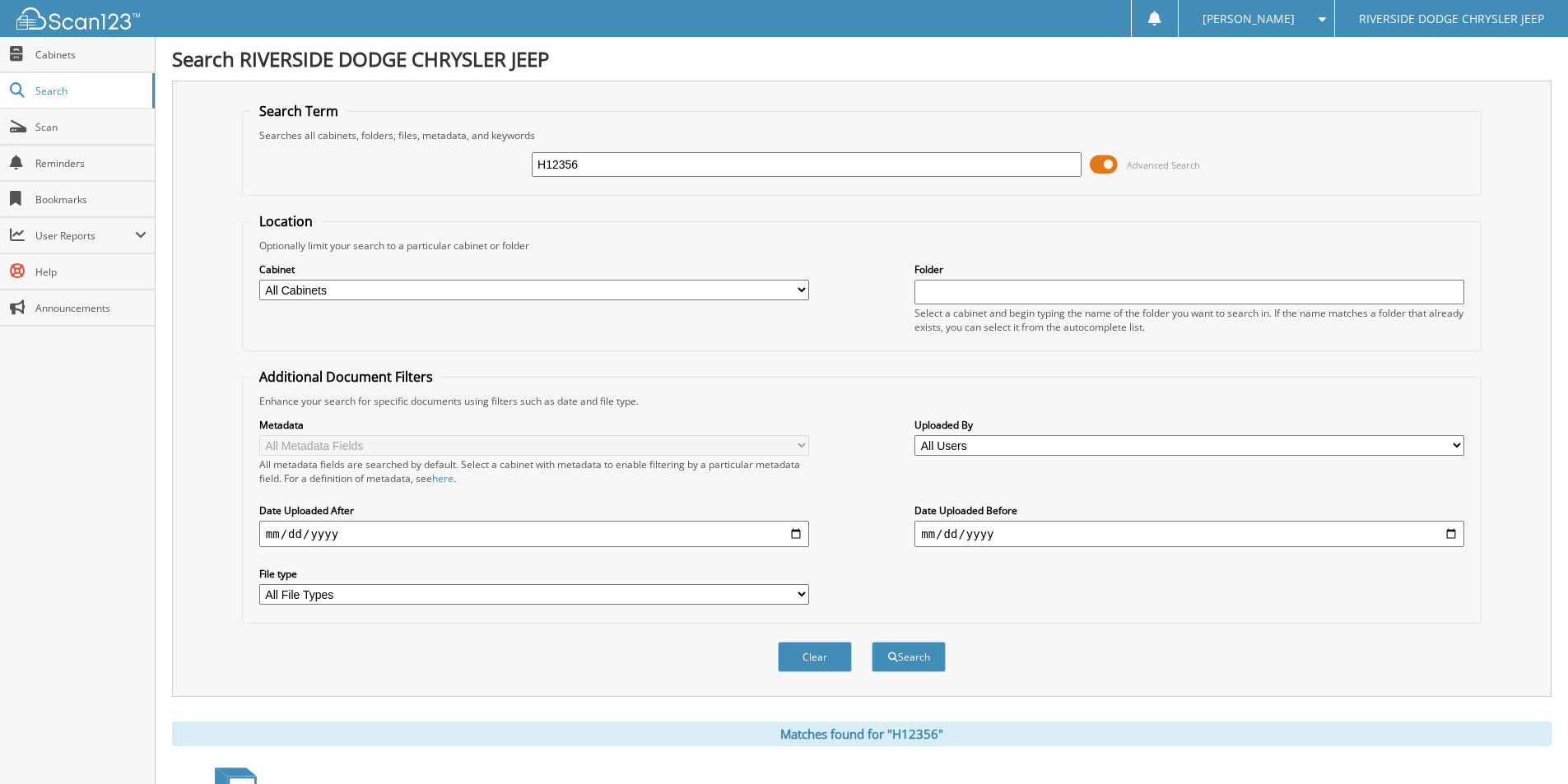
click at [631, 161] on input "H12356" at bounding box center [806, 165] width 550 height 25
click at [632, 161] on input "H12356" at bounding box center [806, 165] width 550 height 25
type input "U4669"
click at [872, 642] on button "Search" at bounding box center [909, 657] width 74 height 31
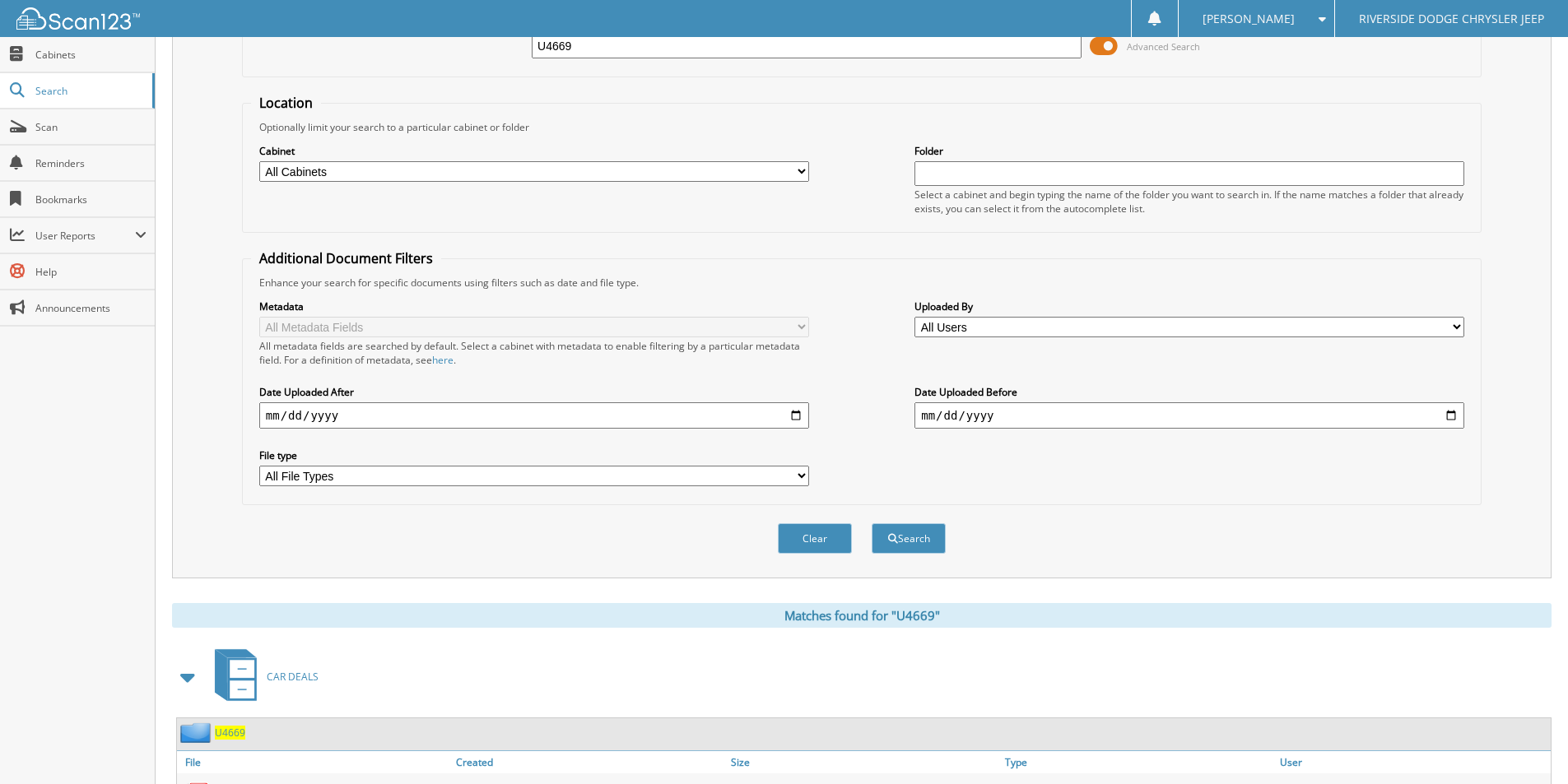
scroll to position [200, 0]
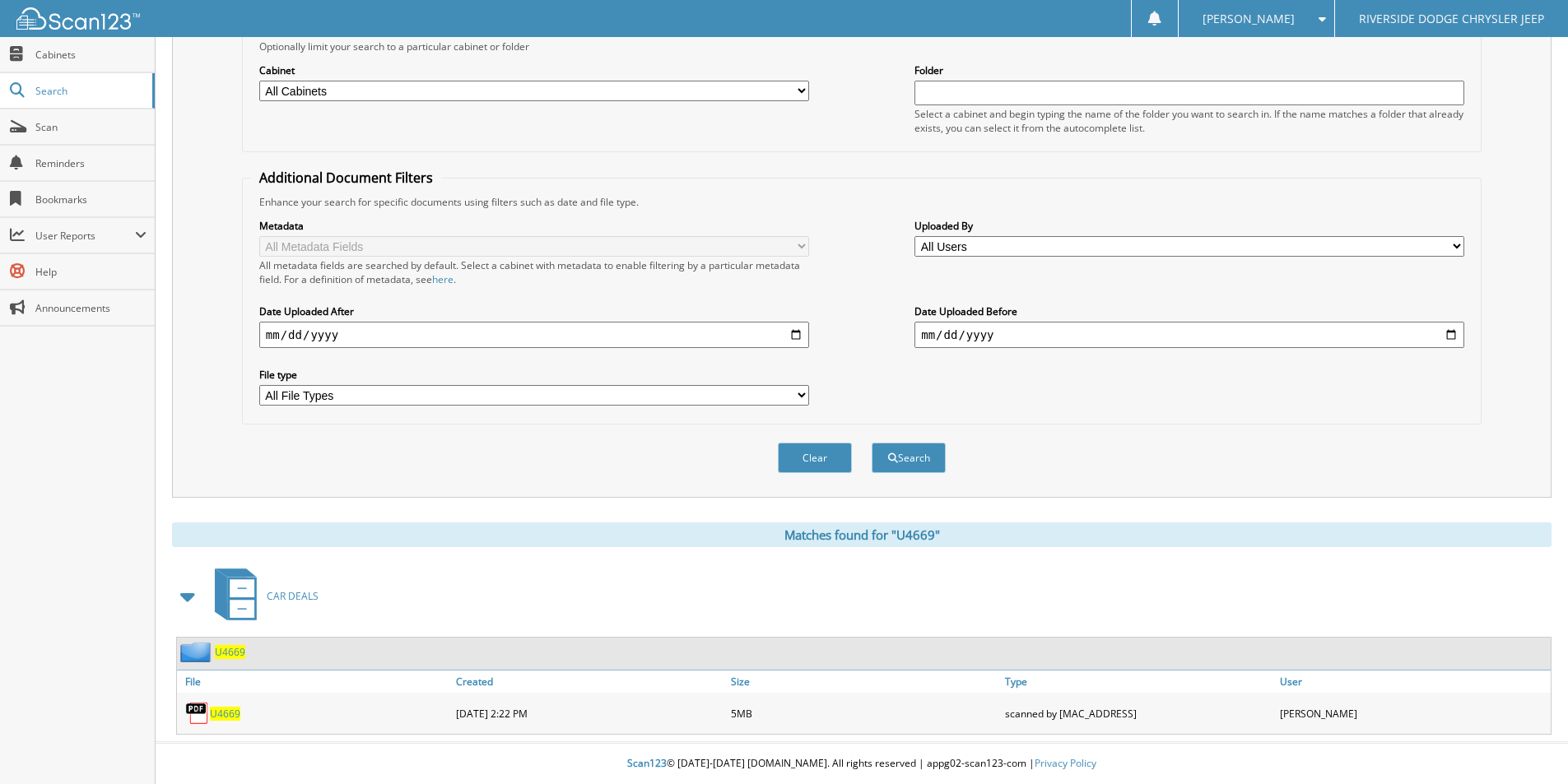
click at [231, 714] on span "U4669" at bounding box center [225, 714] width 31 height 14
click at [1323, 30] on div "[PERSON_NAME]" at bounding box center [1257, 18] width 139 height 37
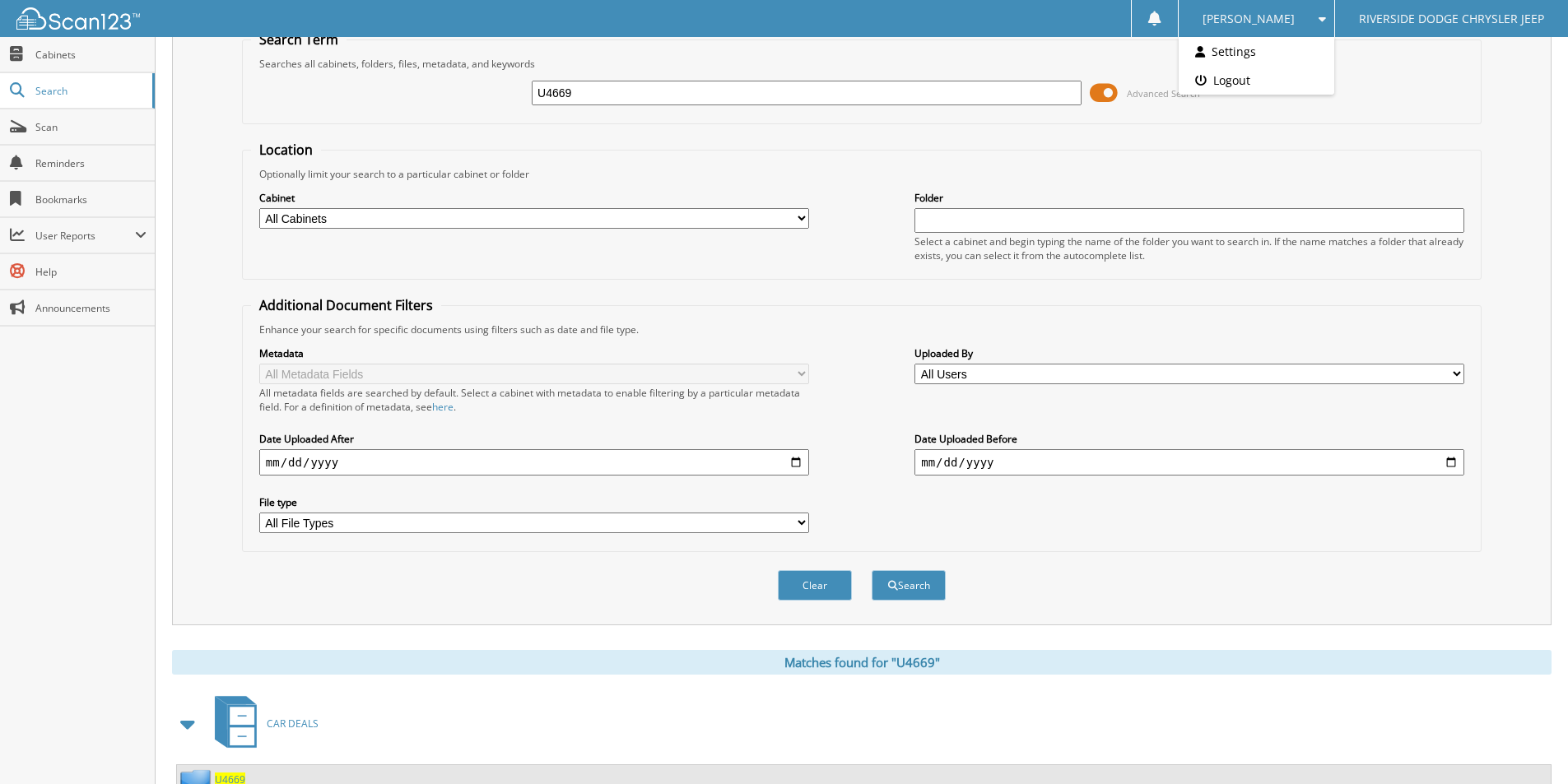
scroll to position [0, 0]
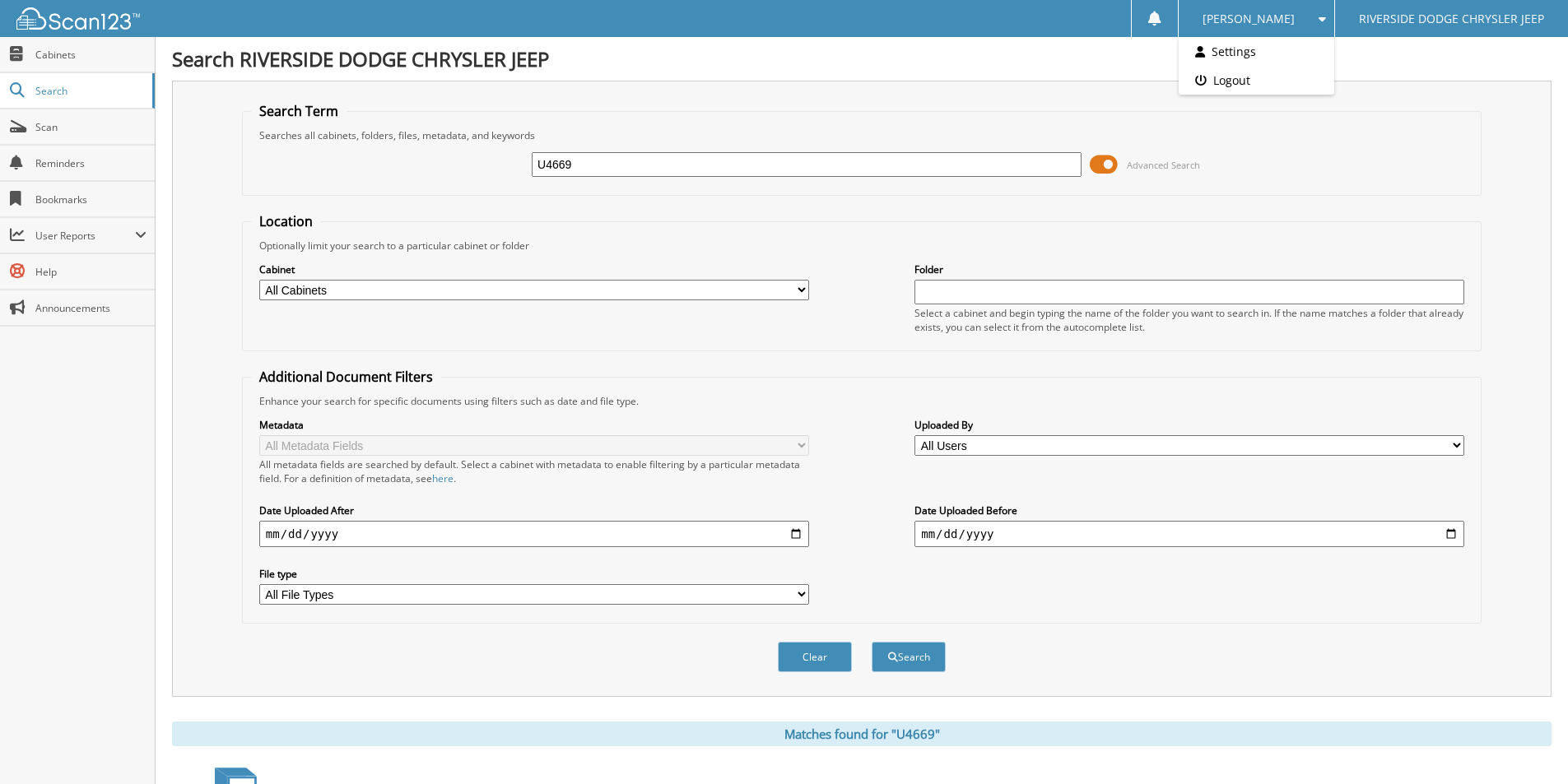
click at [726, 164] on input "U4669" at bounding box center [806, 165] width 550 height 25
type input "U4668A"
click at [872, 642] on button "Search" at bounding box center [909, 657] width 74 height 31
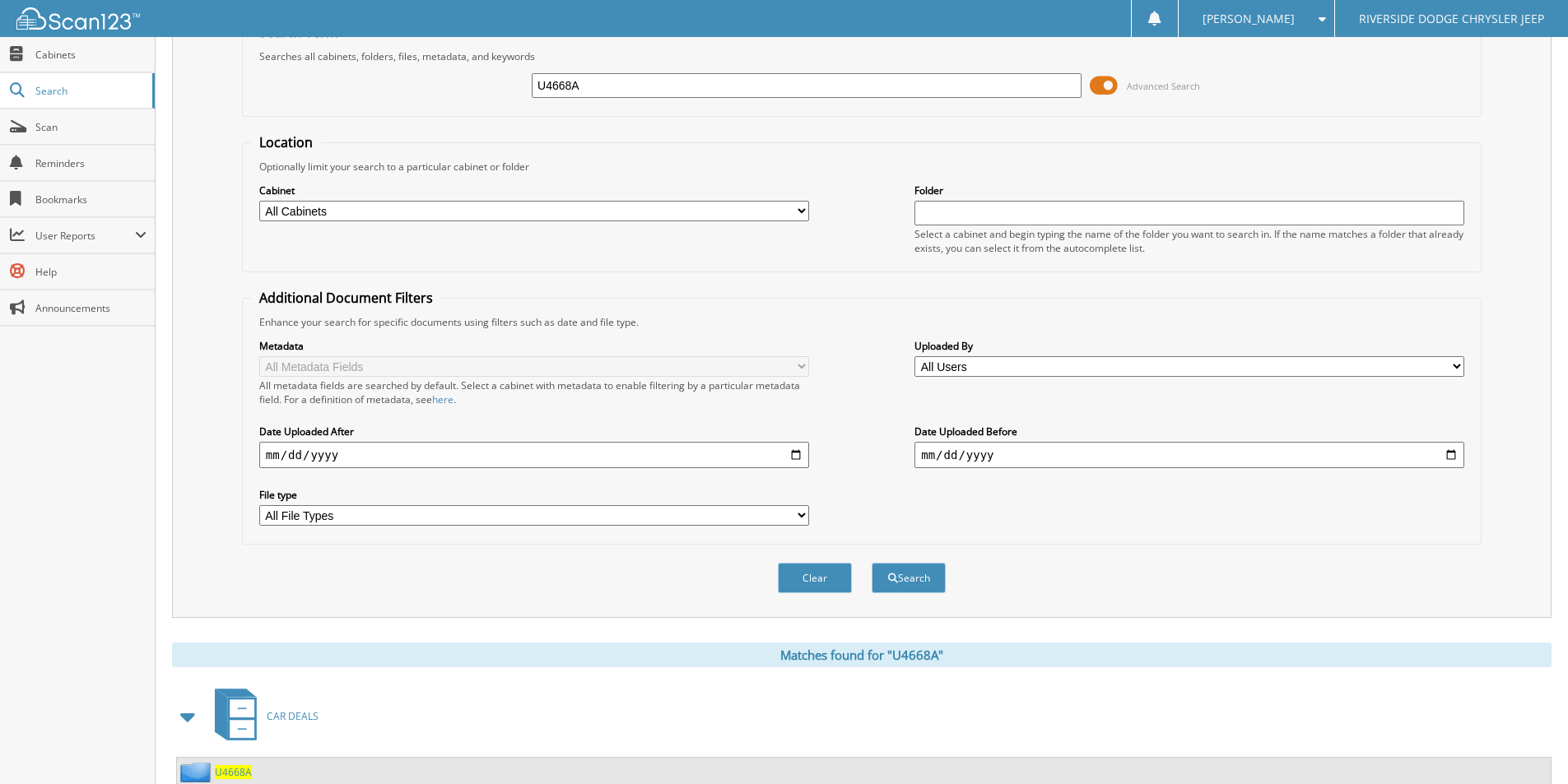
scroll to position [200, 0]
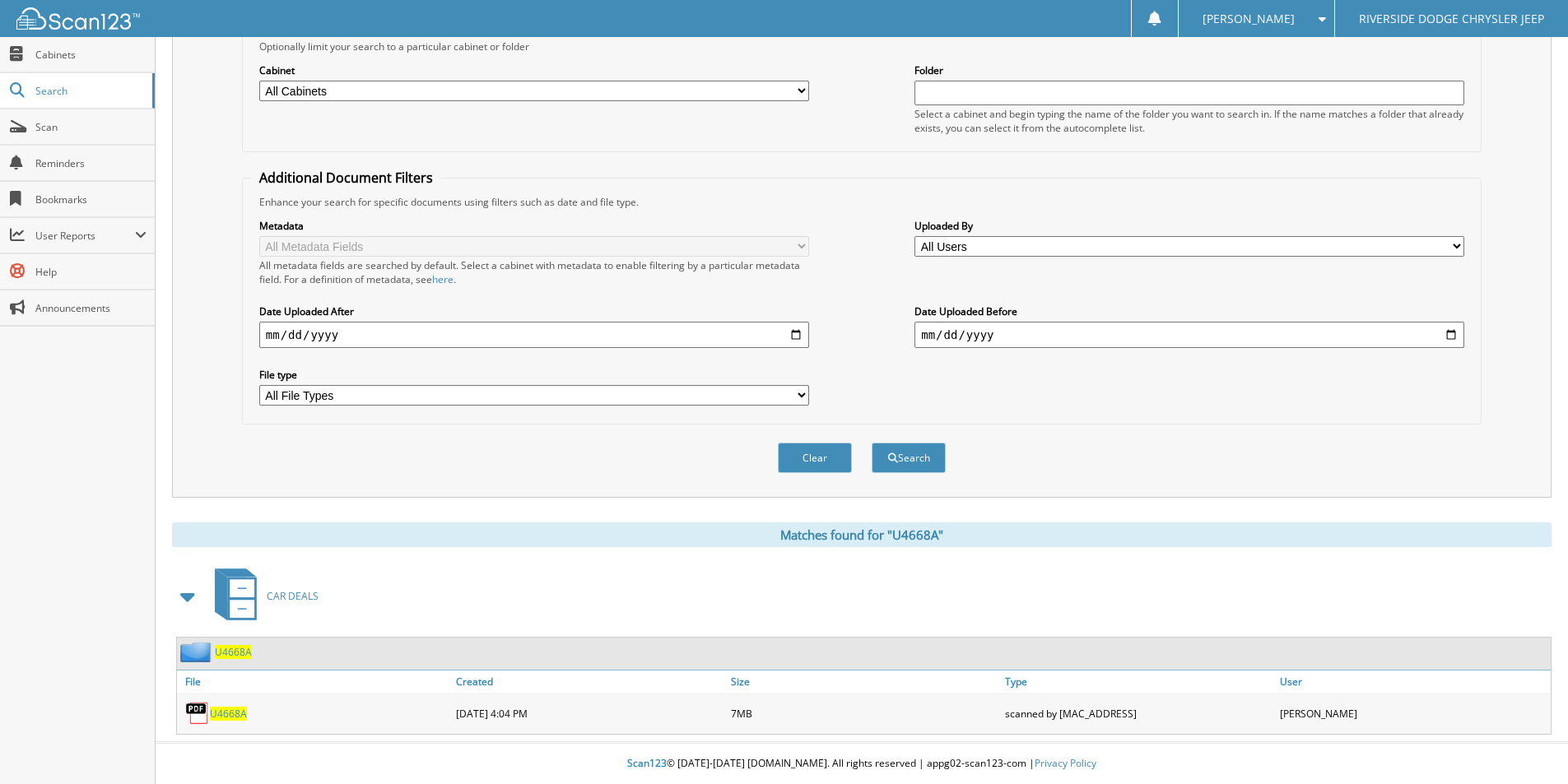
click at [237, 711] on span "U4668A" at bounding box center [229, 714] width 37 height 14
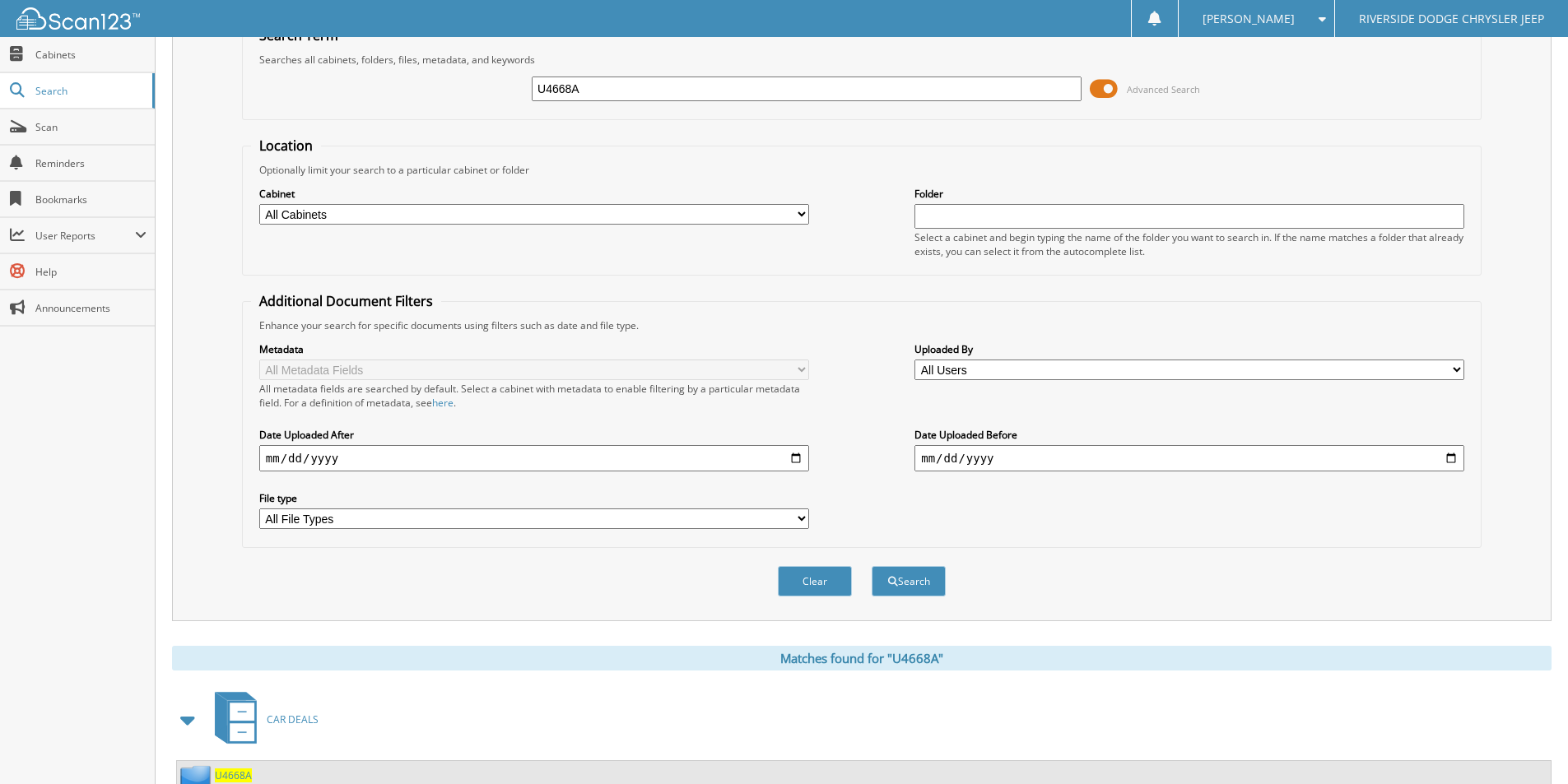
scroll to position [0, 0]
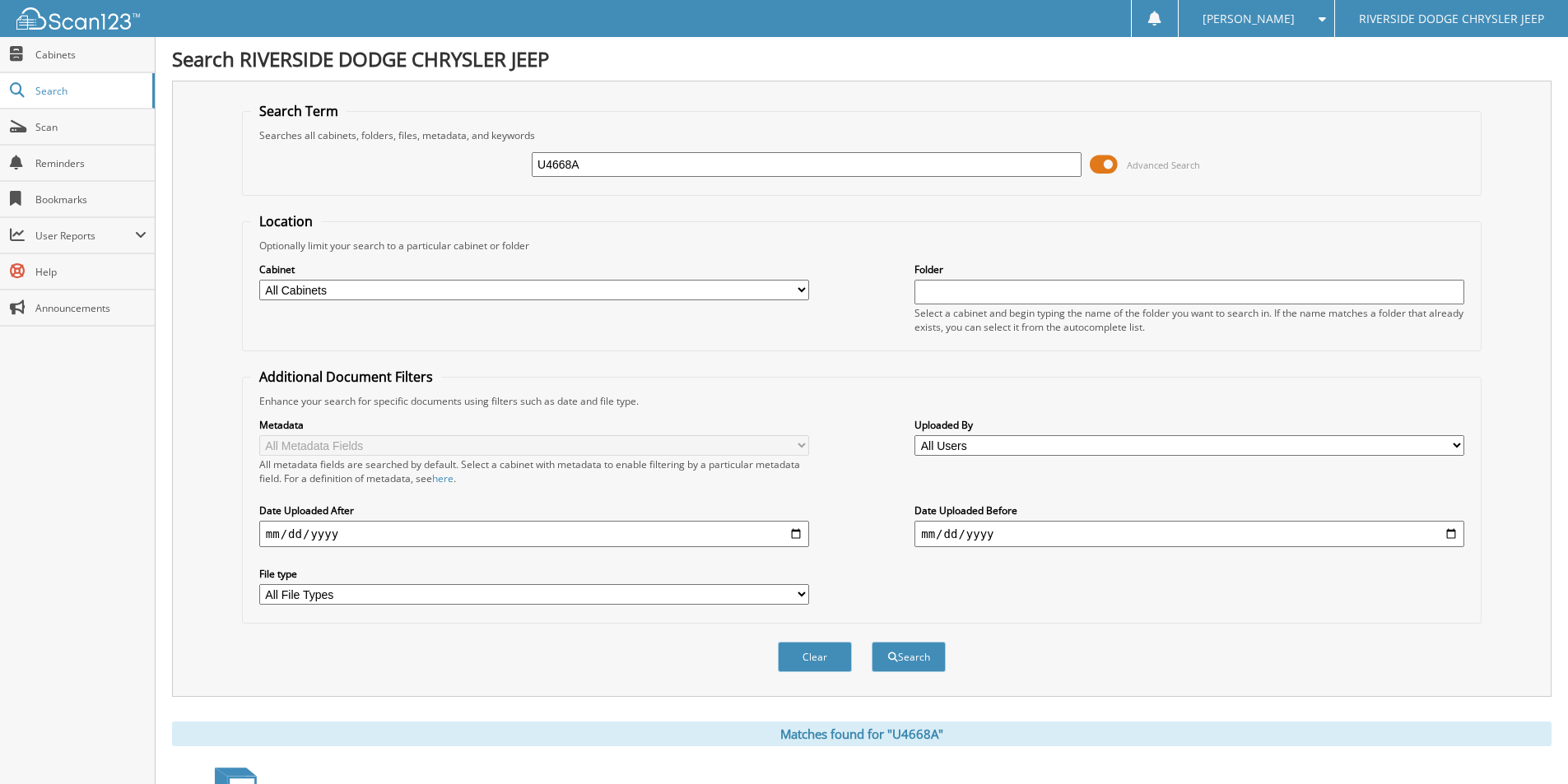
click at [595, 166] on input "U4668A" at bounding box center [806, 165] width 550 height 25
type input "U4664"
click at [872, 642] on button "Search" at bounding box center [909, 657] width 74 height 31
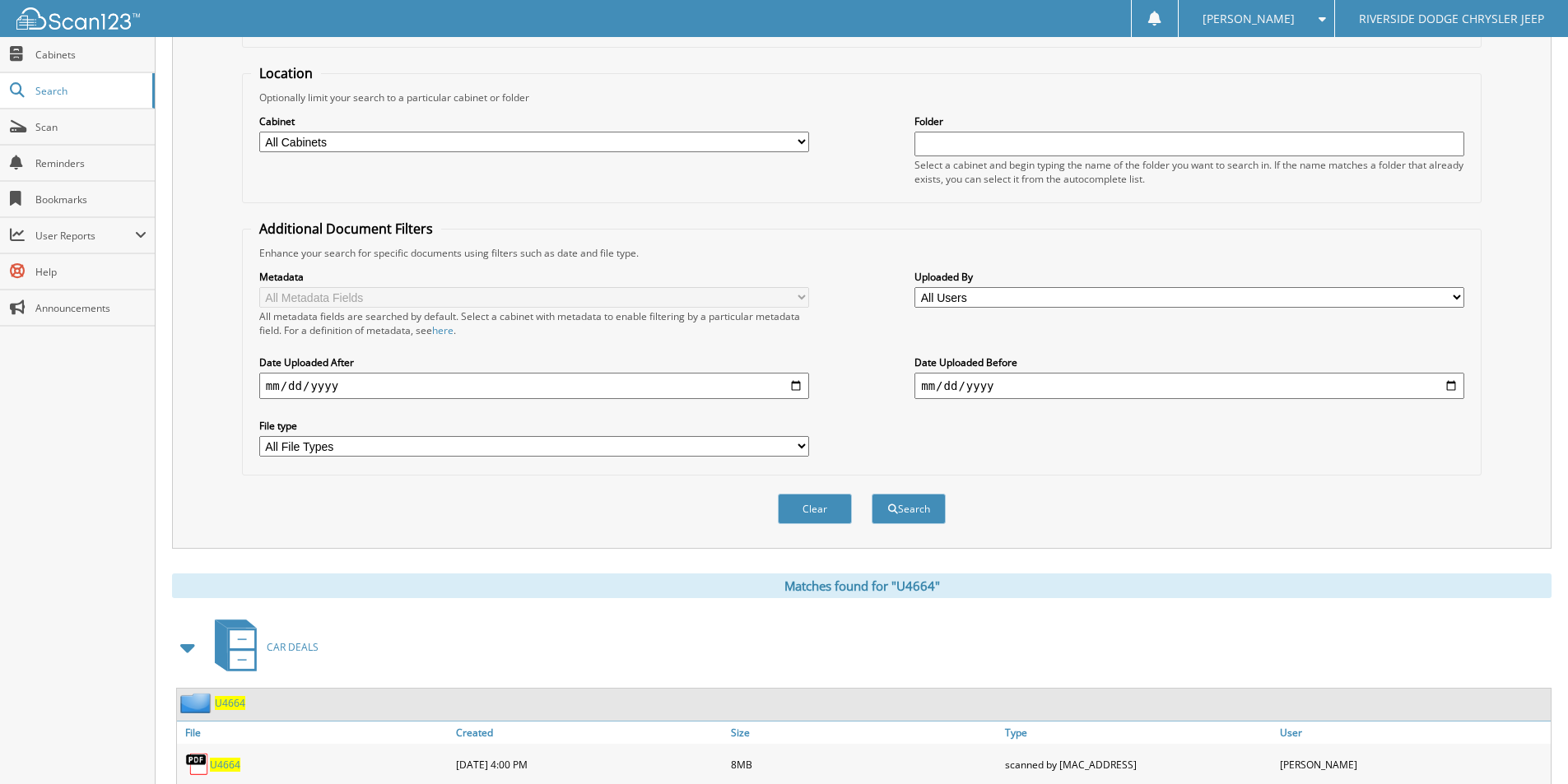
scroll to position [200, 0]
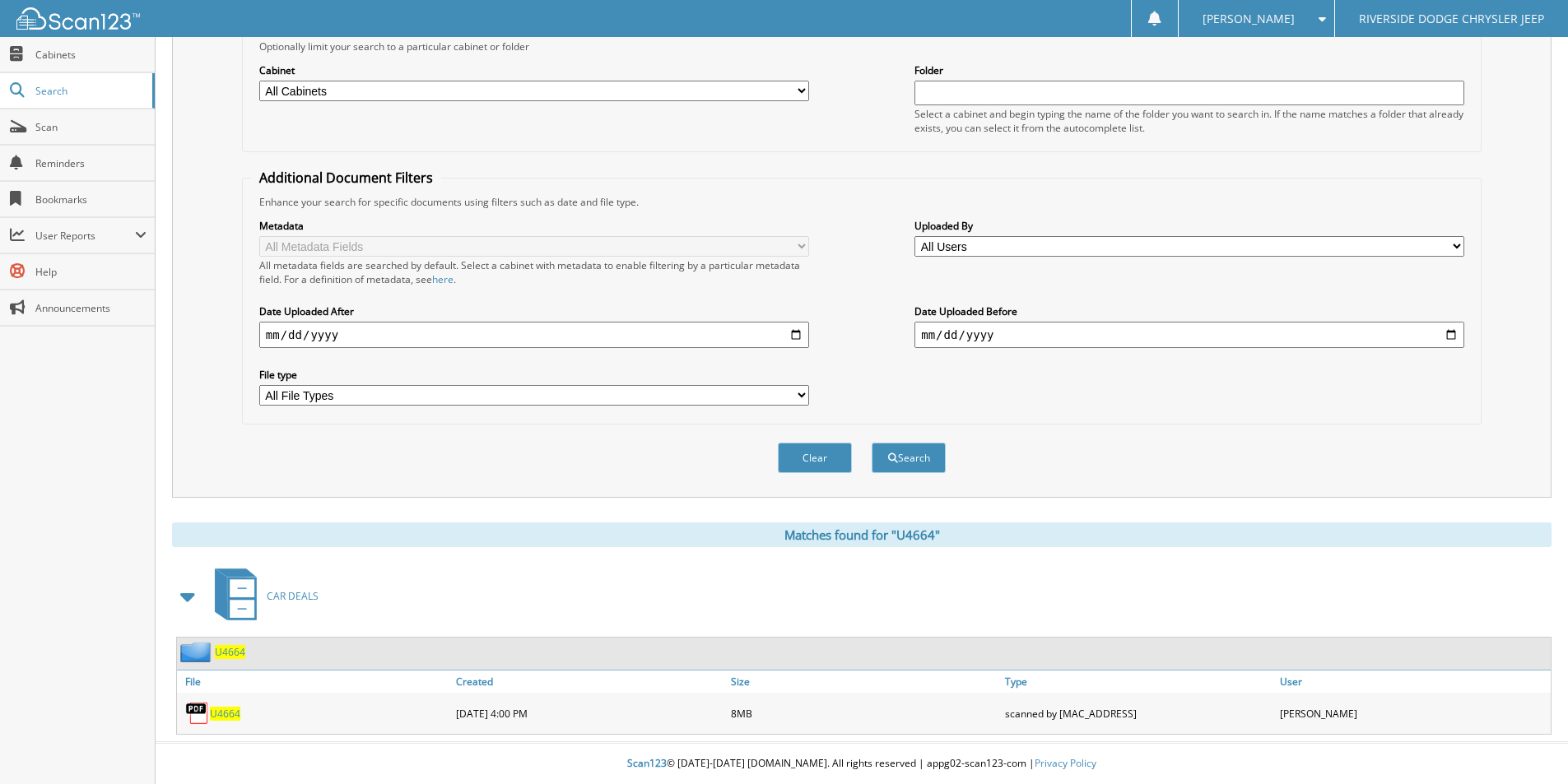
click at [225, 711] on span "U4664" at bounding box center [225, 714] width 31 height 14
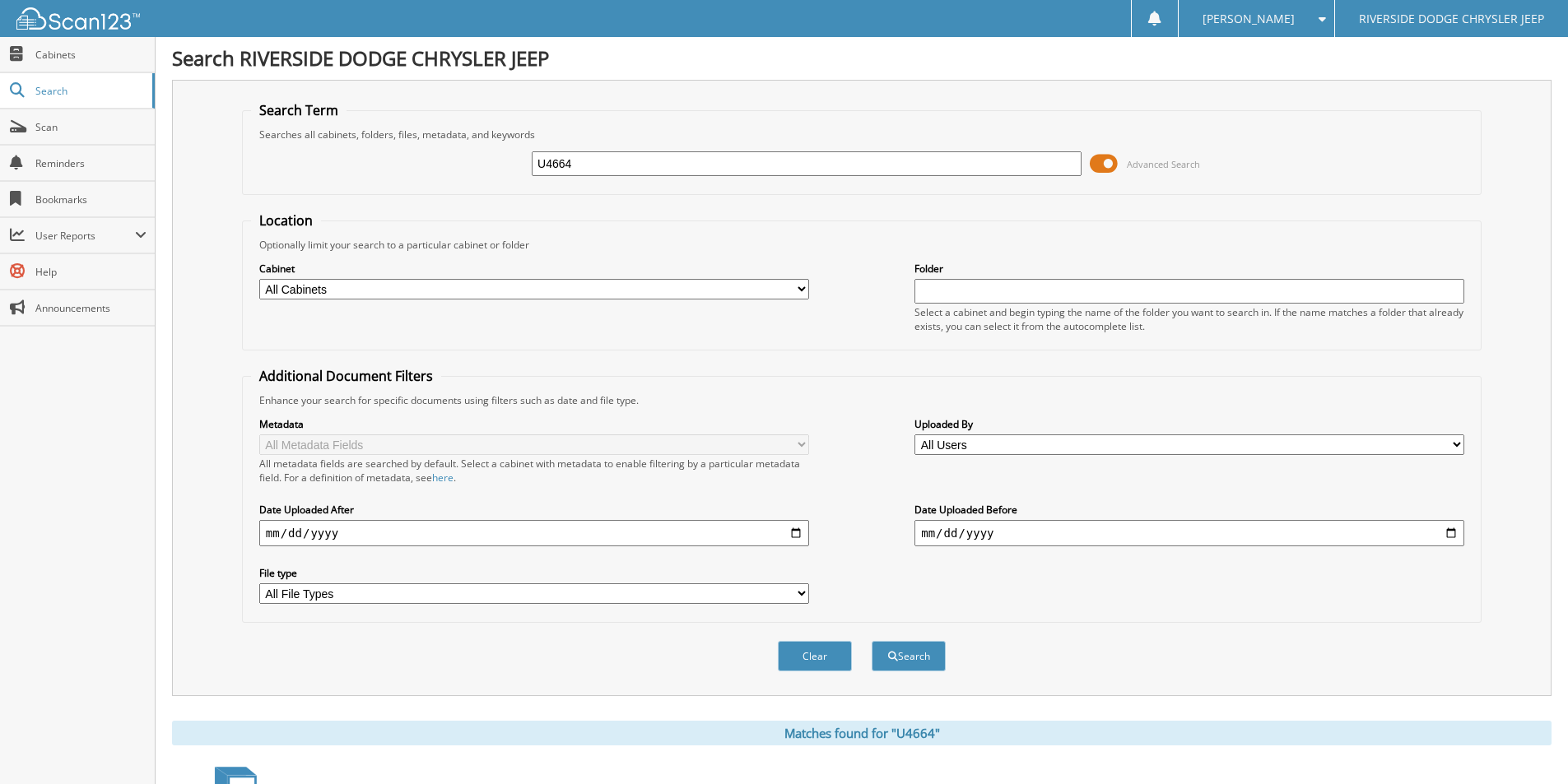
scroll to position [0, 0]
click at [605, 160] on input "U4664" at bounding box center [806, 165] width 550 height 25
drag, startPoint x: 603, startPoint y: 166, endPoint x: 558, endPoint y: 166, distance: 45.0
click at [558, 166] on input "U4664" at bounding box center [806, 165] width 550 height 25
type input "U4673"
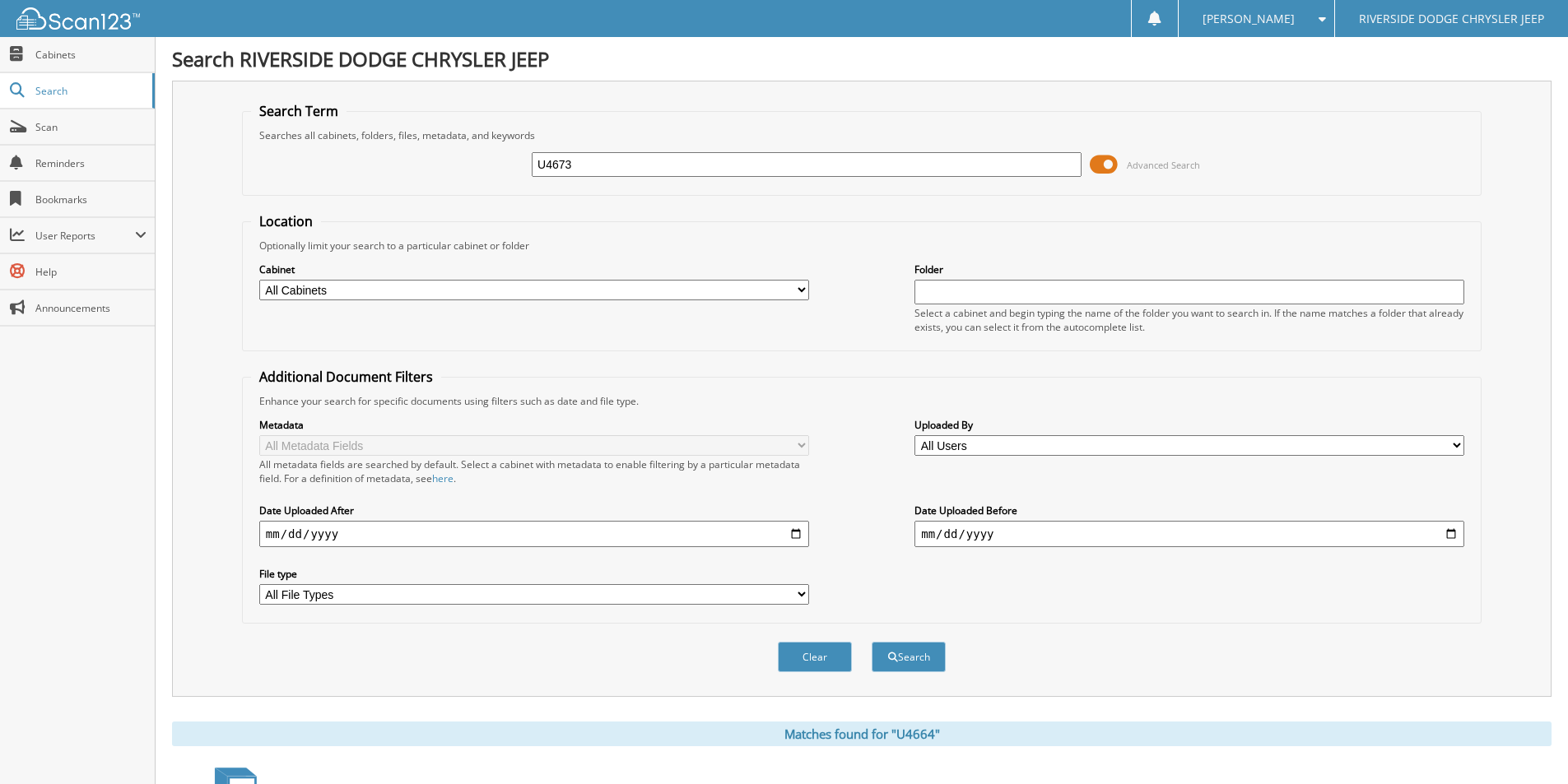
click at [872, 642] on button "Search" at bounding box center [909, 657] width 74 height 31
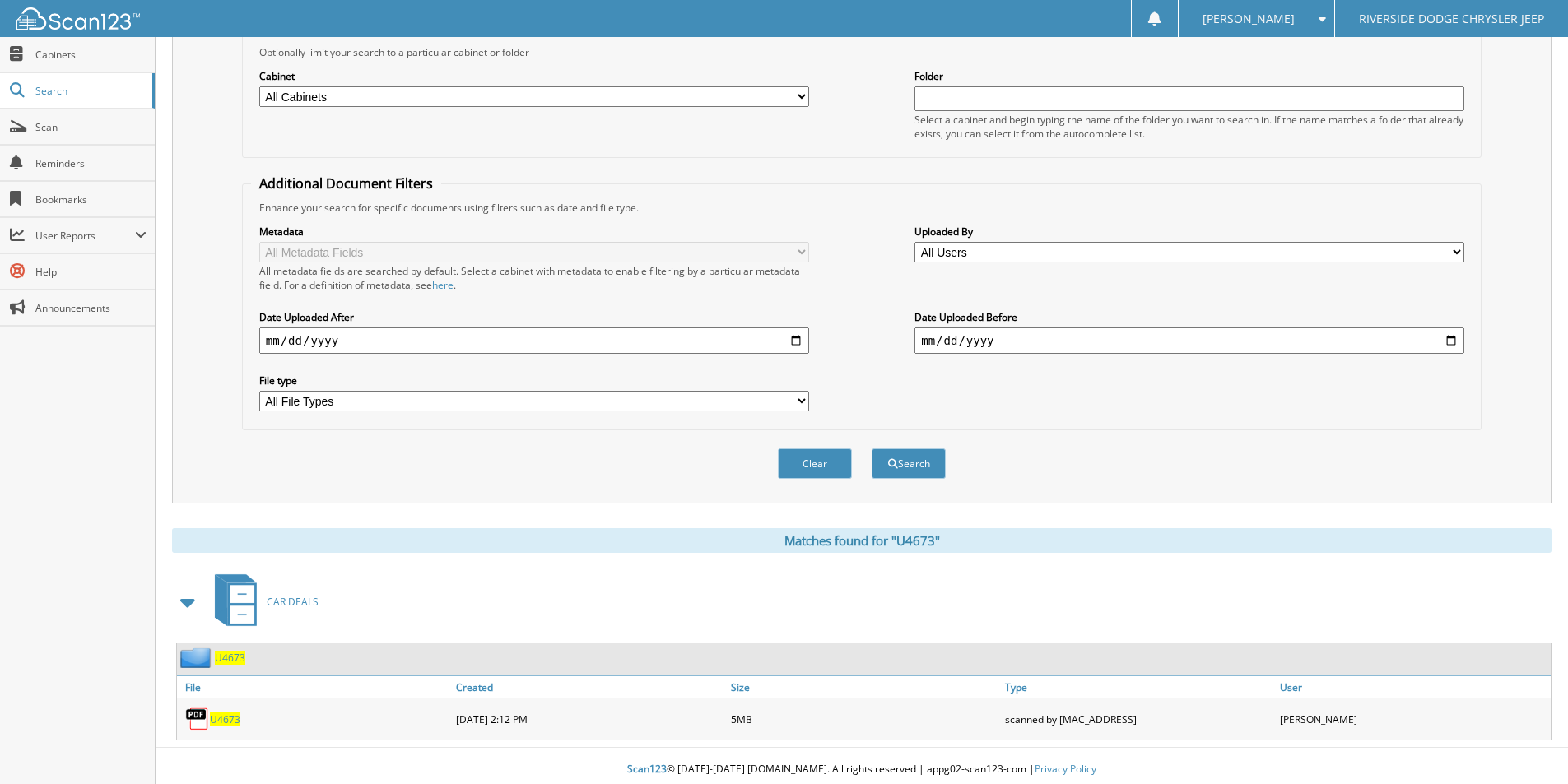
scroll to position [200, 0]
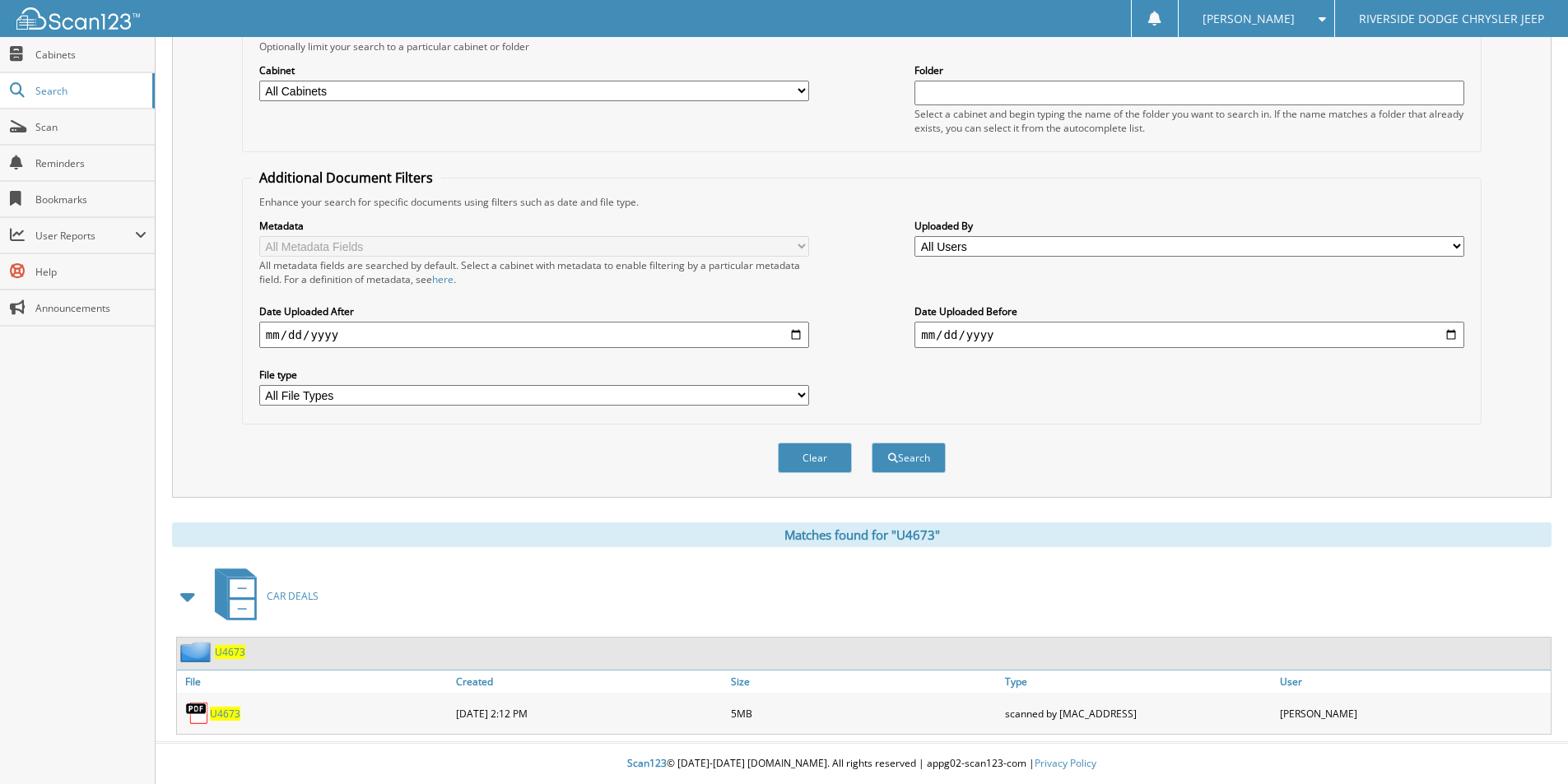
click at [225, 711] on span "U4673" at bounding box center [225, 714] width 31 height 14
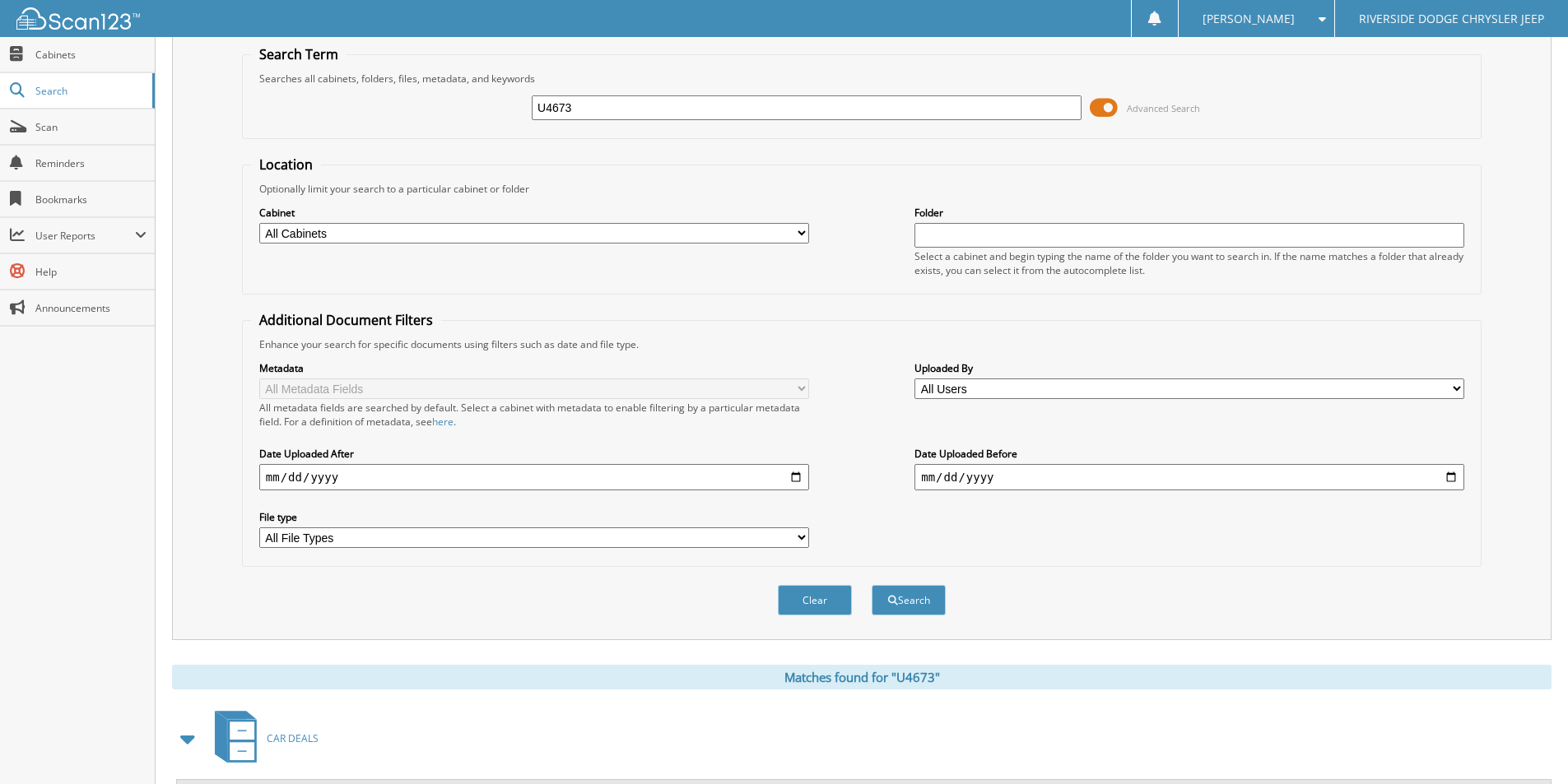
scroll to position [0, 0]
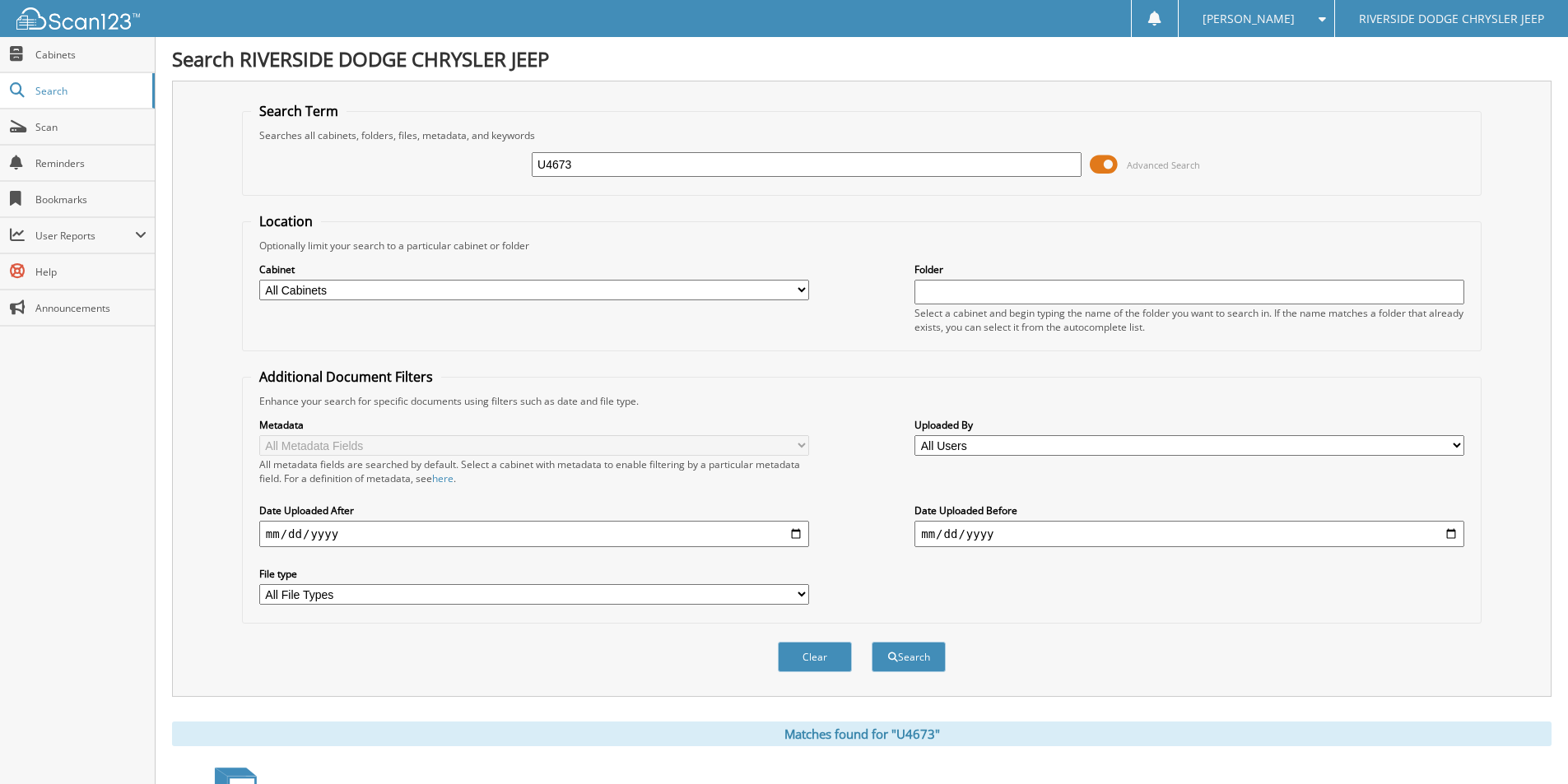
click at [661, 162] on input "U4673" at bounding box center [806, 165] width 550 height 25
type input "12887A"
click at [872, 642] on button "Search" at bounding box center [909, 657] width 74 height 31
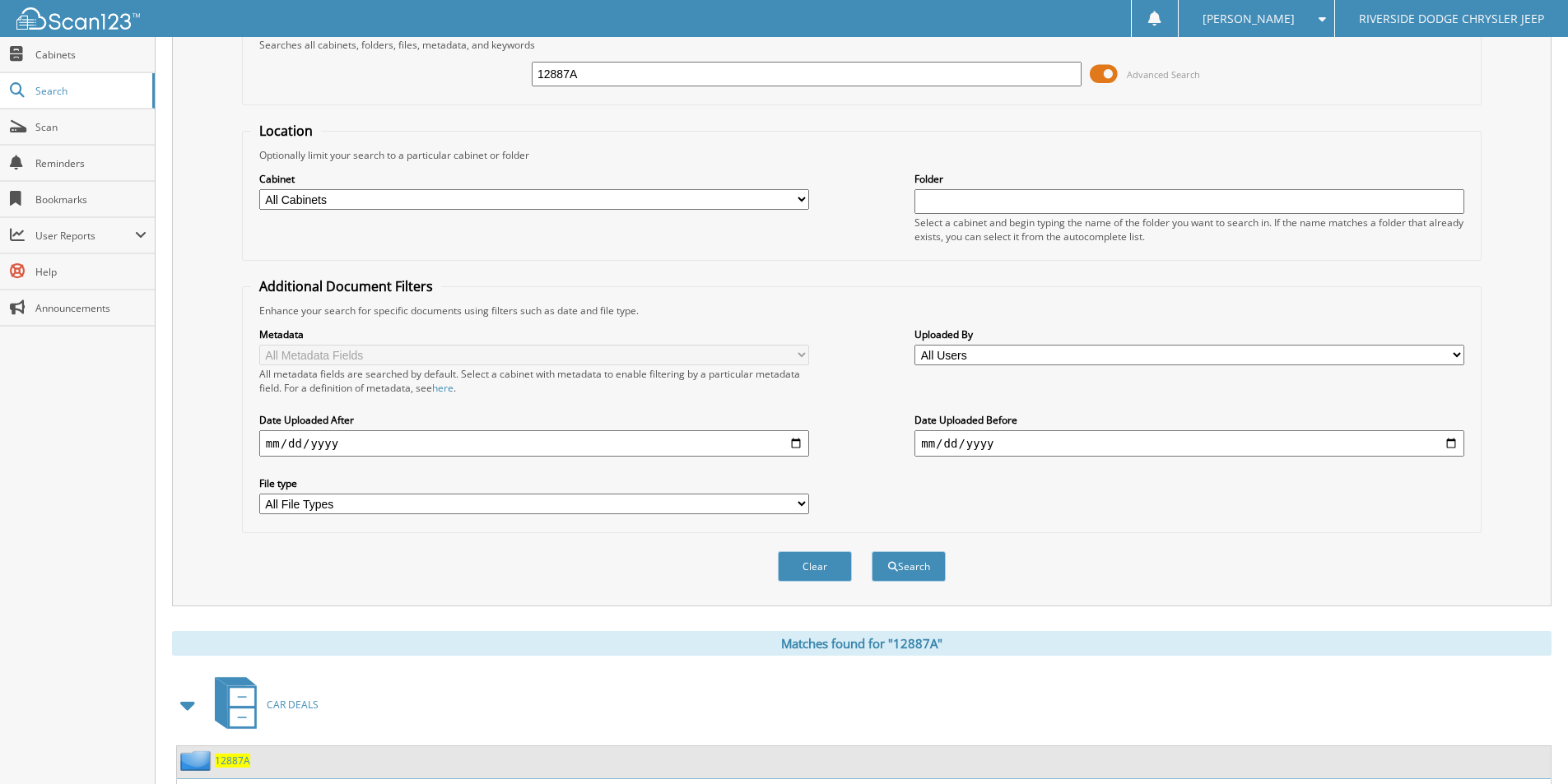
scroll to position [200, 0]
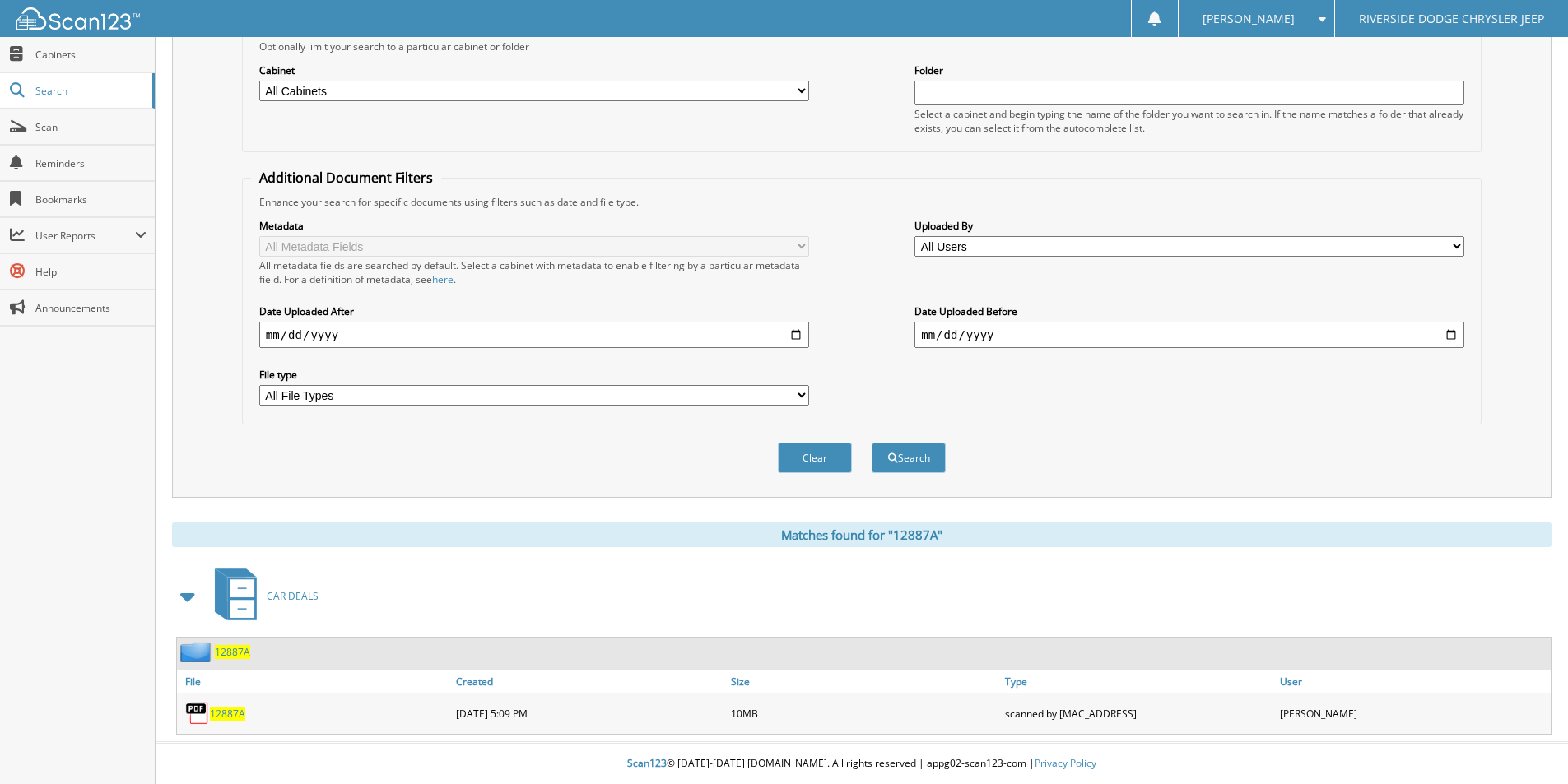
click at [238, 710] on span "12887A" at bounding box center [228, 714] width 35 height 14
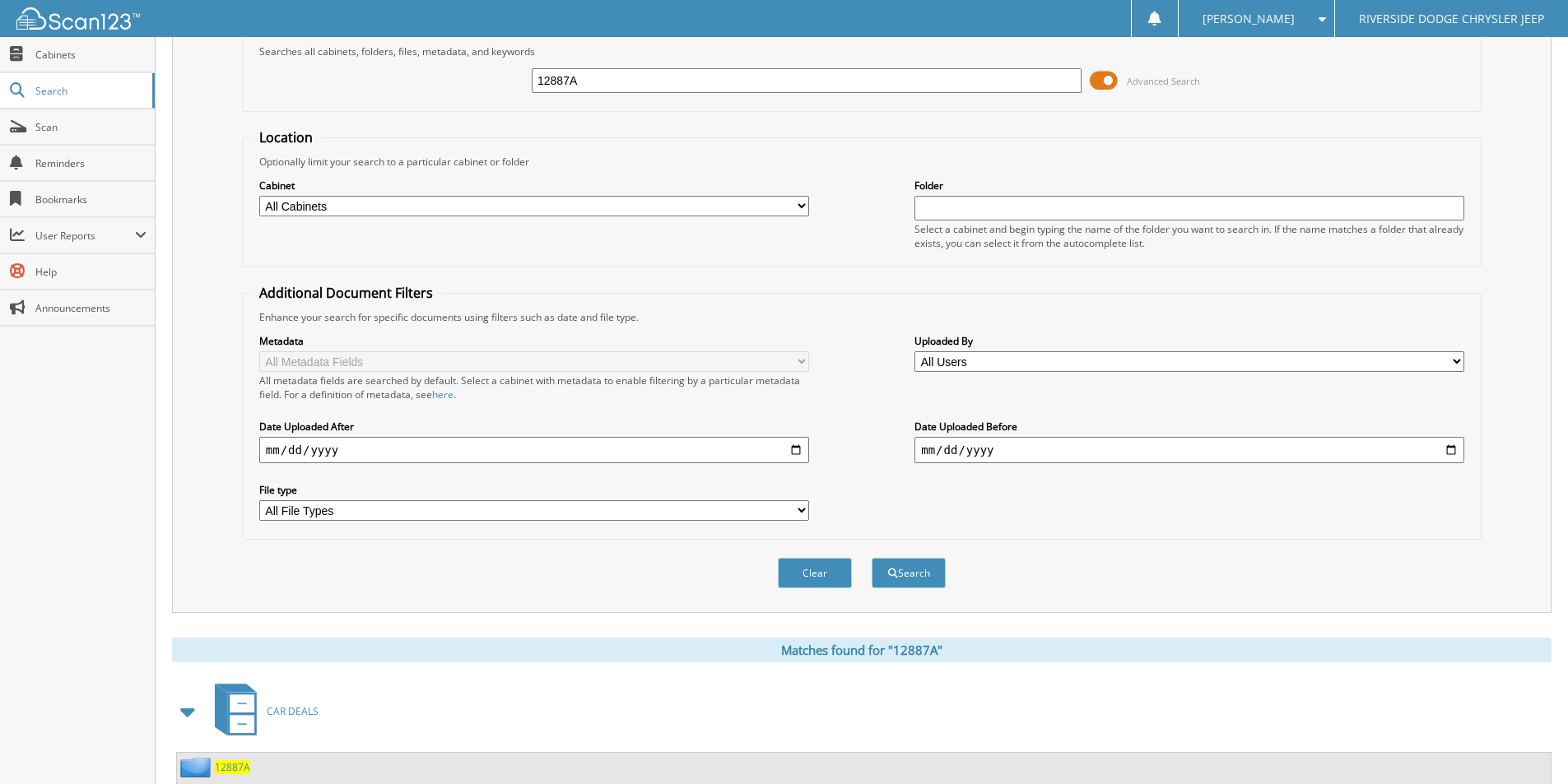
scroll to position [0, 0]
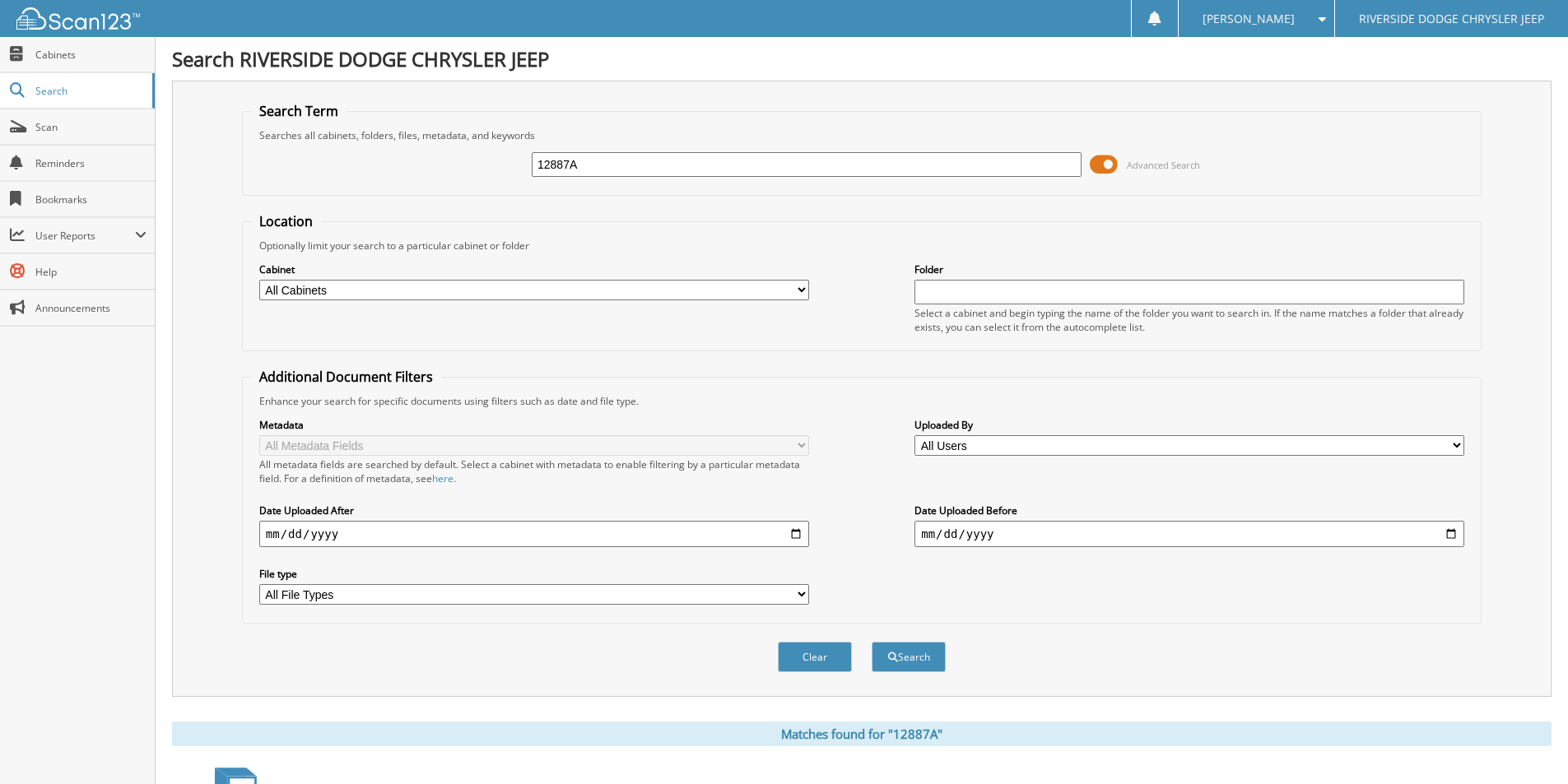
click at [654, 164] on input "12887A" at bounding box center [806, 165] width 550 height 25
type input "12834A"
click at [872, 642] on button "Search" at bounding box center [909, 657] width 74 height 31
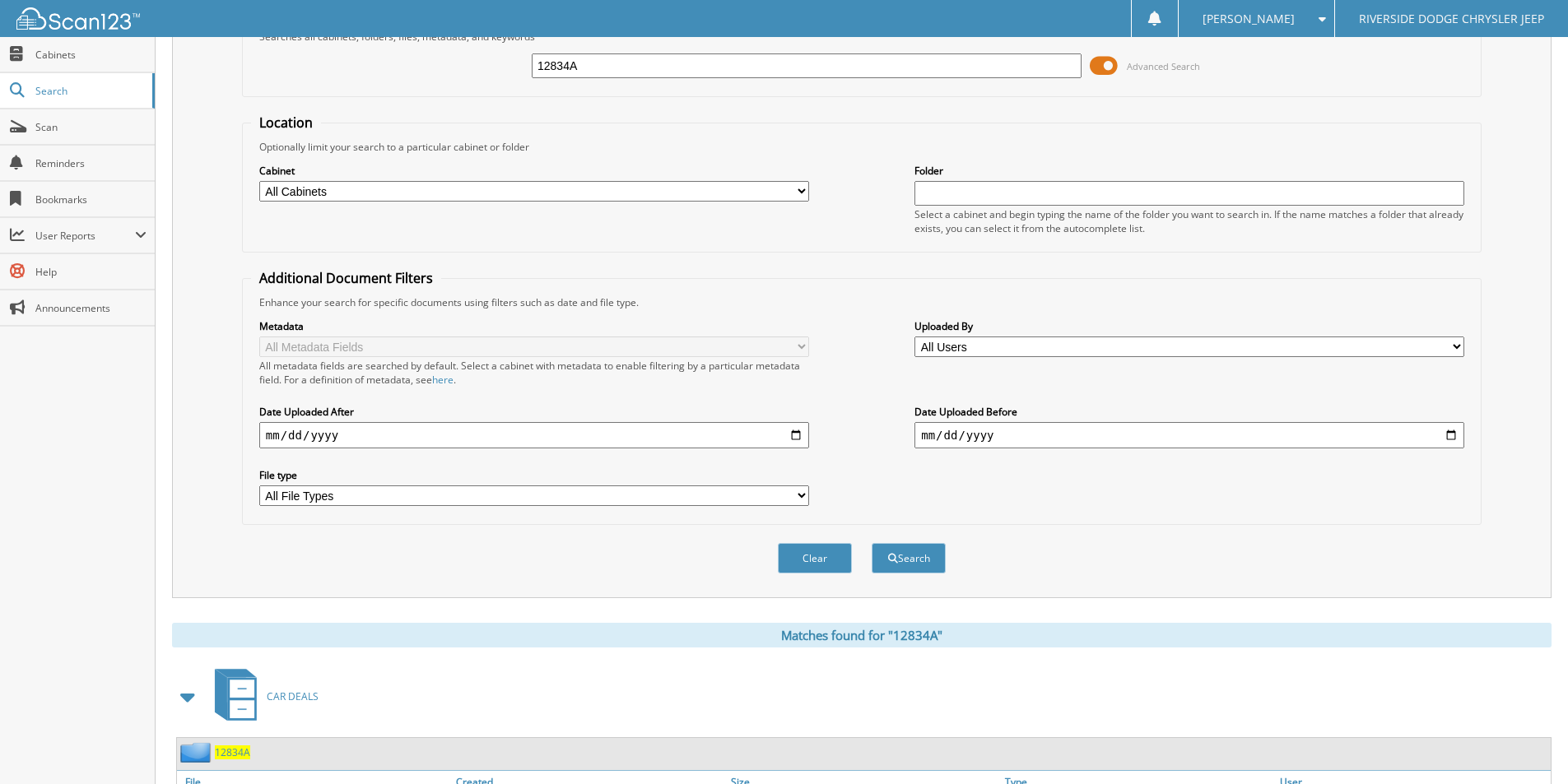
scroll to position [200, 0]
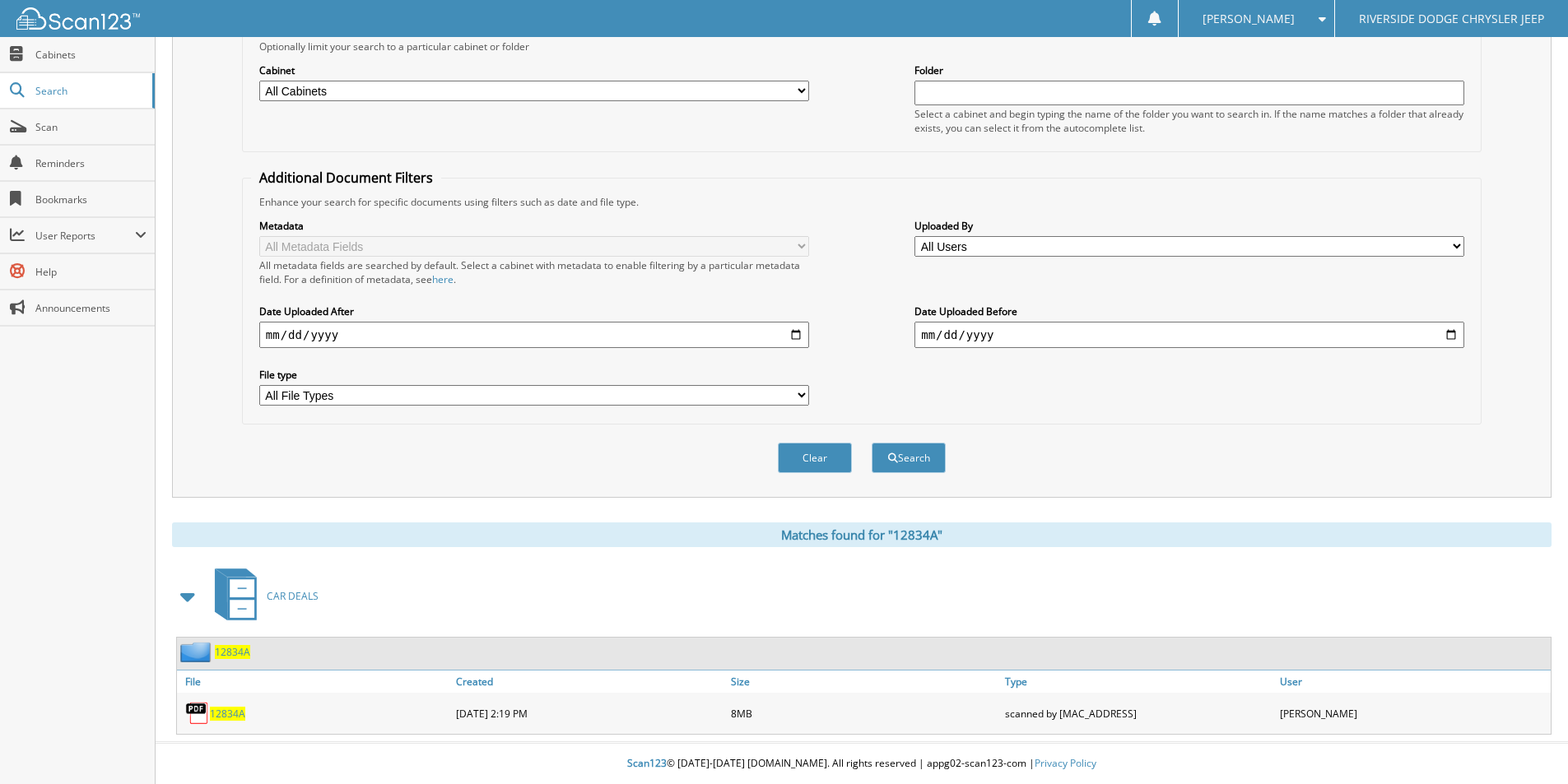
click at [235, 713] on span "12834A" at bounding box center [228, 714] width 35 height 14
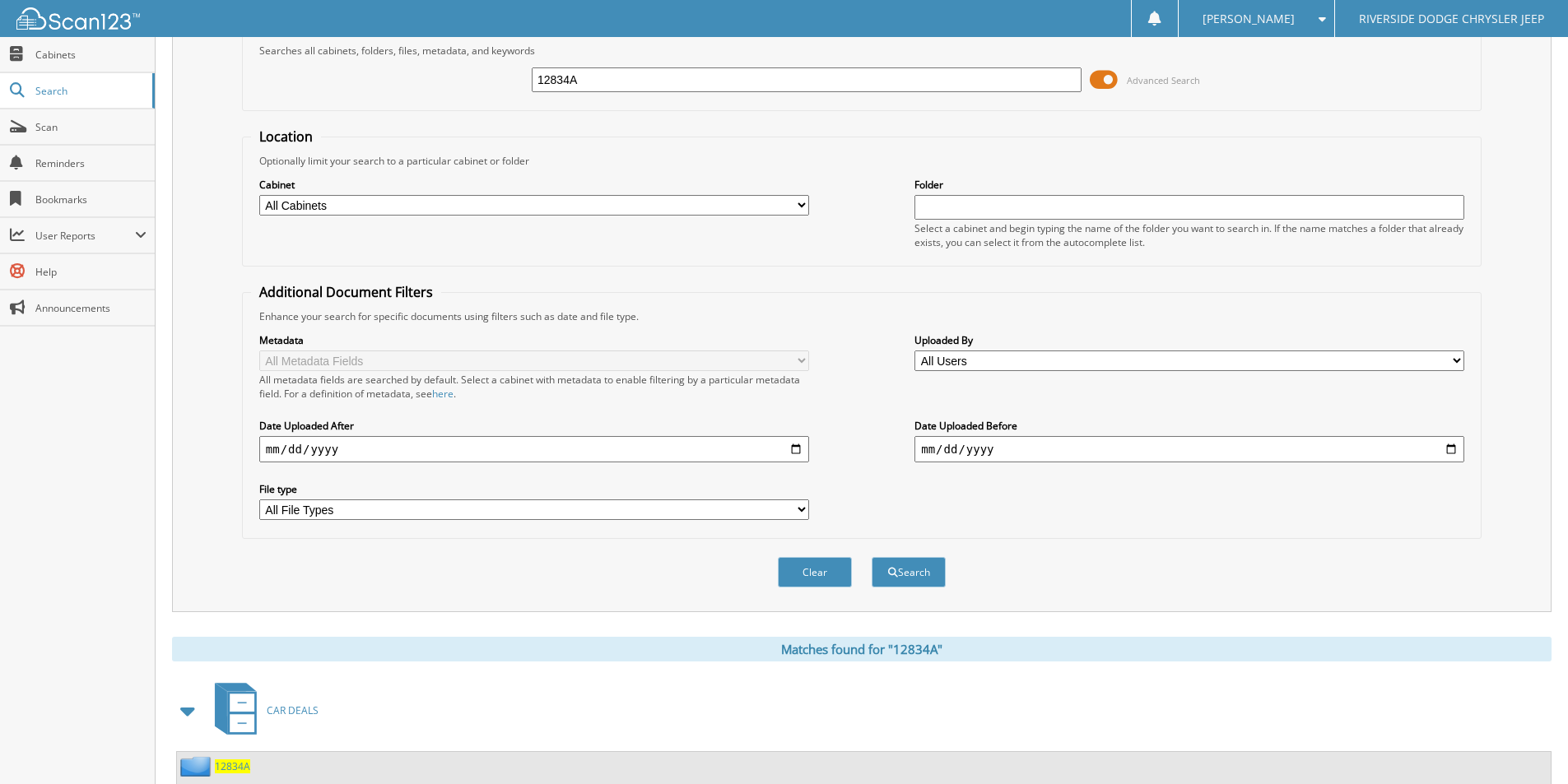
scroll to position [0, 0]
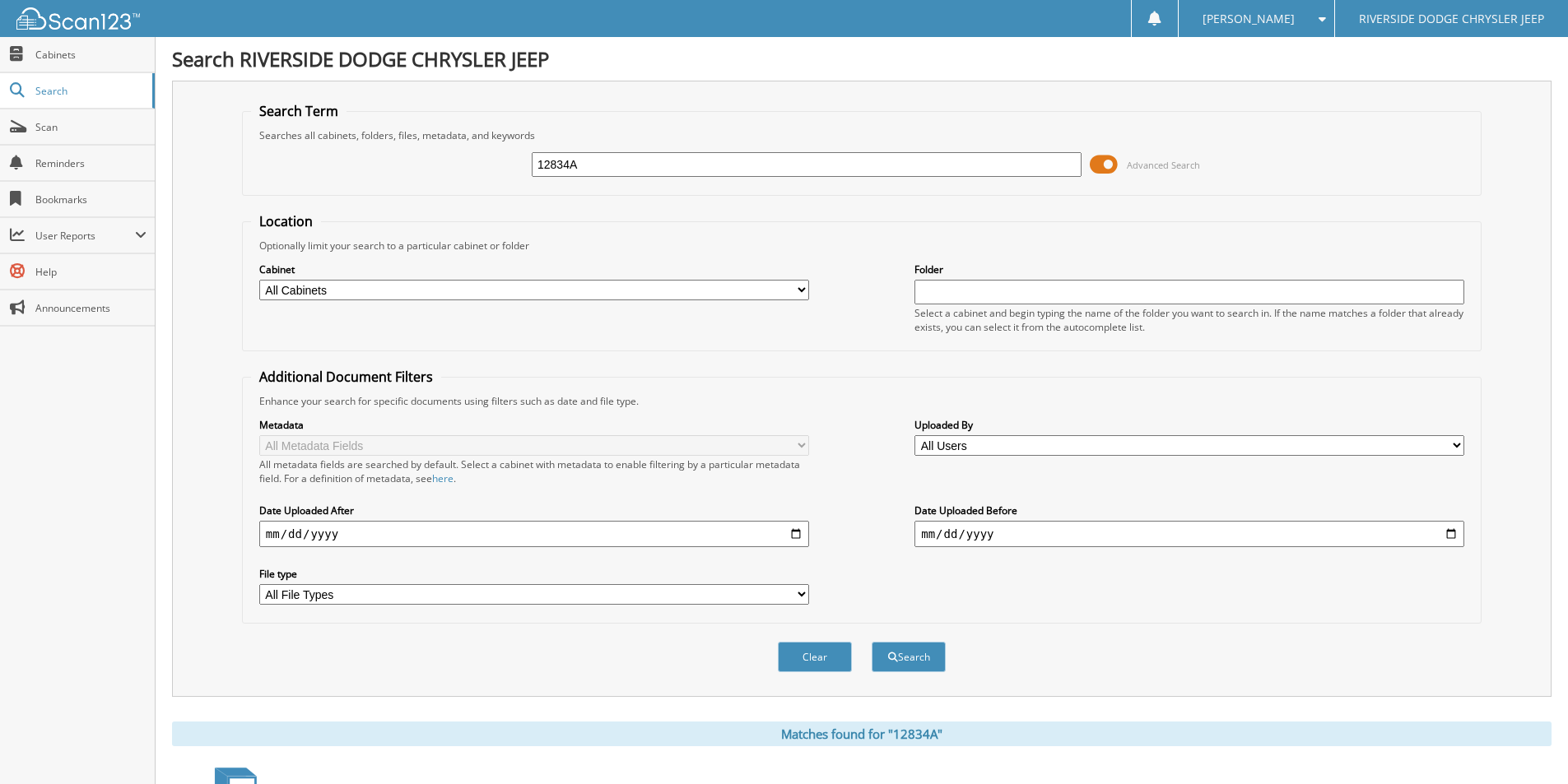
click at [593, 163] on input "12834A" at bounding box center [806, 165] width 550 height 25
click at [593, 161] on input "12834A" at bounding box center [806, 165] width 550 height 25
type input "H12896"
click at [872, 642] on button "Search" at bounding box center [909, 657] width 74 height 31
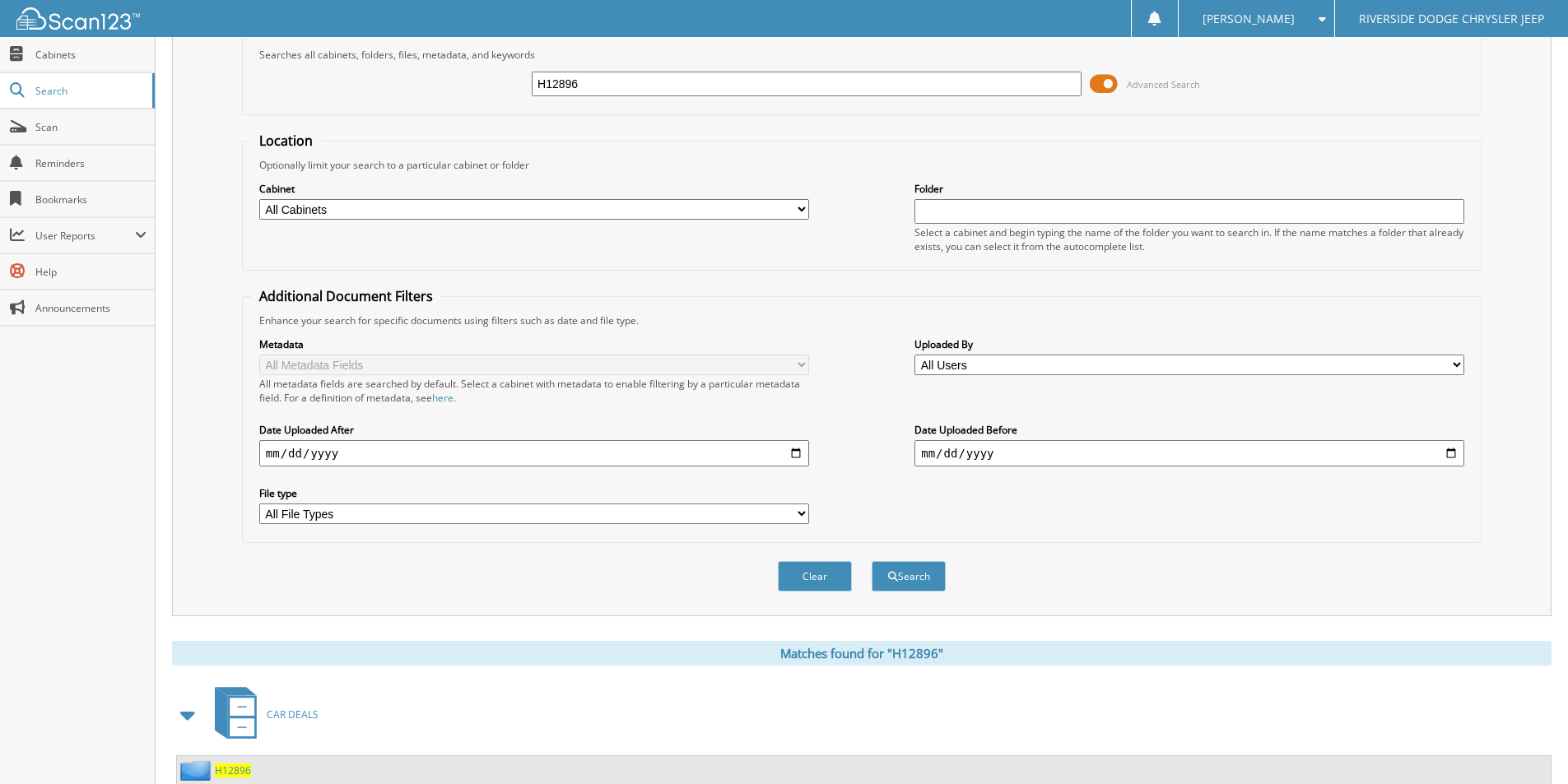
scroll to position [200, 0]
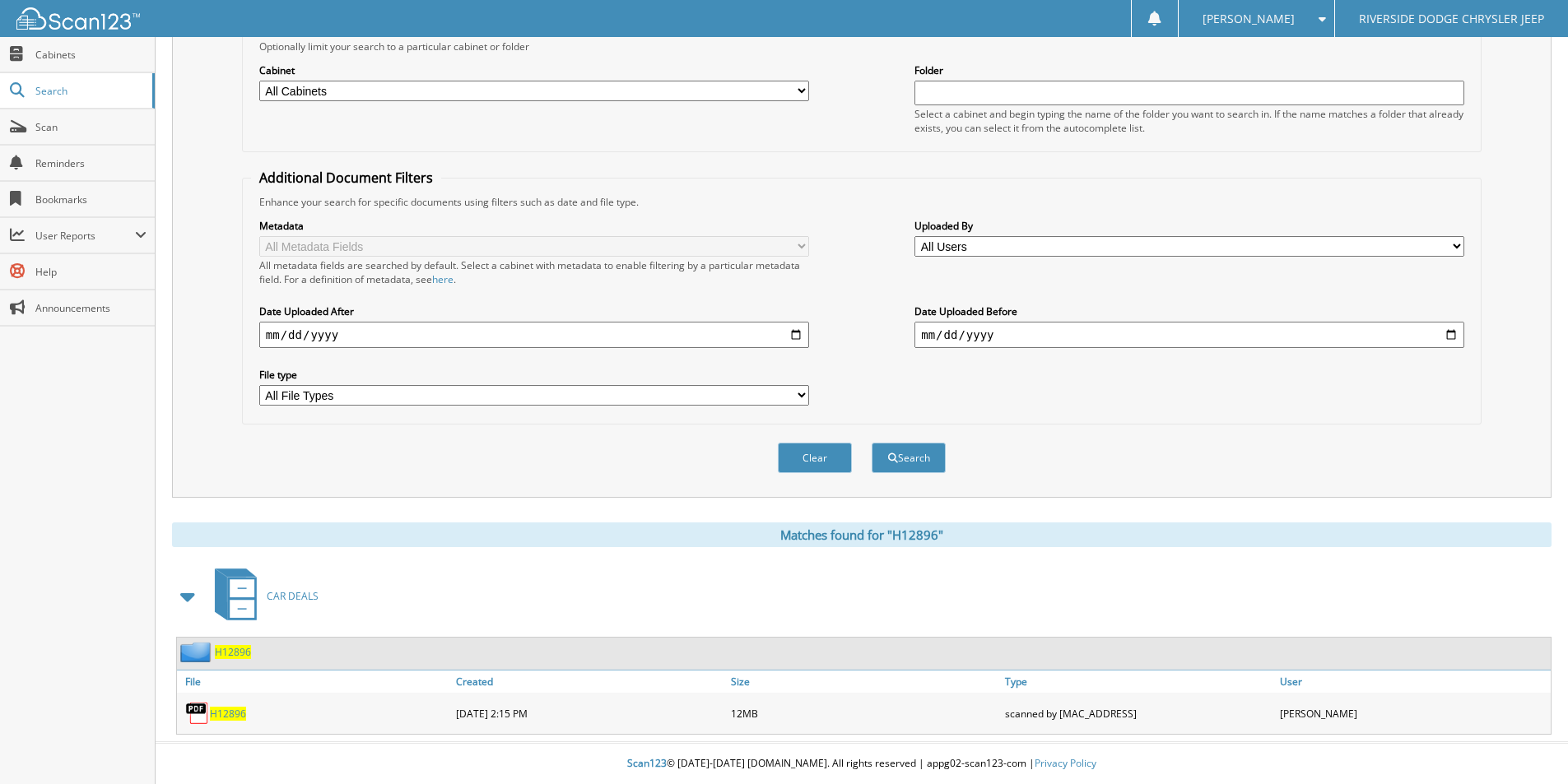
click at [237, 710] on span "H12896" at bounding box center [228, 714] width 36 height 14
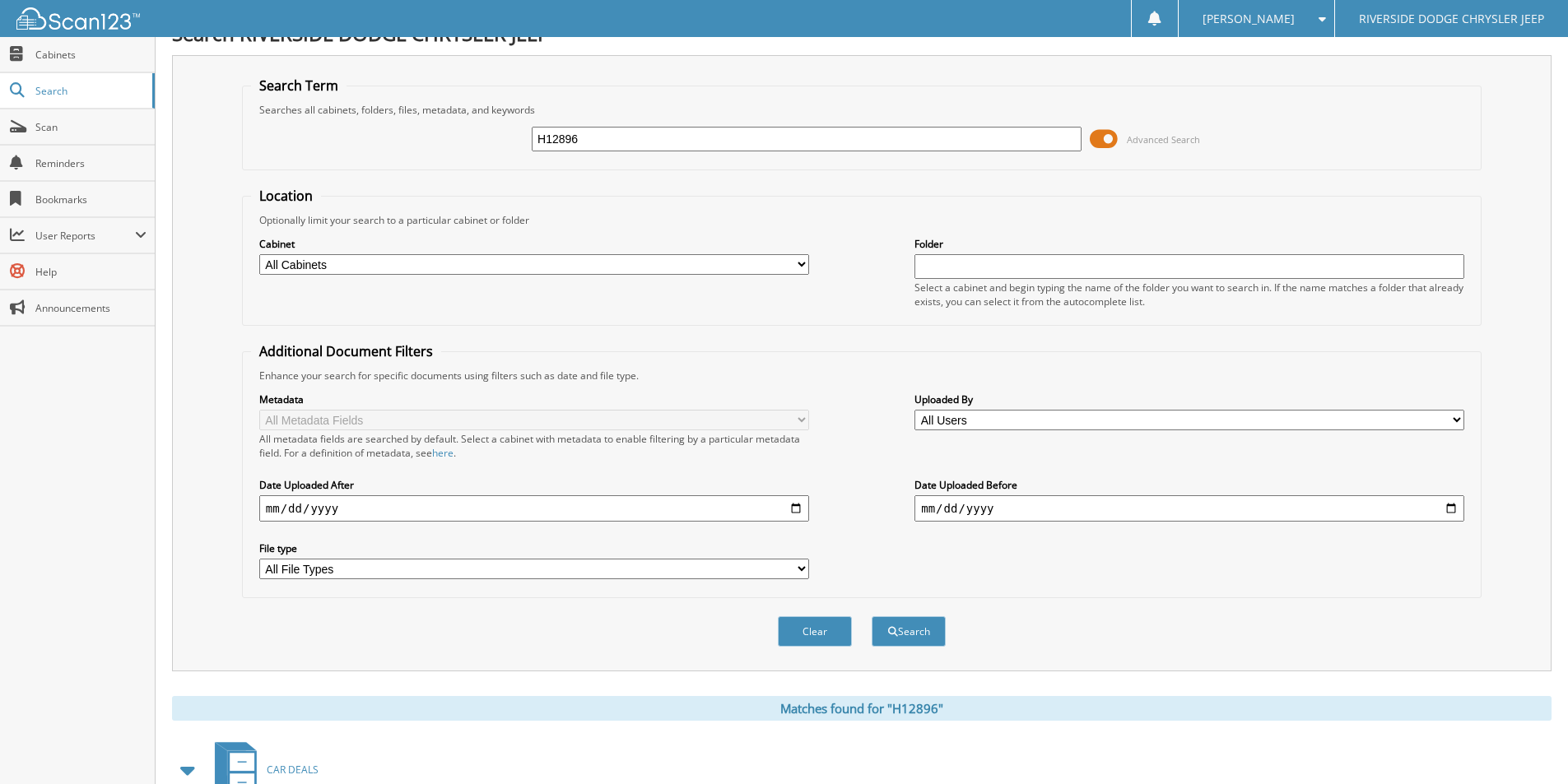
scroll to position [0, 0]
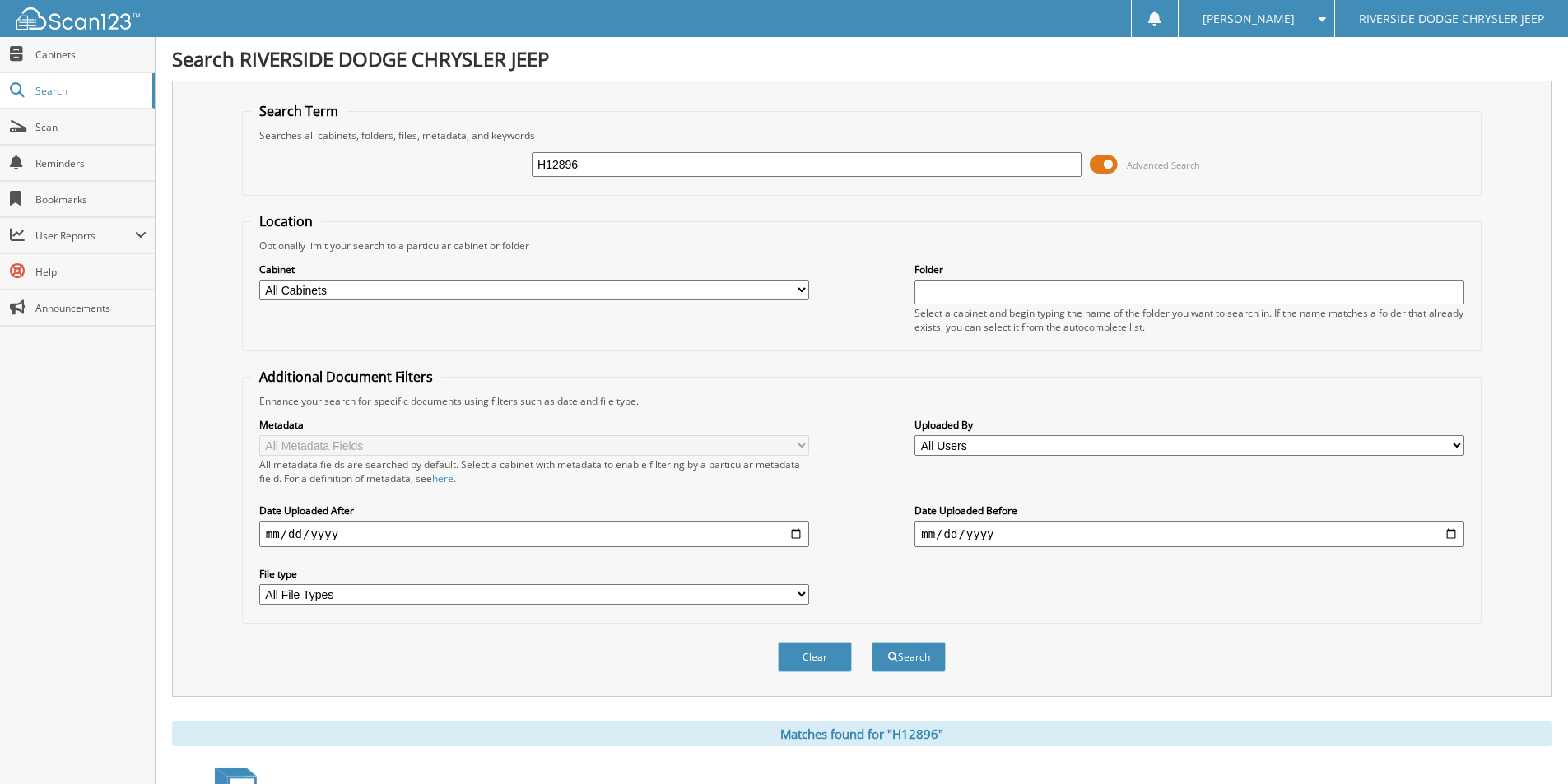
click at [697, 167] on input "H12896" at bounding box center [806, 165] width 550 height 25
type input "U4676"
click at [872, 642] on button "Search" at bounding box center [909, 657] width 74 height 31
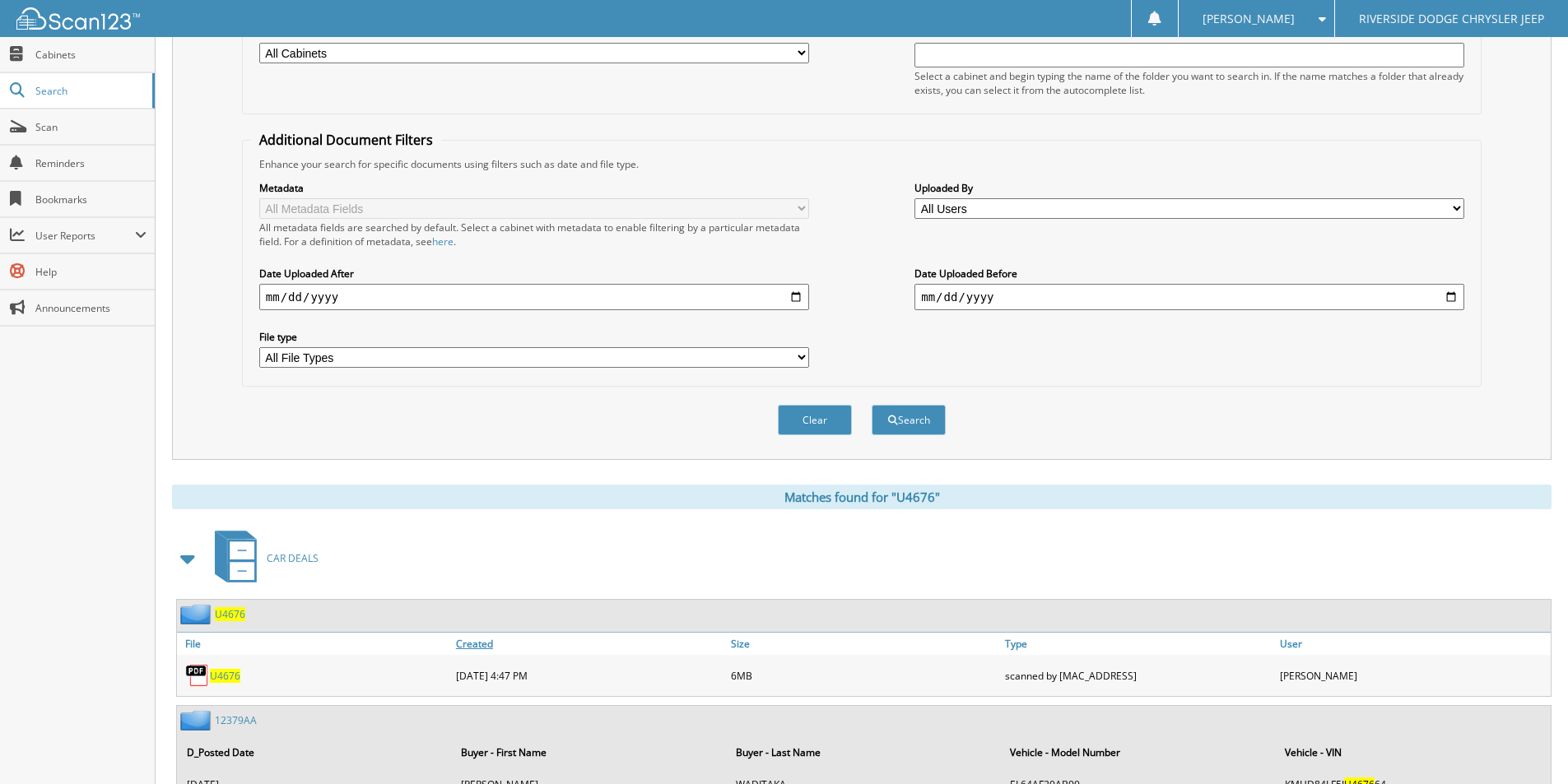
scroll to position [247, 0]
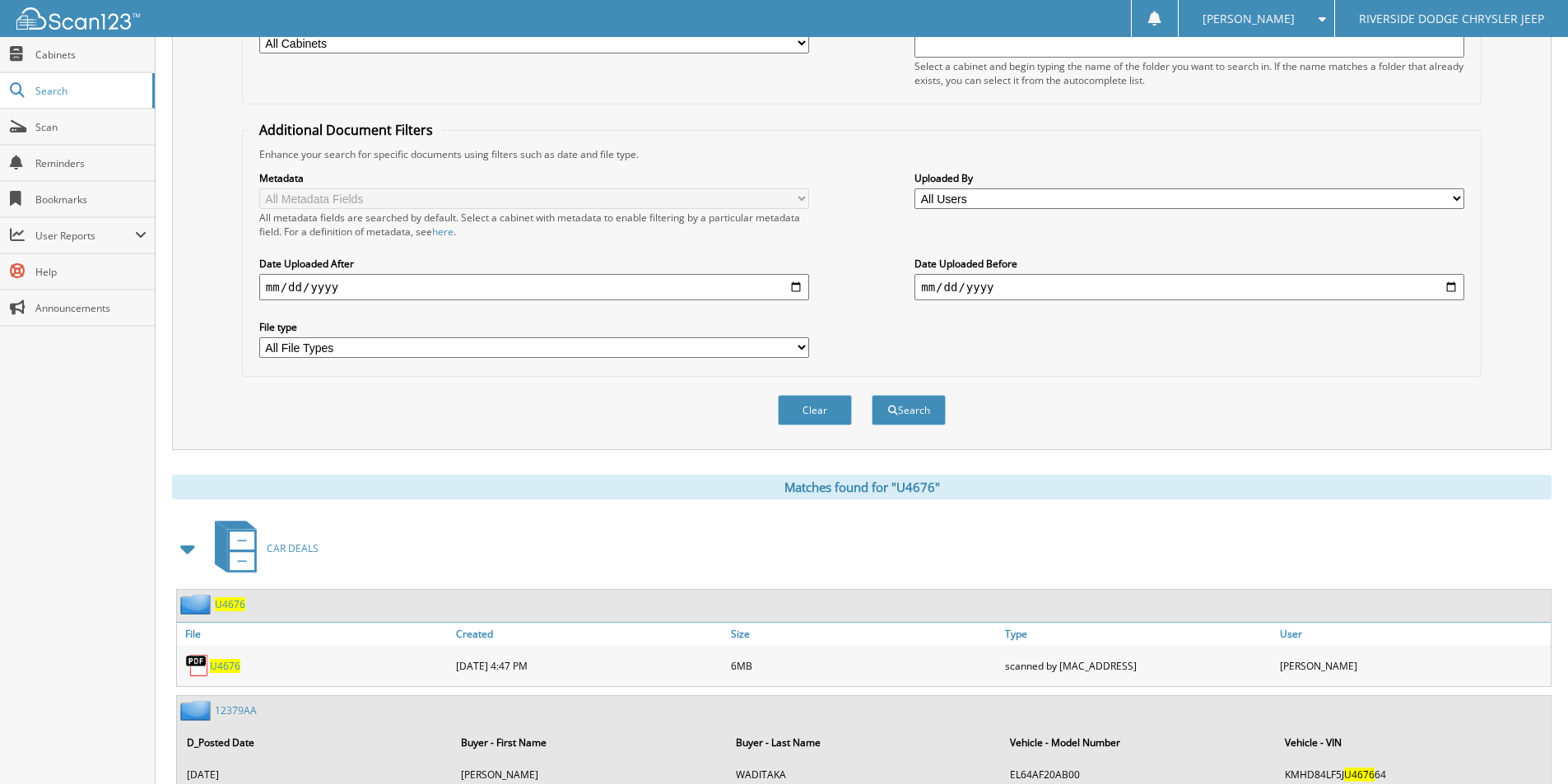
click at [230, 663] on span "U4676" at bounding box center [225, 666] width 31 height 14
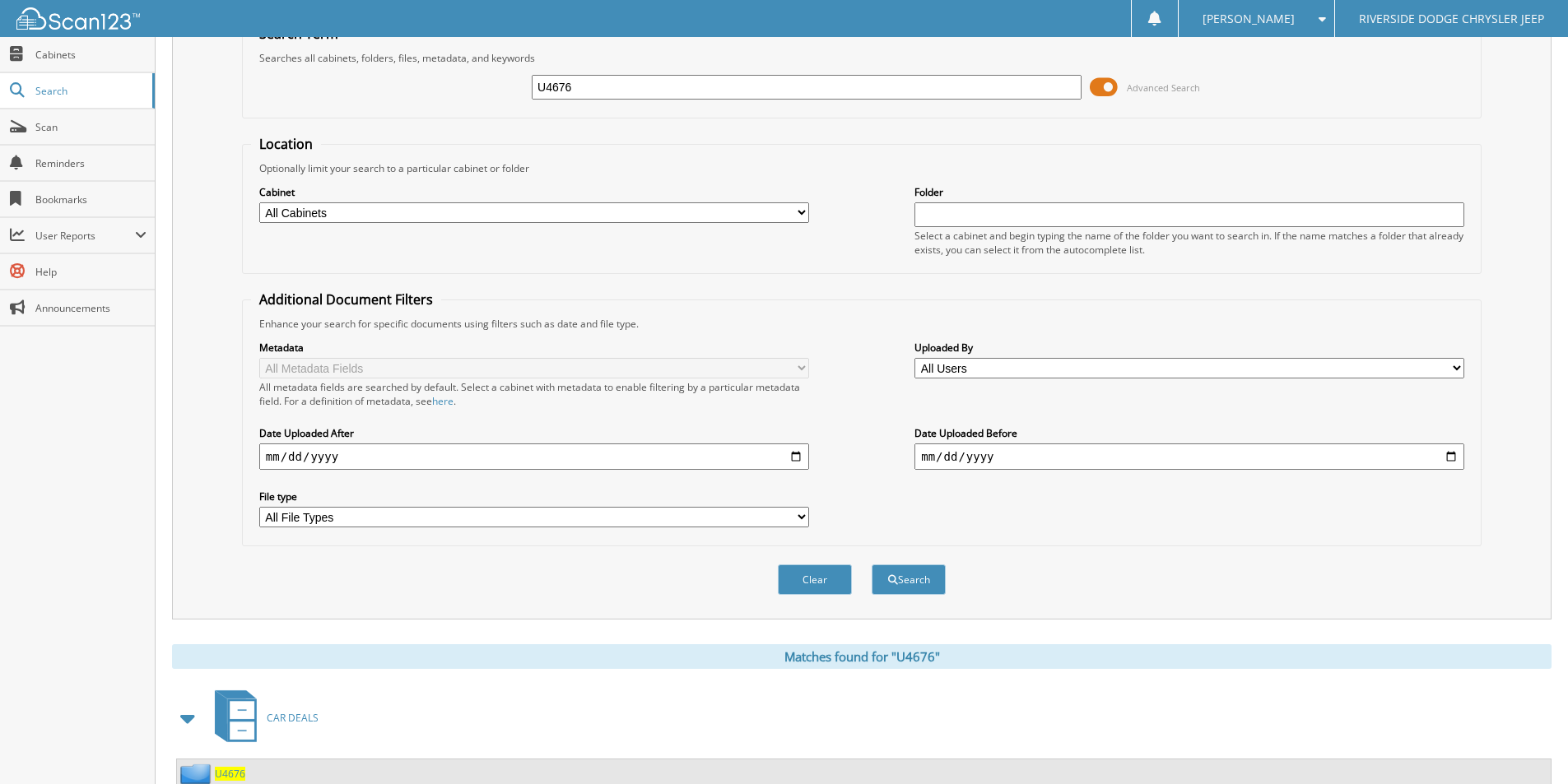
scroll to position [0, 0]
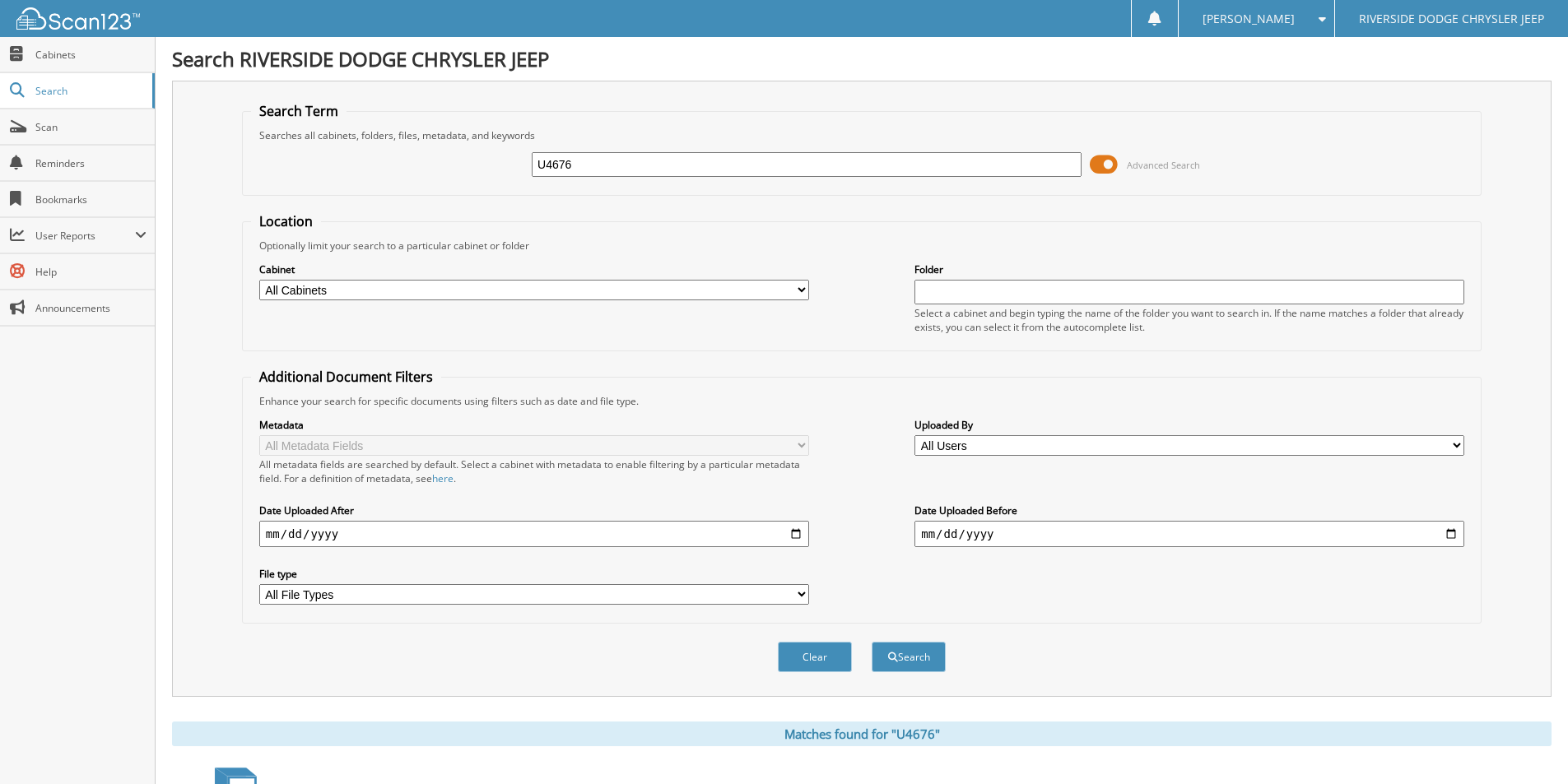
click at [648, 158] on input "U4676" at bounding box center [806, 165] width 550 height 25
click at [649, 158] on input "U4676" at bounding box center [806, 165] width 550 height 25
type input "U4667"
click at [872, 642] on button "Search" at bounding box center [909, 657] width 74 height 31
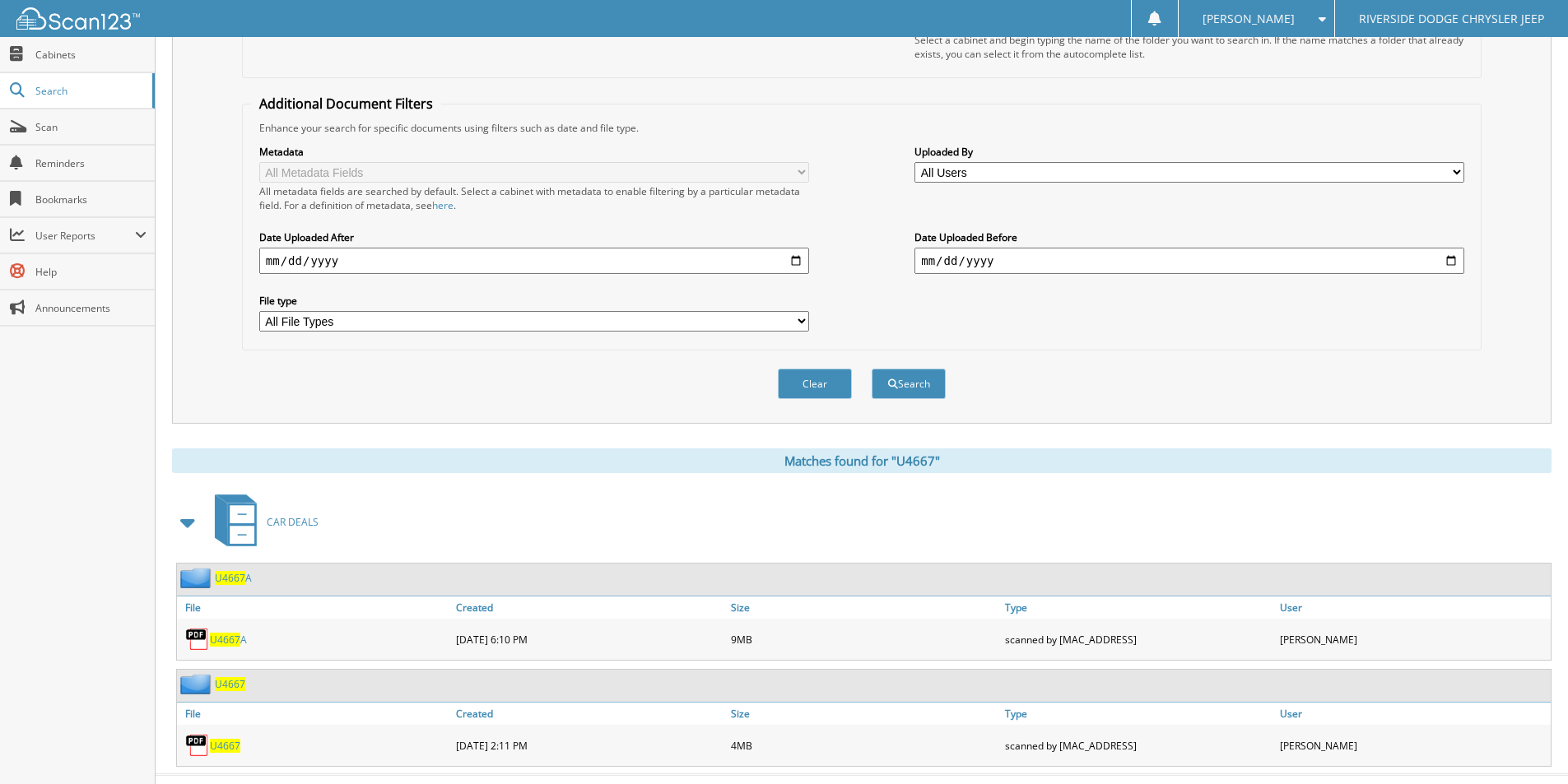
scroll to position [306, 0]
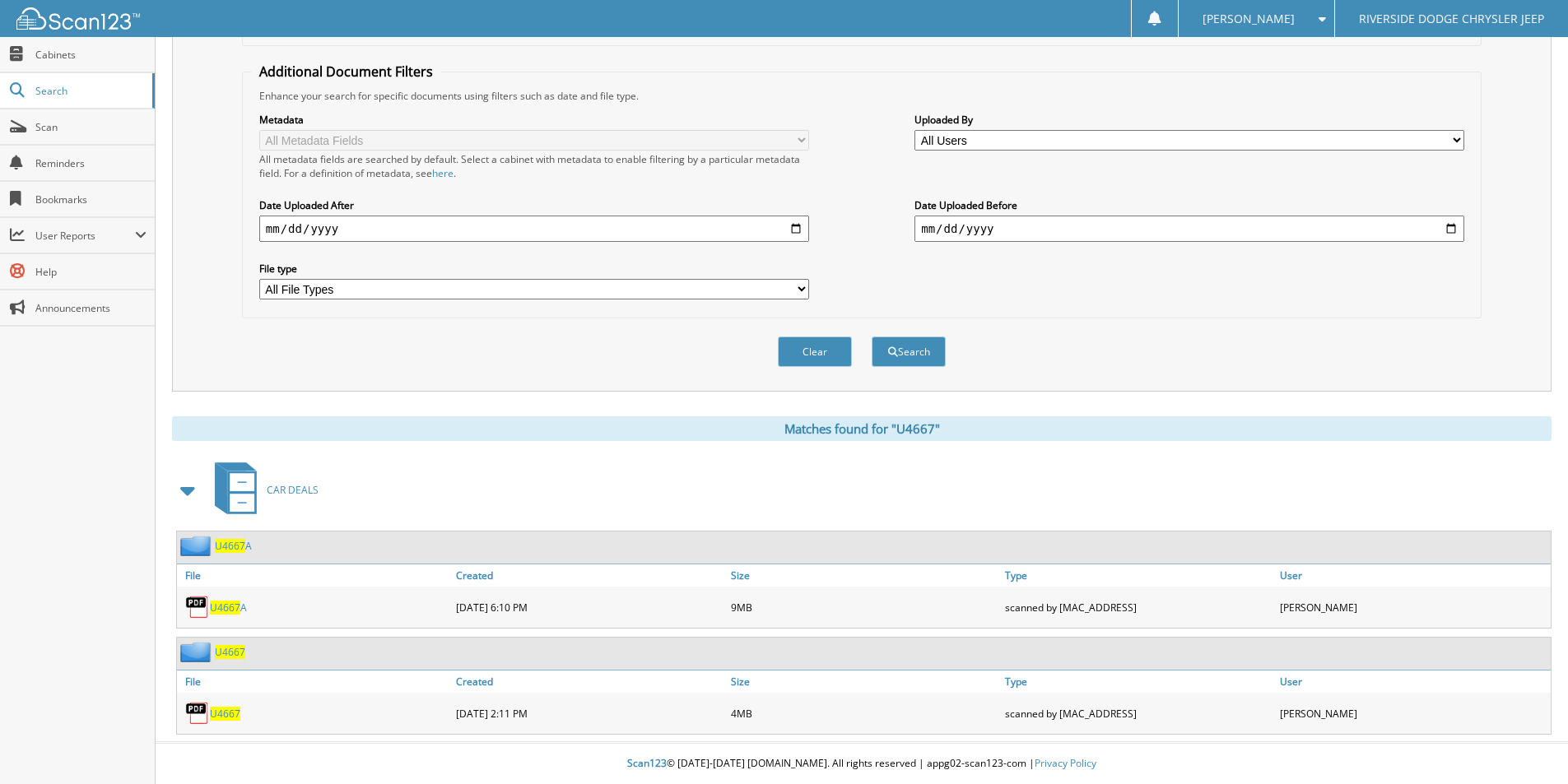
click at [227, 715] on span "U4667" at bounding box center [225, 714] width 31 height 14
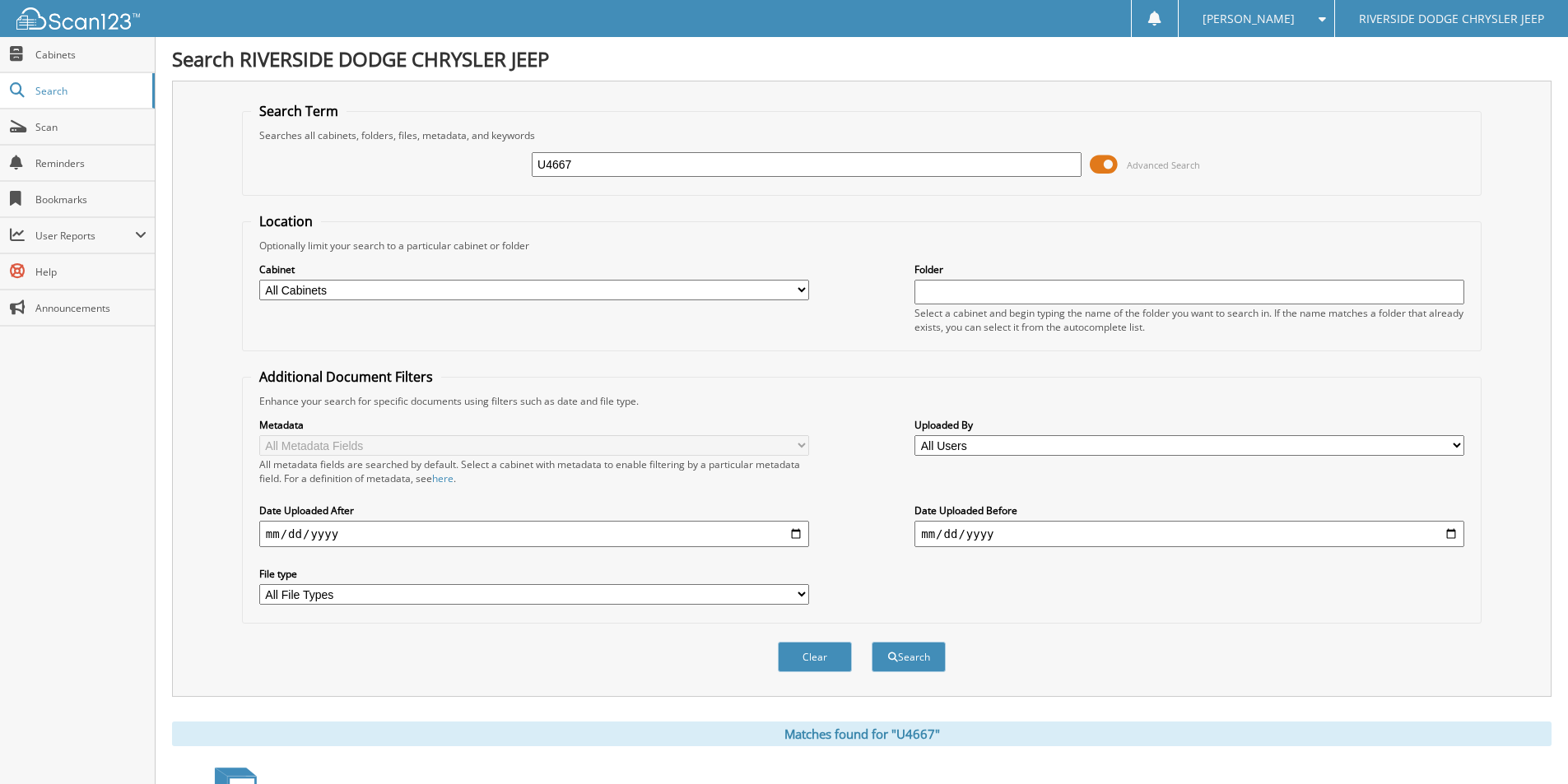
click at [618, 159] on input "U4667" at bounding box center [806, 165] width 550 height 25
click at [564, 170] on input "U463A" at bounding box center [806, 165] width 550 height 25
click at [562, 165] on input "U463A" at bounding box center [806, 165] width 550 height 25
type input "U4603A"
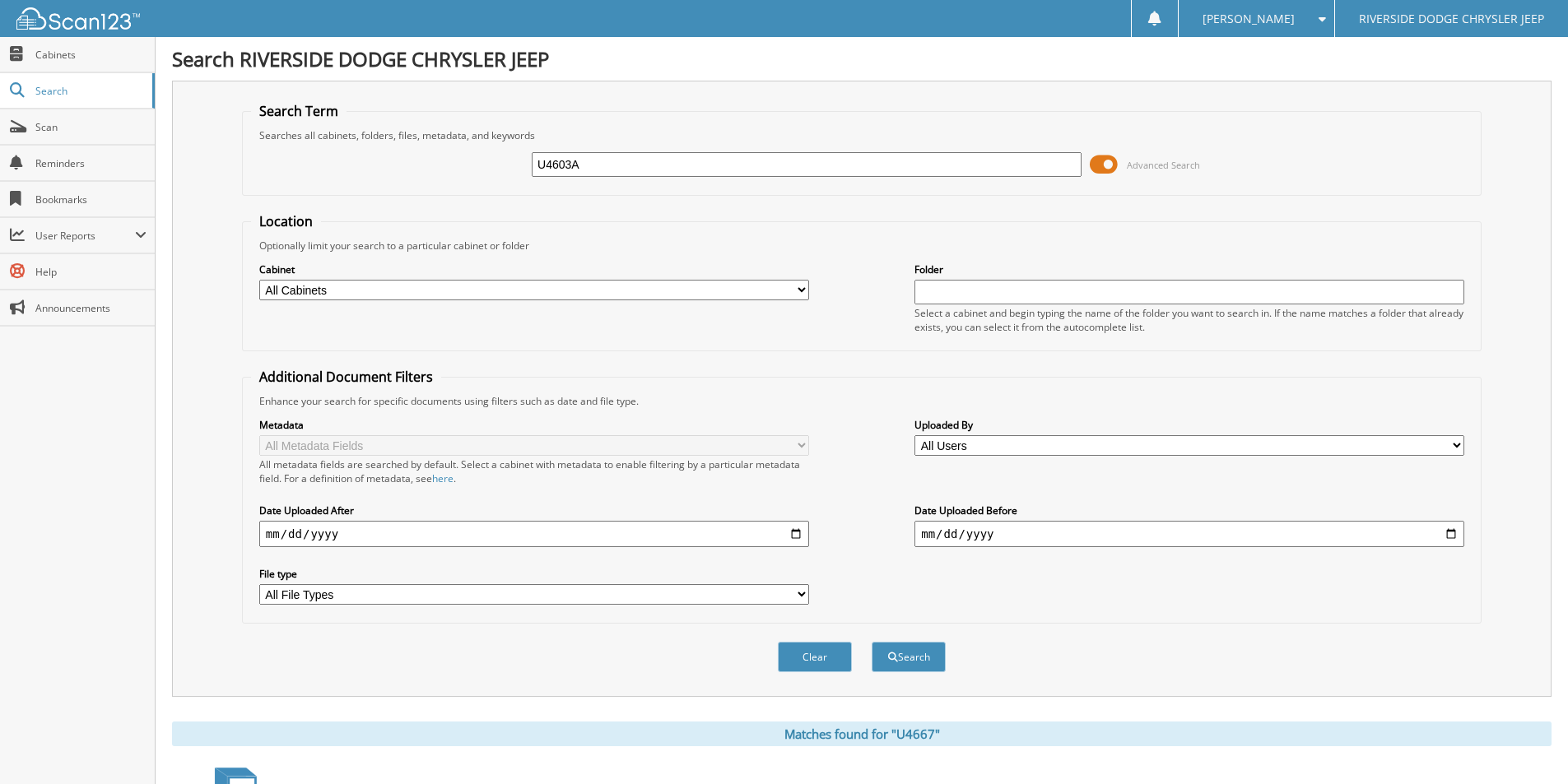
click at [872, 642] on button "Search" at bounding box center [909, 657] width 74 height 31
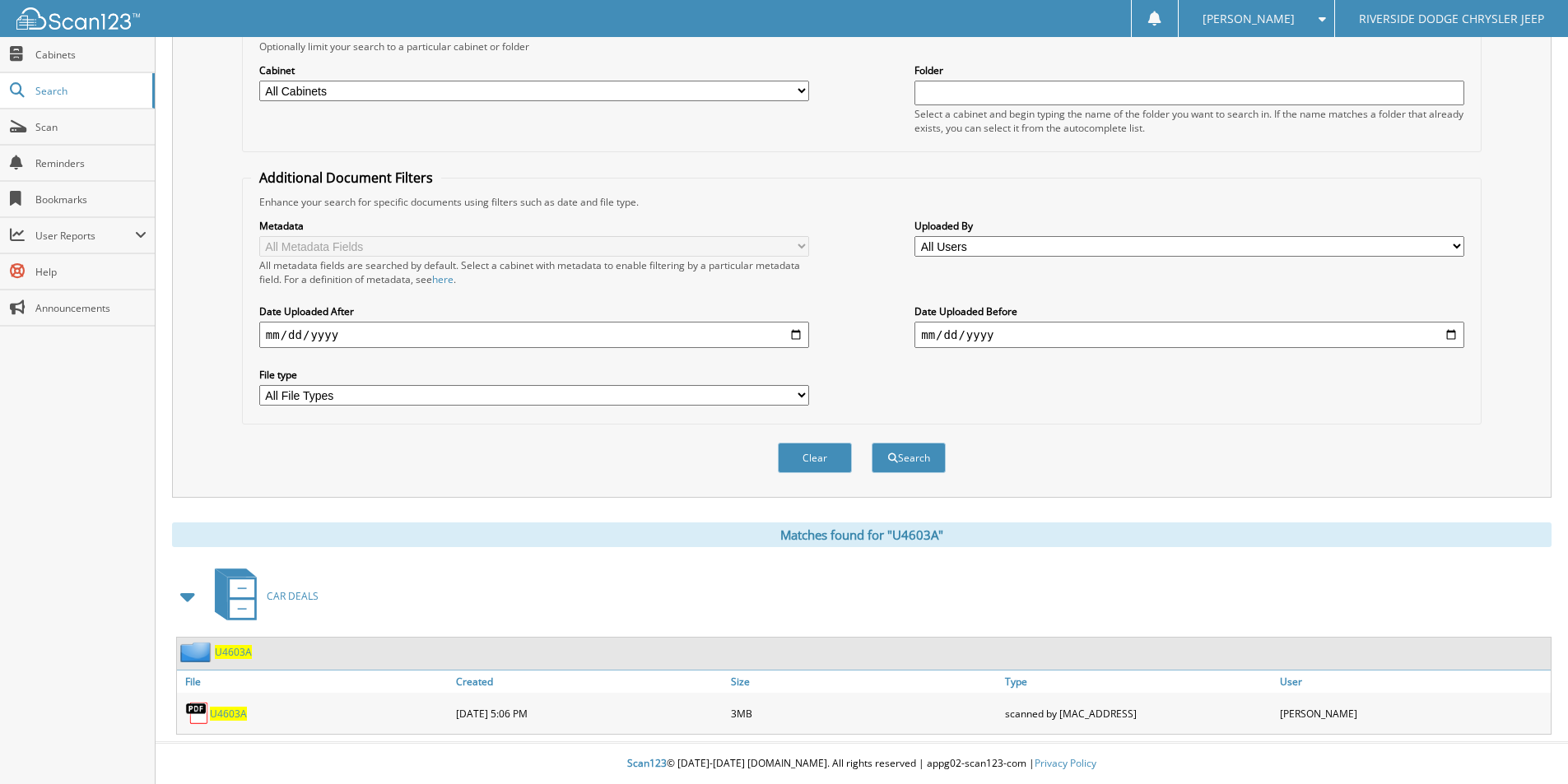
click at [224, 710] on span "U4603A" at bounding box center [229, 714] width 37 height 14
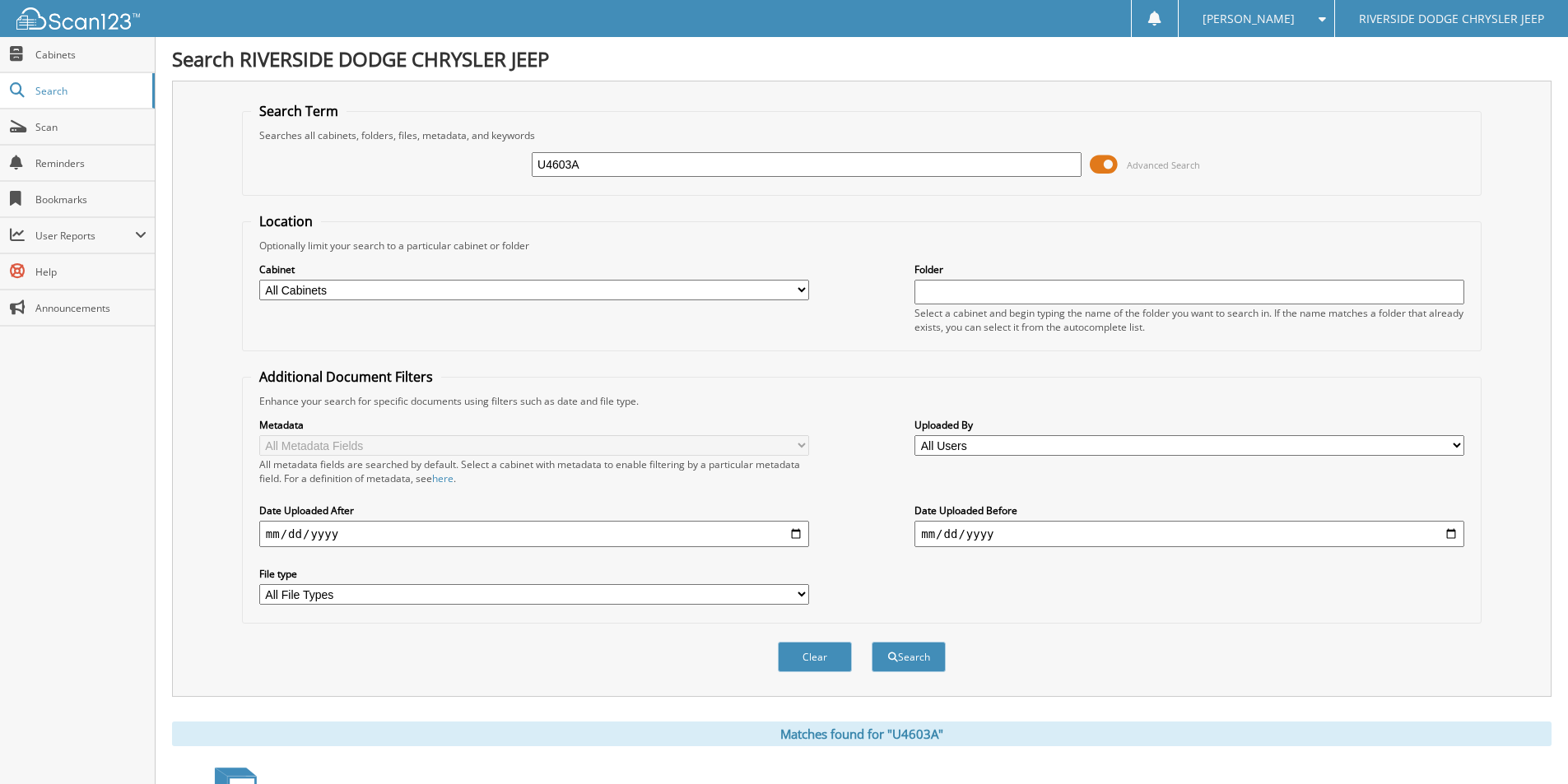
click at [577, 161] on input "U4603A" at bounding box center [806, 165] width 550 height 25
type input "12816A"
click at [872, 642] on button "Search" at bounding box center [909, 657] width 74 height 31
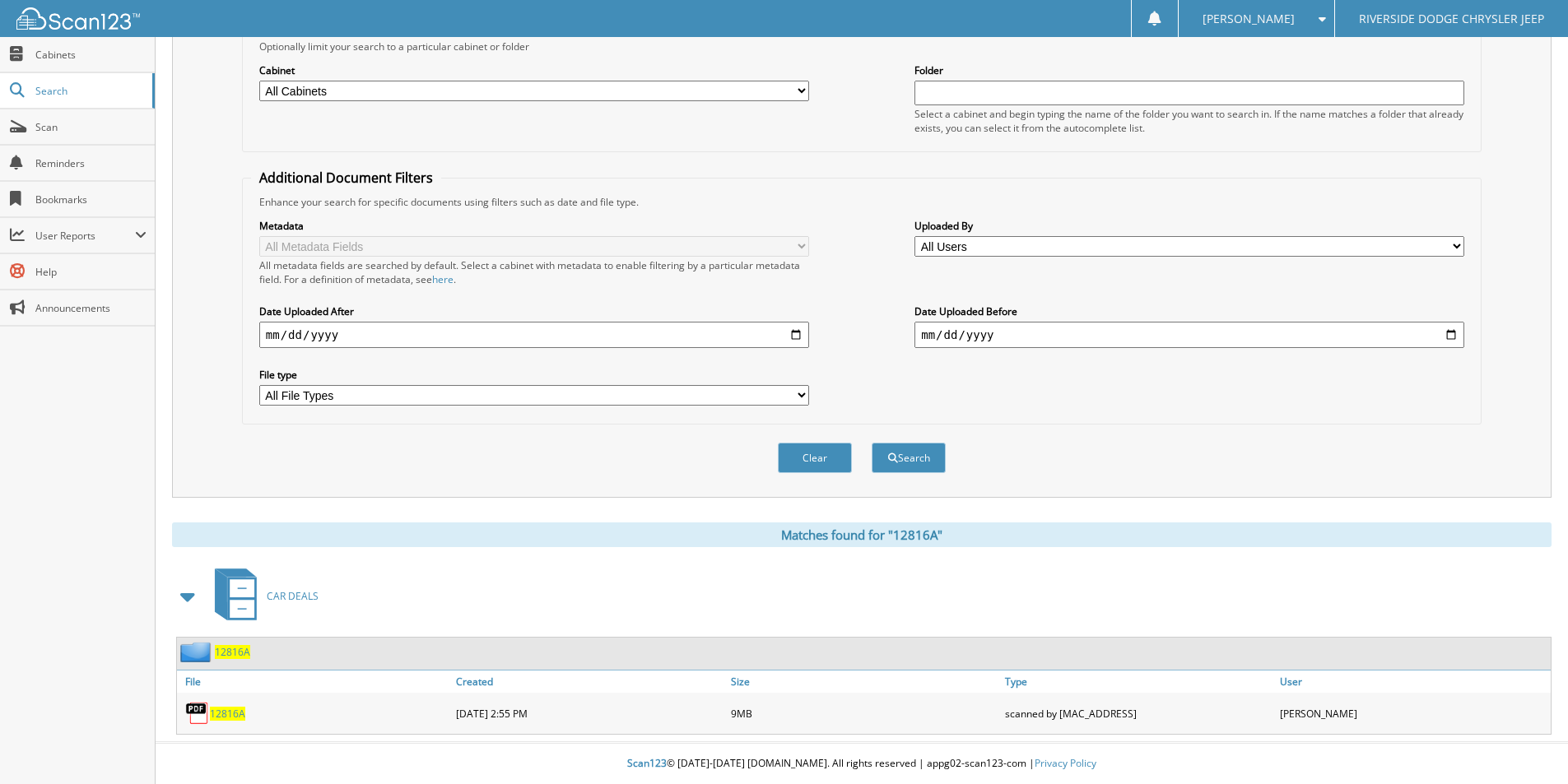
click at [236, 716] on span "12816A" at bounding box center [228, 714] width 35 height 14
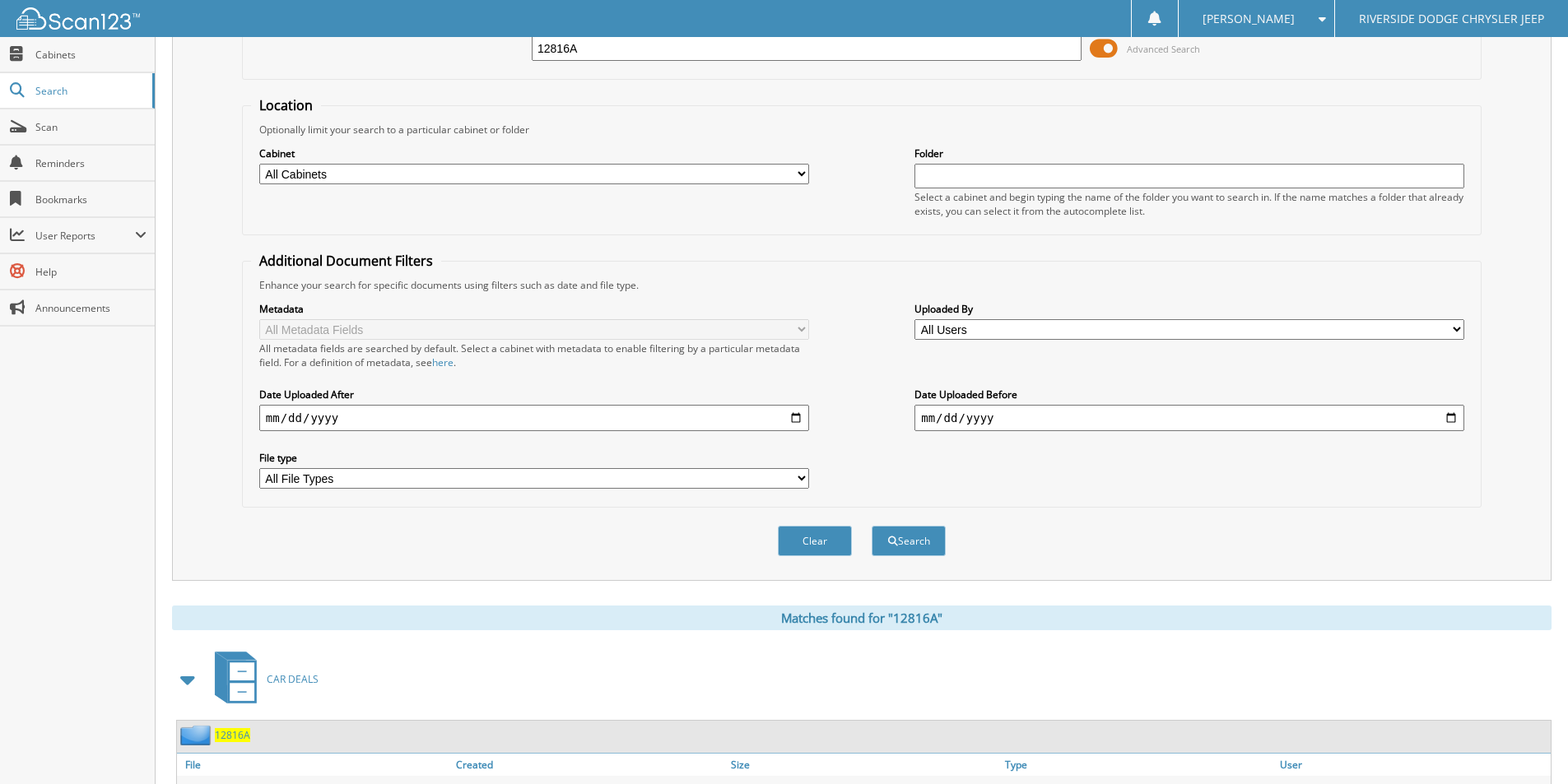
scroll to position [0, 0]
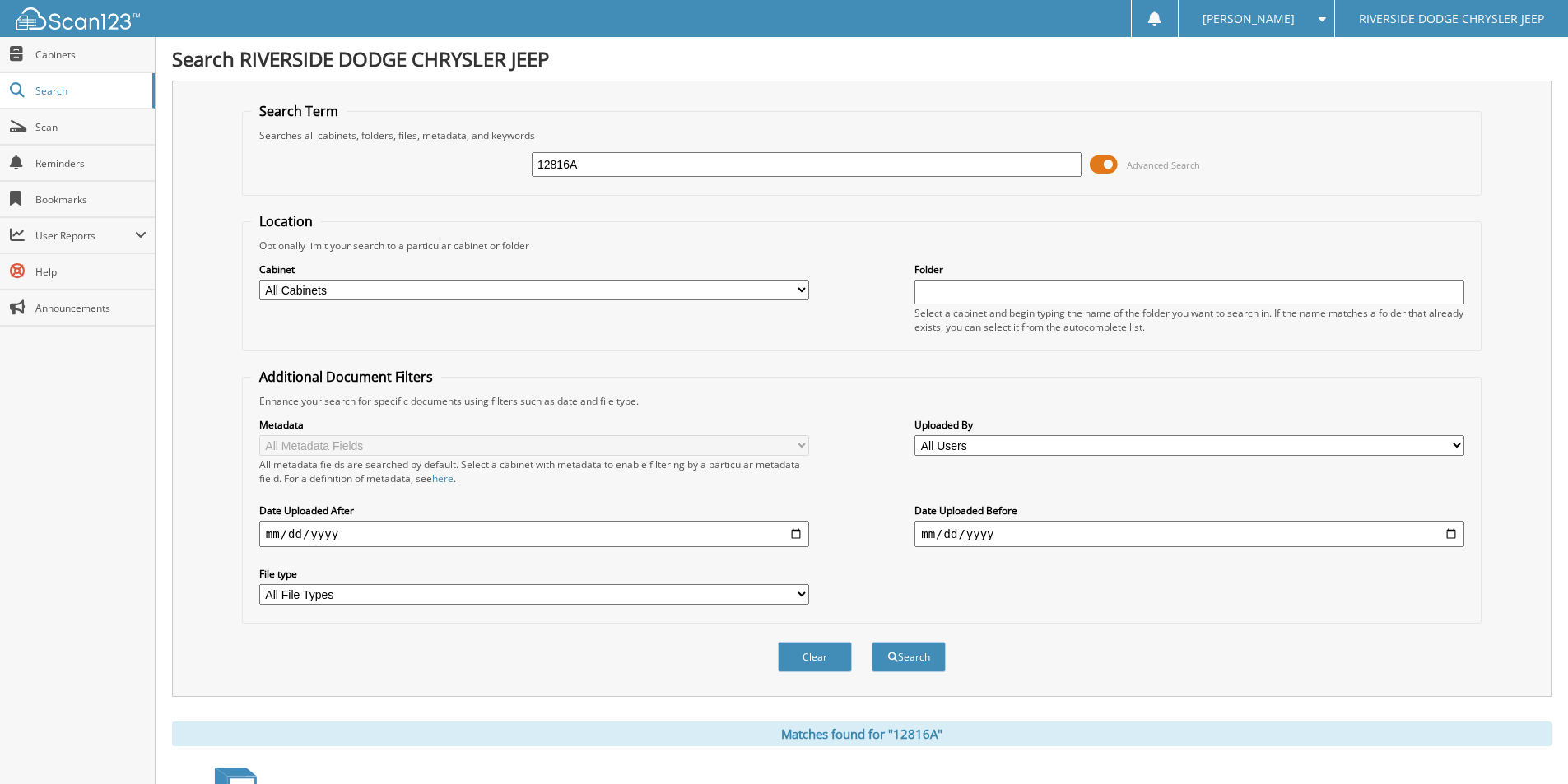
click at [662, 165] on input "12816A" at bounding box center [806, 165] width 550 height 25
type input "12733A"
click at [872, 642] on button "Search" at bounding box center [909, 657] width 74 height 31
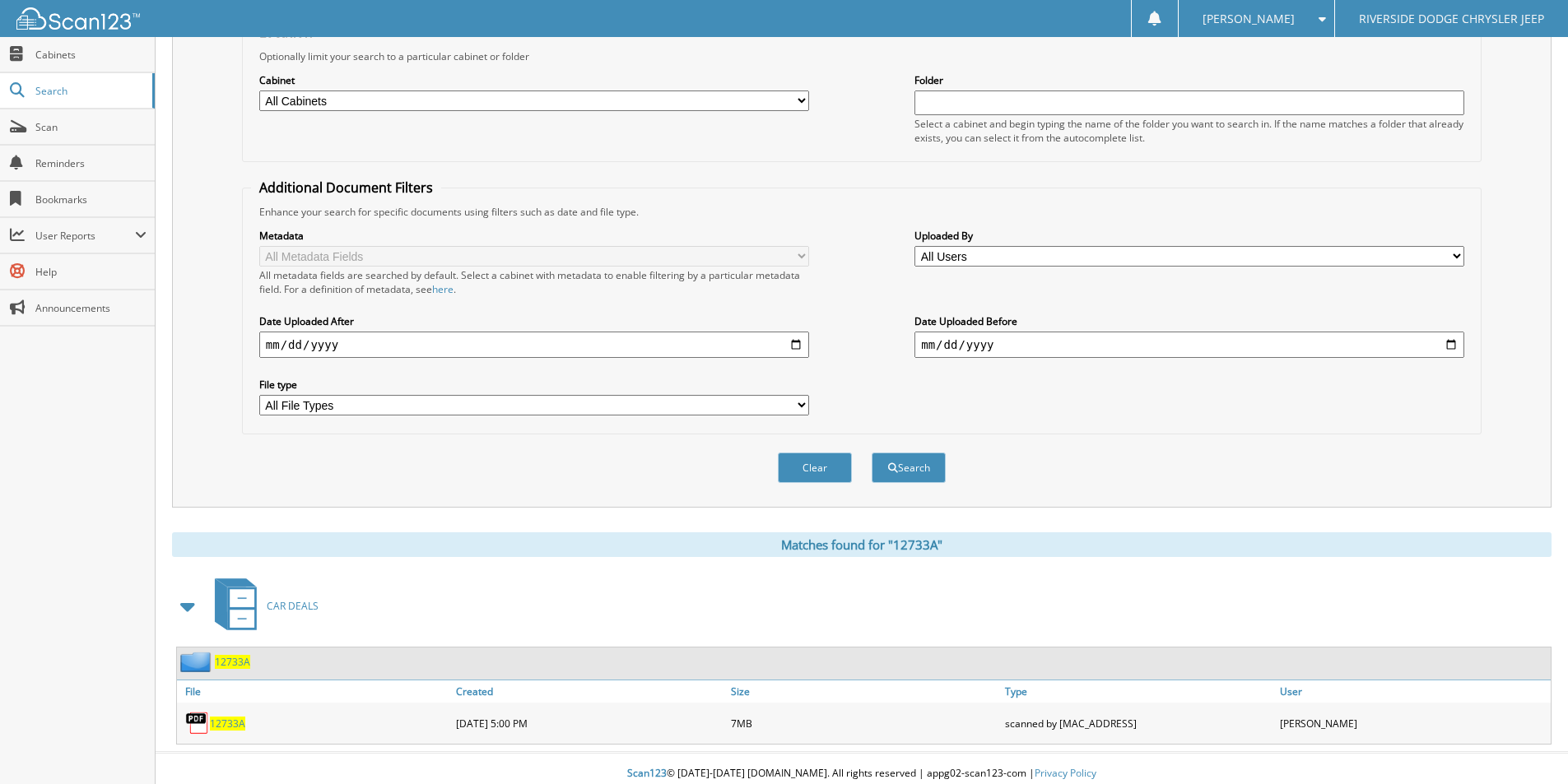
scroll to position [200, 0]
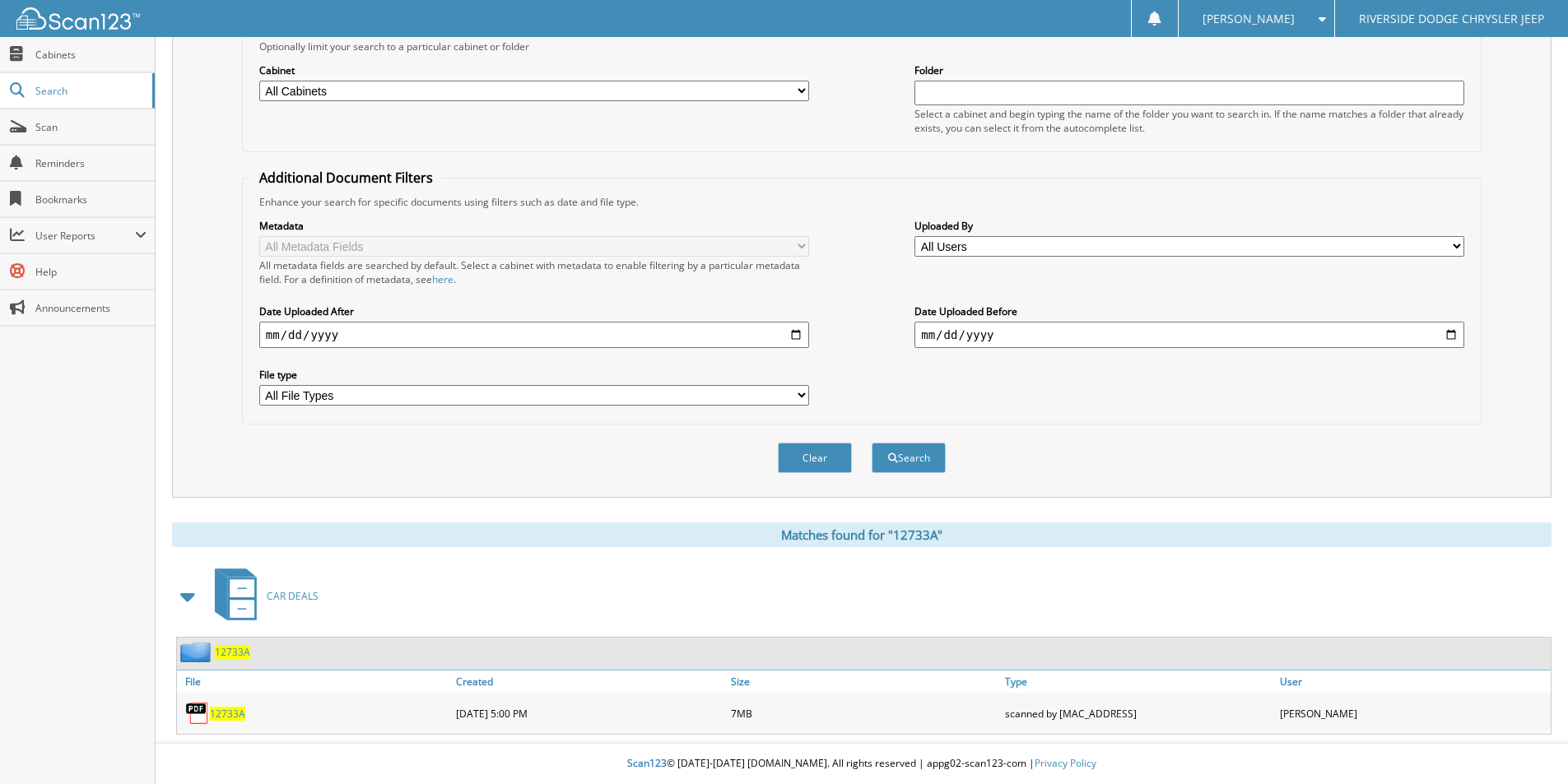
click at [238, 712] on span "12733A" at bounding box center [228, 714] width 35 height 14
click at [1333, 24] on div "[PERSON_NAME] Settings Logout" at bounding box center [1256, 18] width 156 height 37
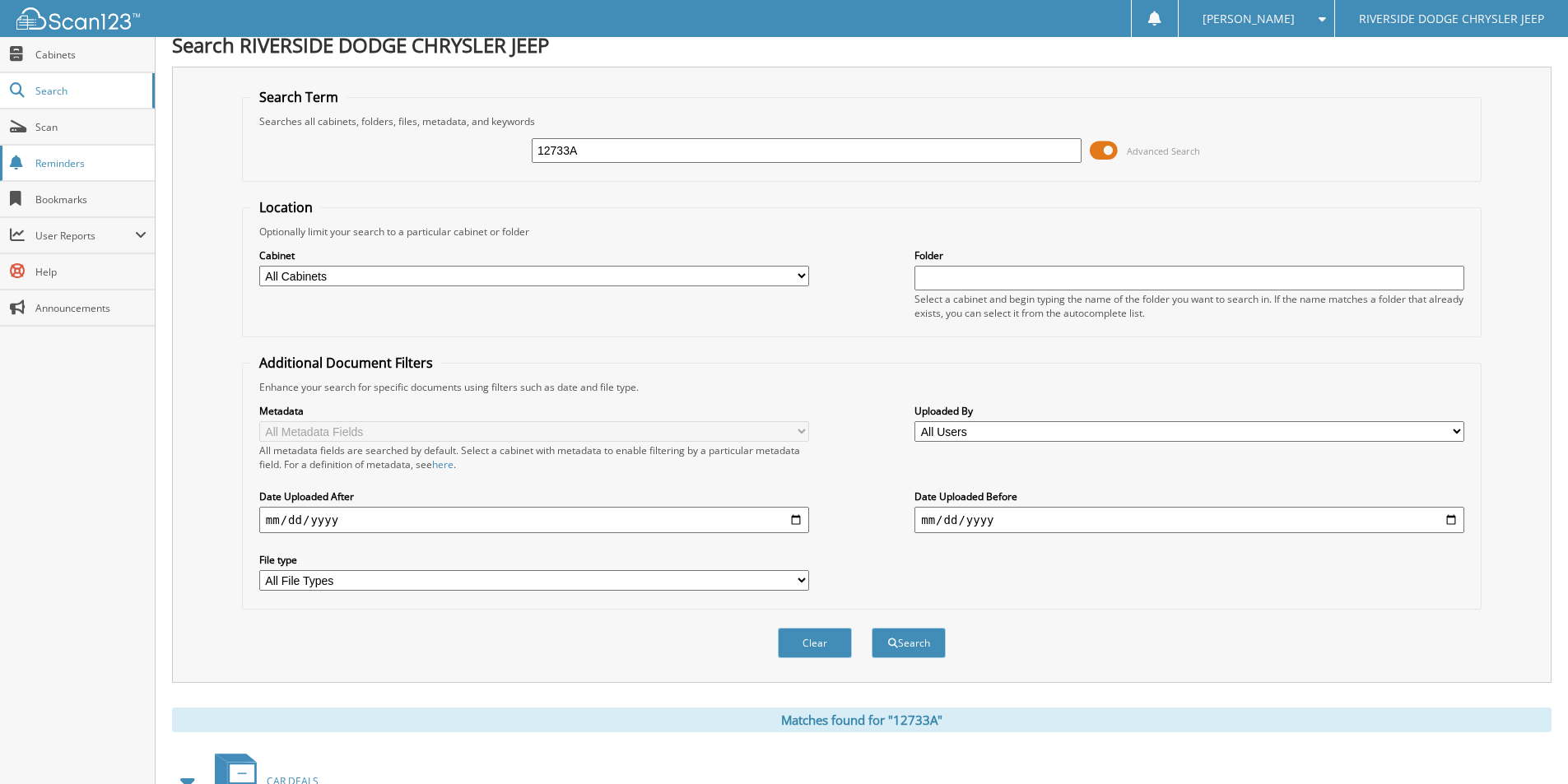
scroll to position [0, 0]
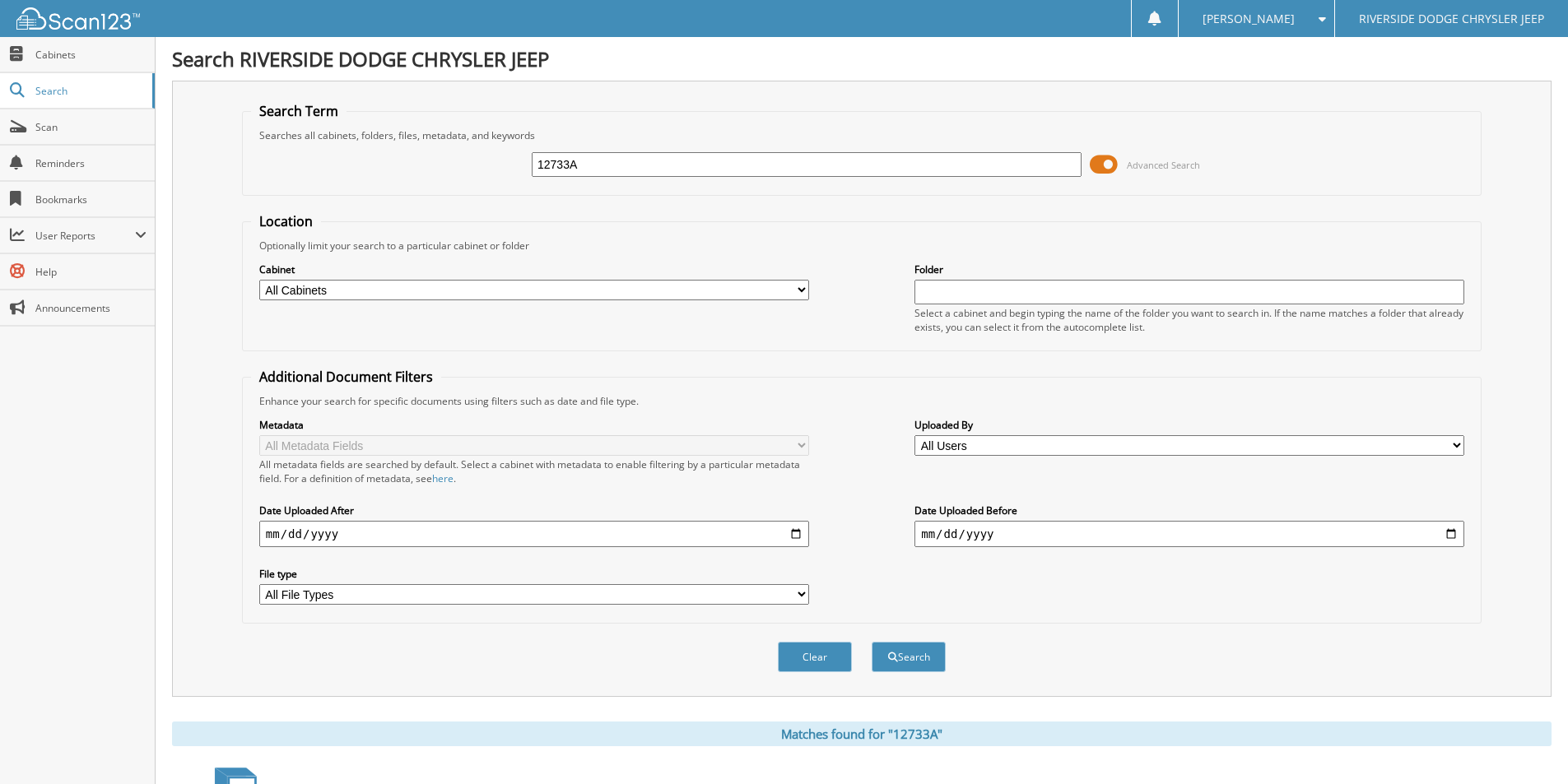
click at [639, 159] on input "12733A" at bounding box center [806, 165] width 550 height 25
type input "U4652"
click at [872, 642] on button "Search" at bounding box center [909, 657] width 74 height 31
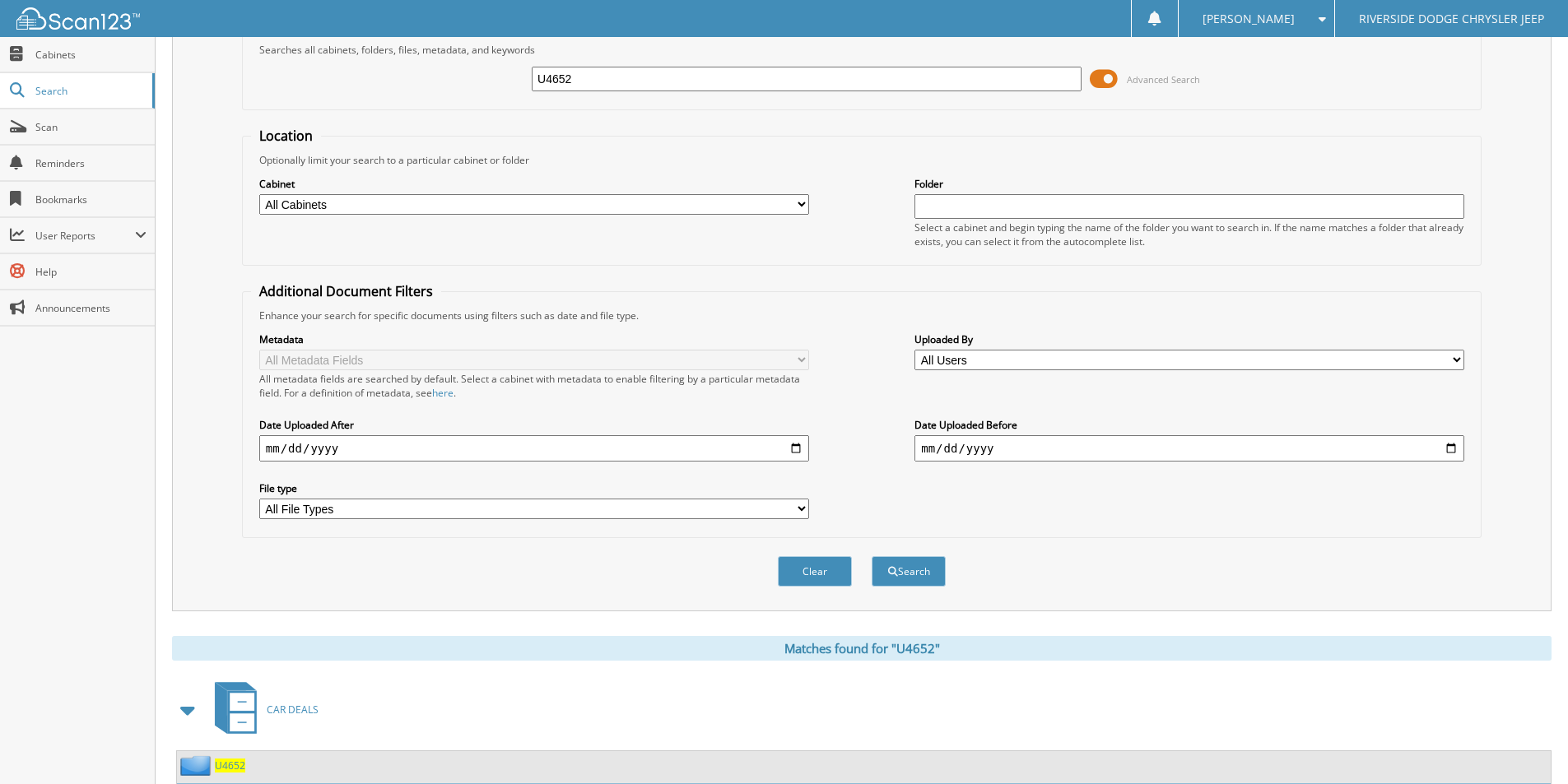
scroll to position [200, 0]
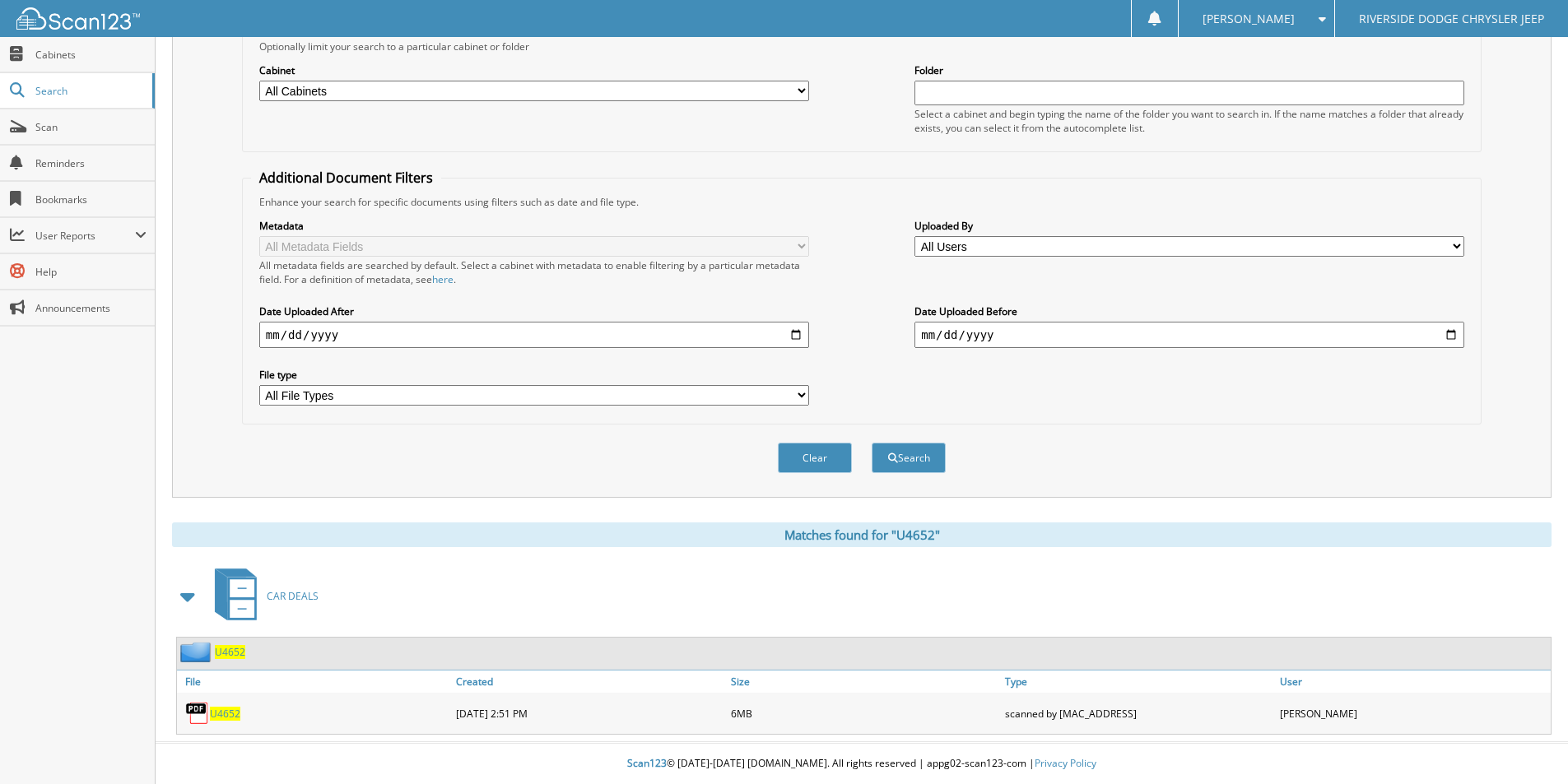
click at [223, 718] on span "U4652" at bounding box center [225, 714] width 31 height 14
